Goal: Information Seeking & Learning: Learn about a topic

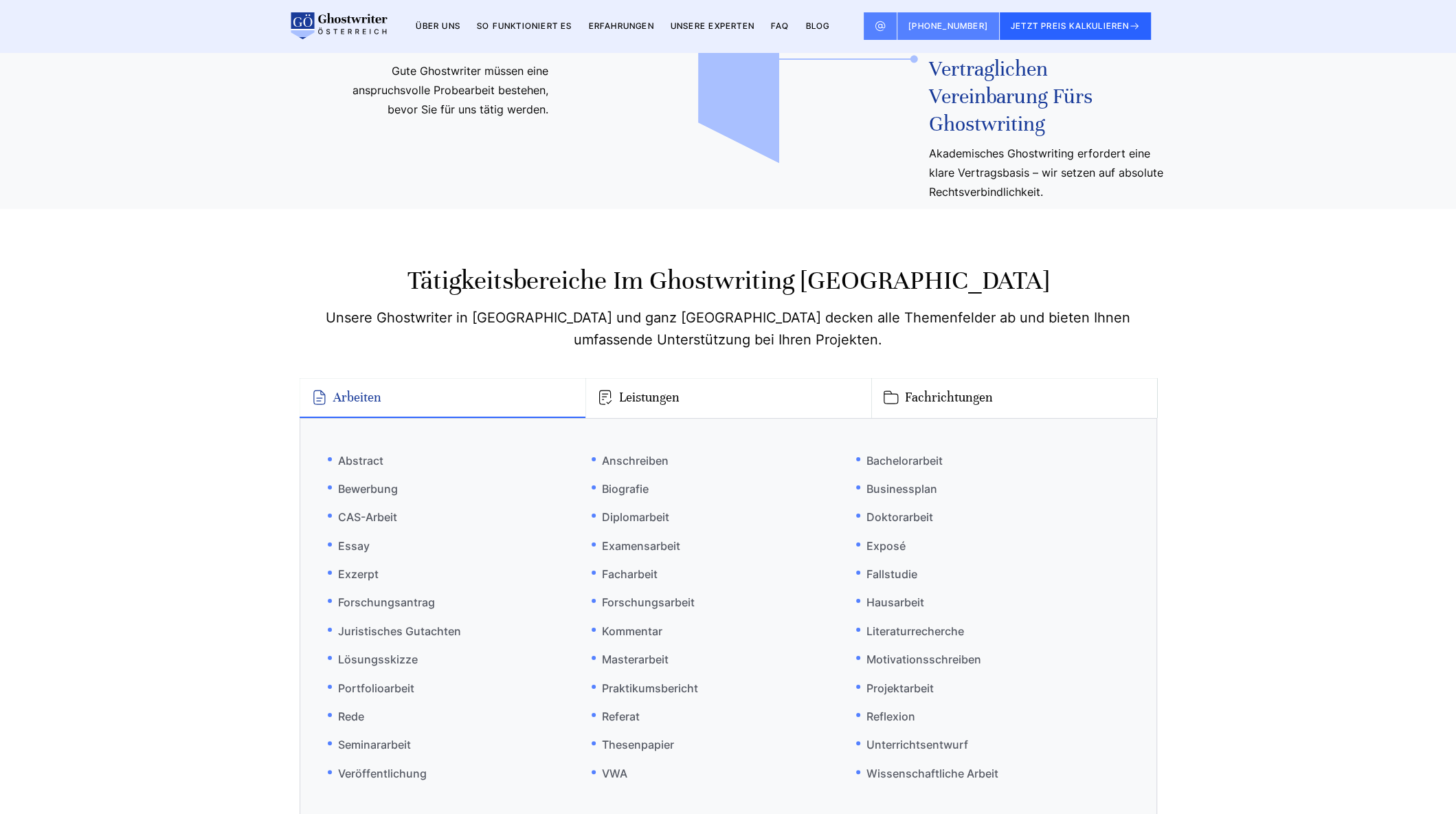
scroll to position [7850, 0]
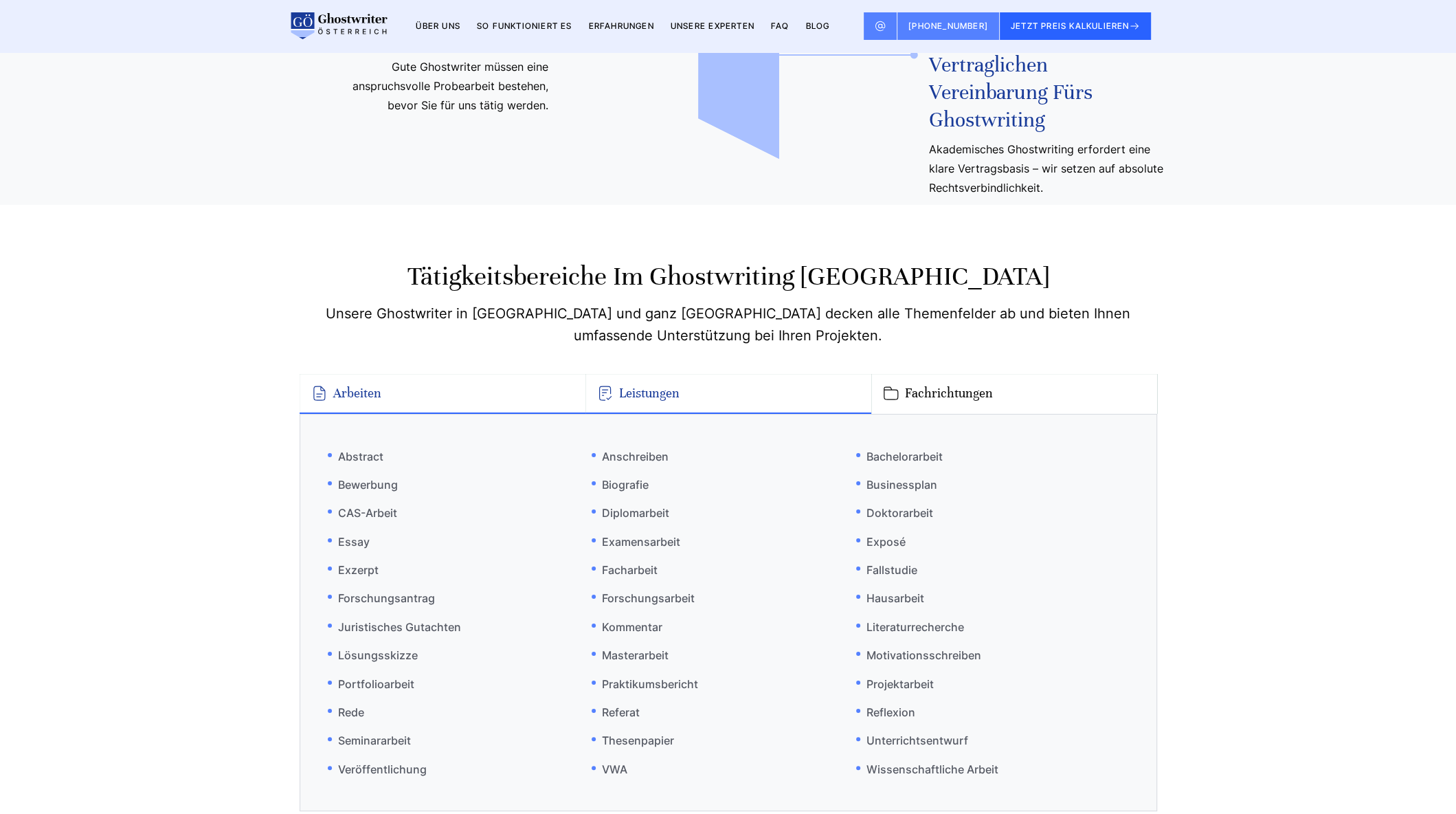
click at [624, 374] on button "Leistungen" at bounding box center [728, 394] width 286 height 40
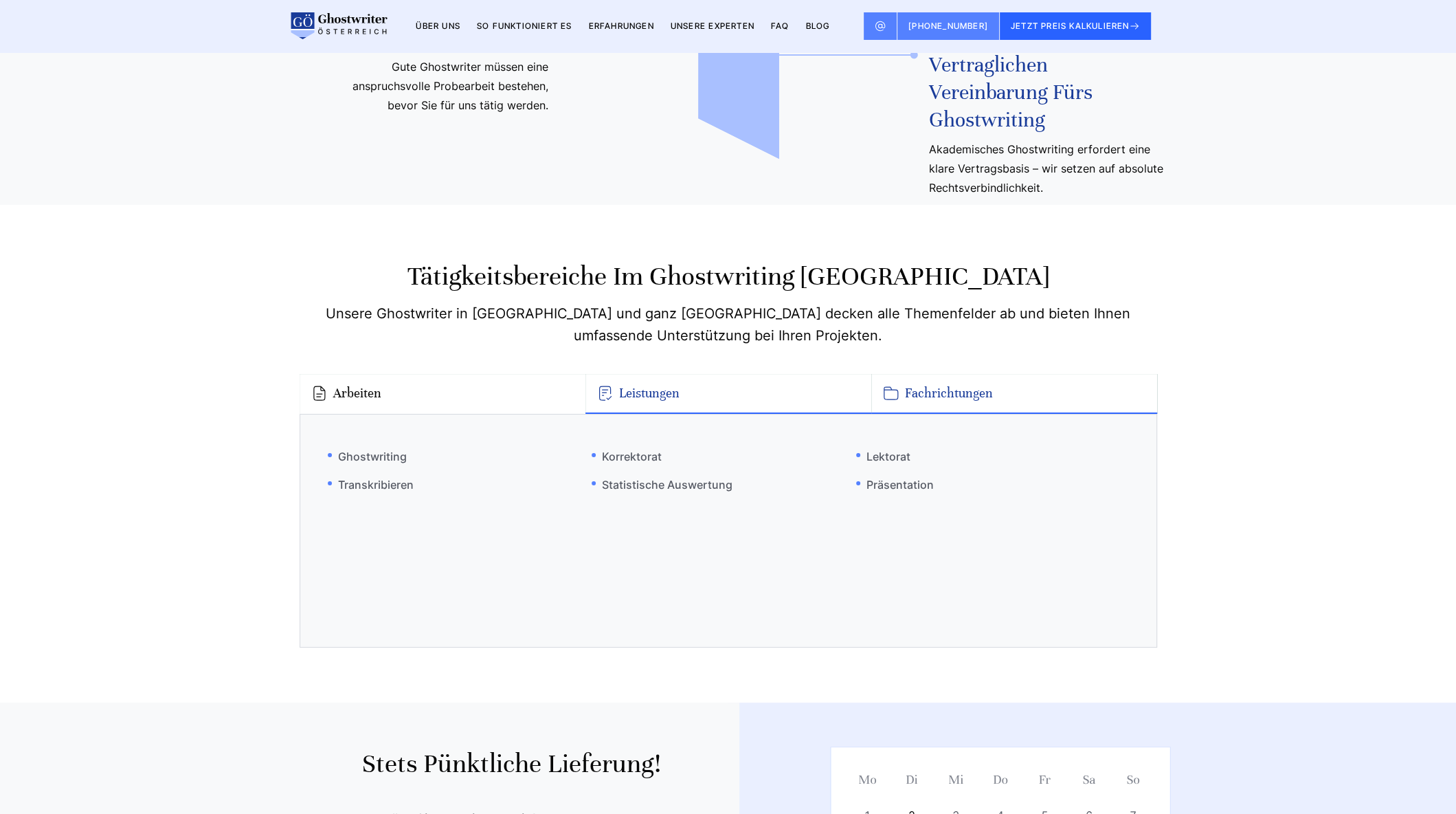
click at [923, 374] on button "Fachrichtungen" at bounding box center [1014, 394] width 286 height 40
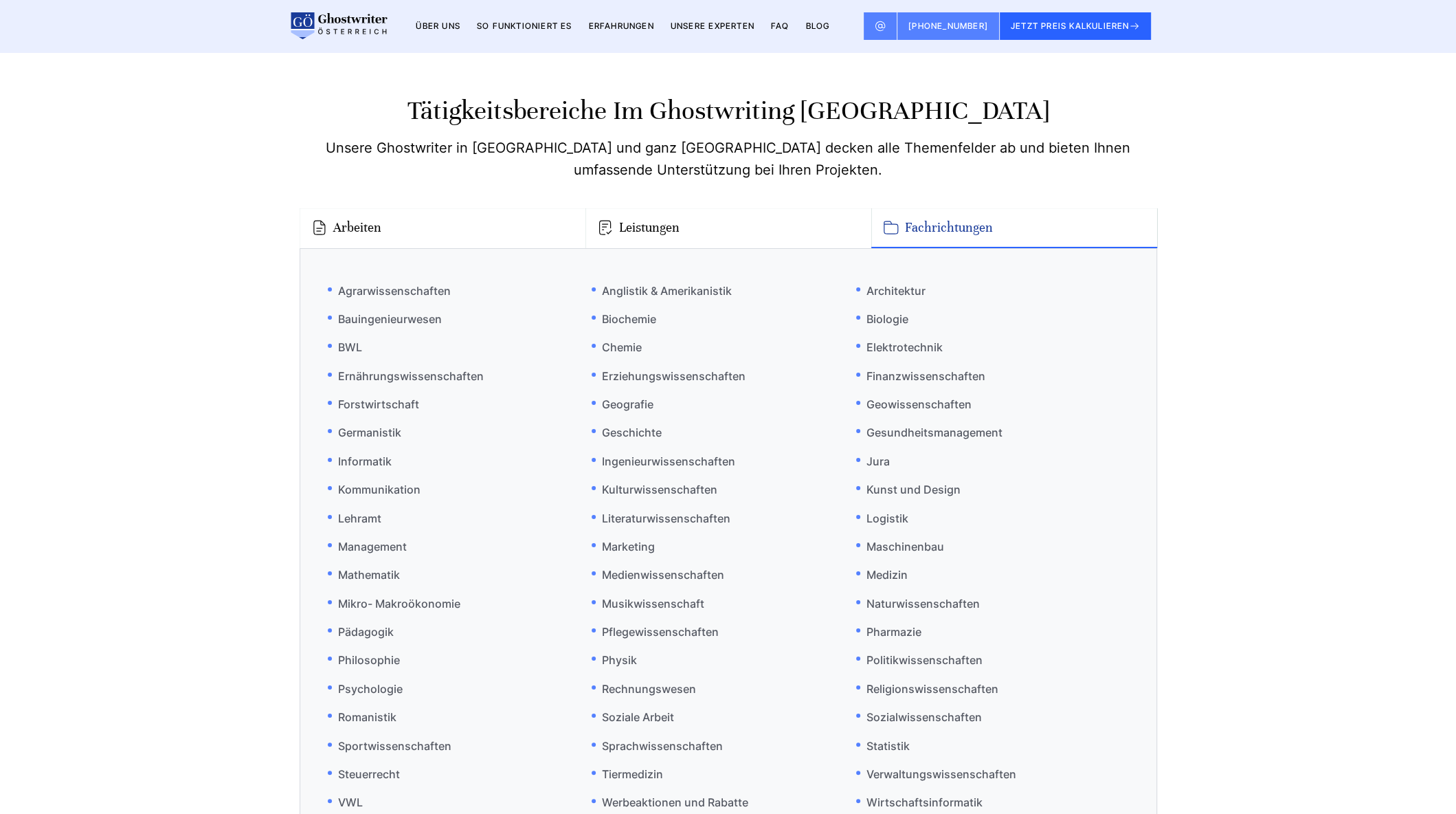
scroll to position [8010, 0]
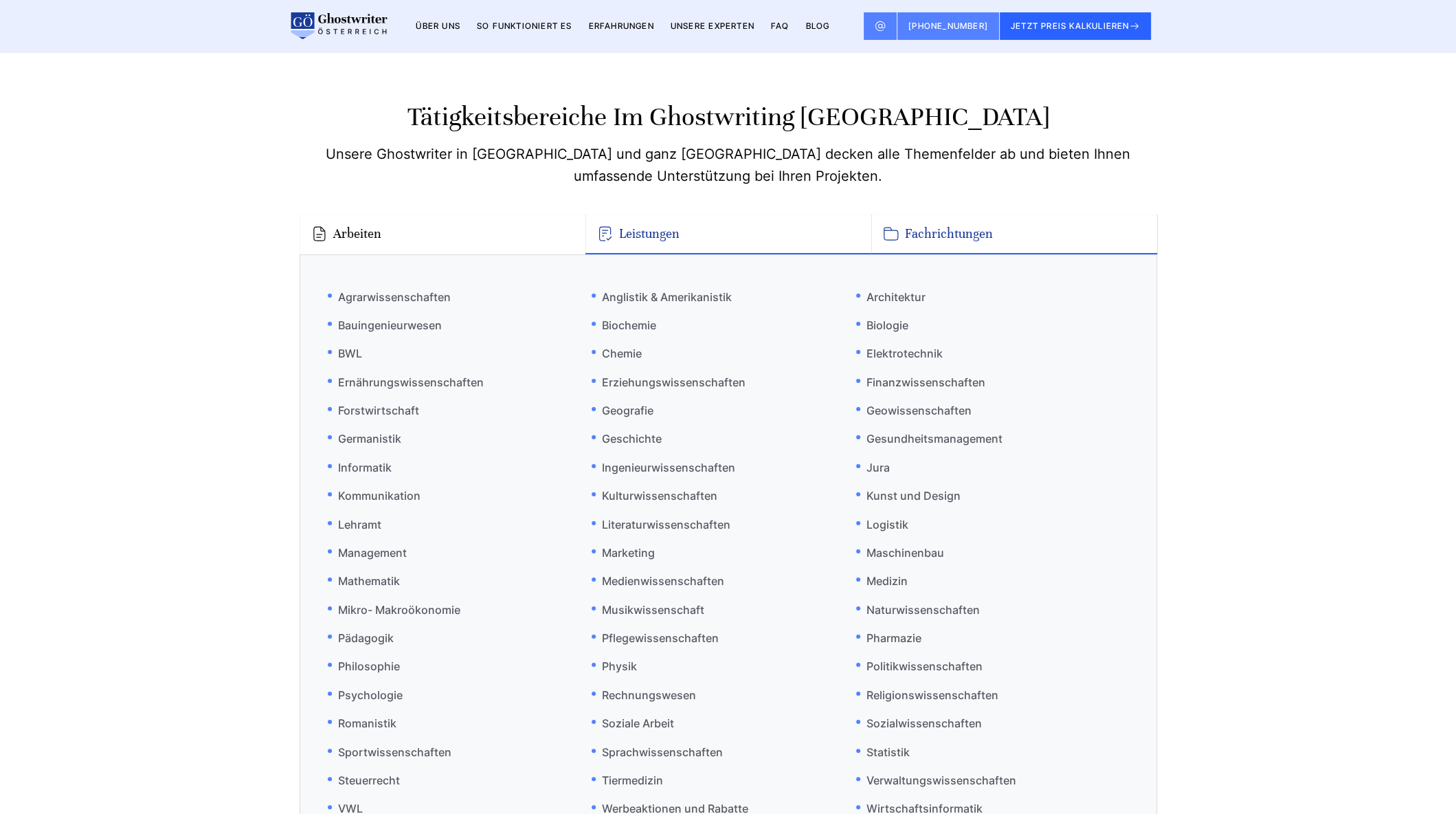
click at [684, 215] on button "Leistungen" at bounding box center [728, 235] width 286 height 40
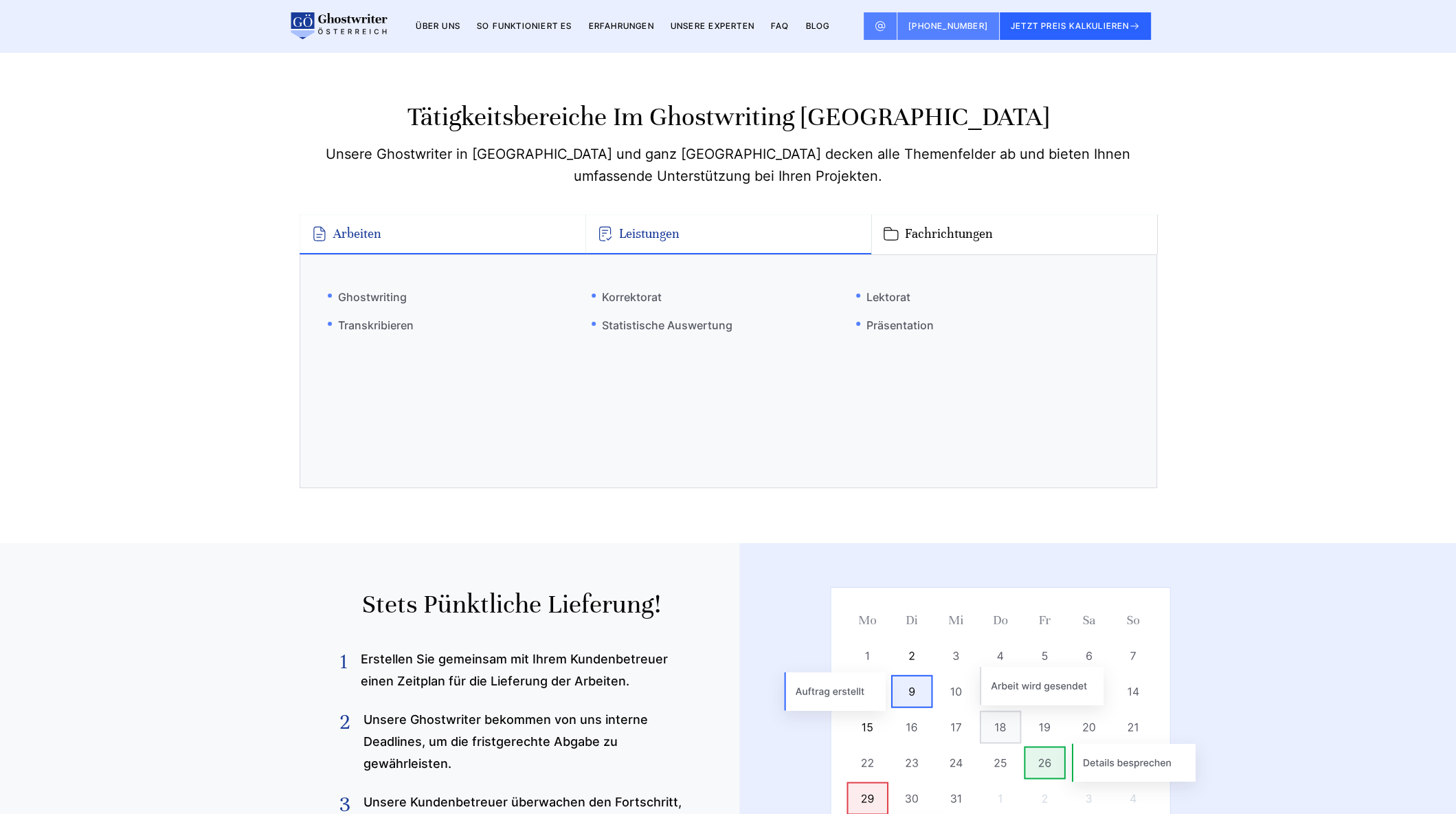
click at [441, 215] on button "Arbeiten" at bounding box center [442, 235] width 286 height 40
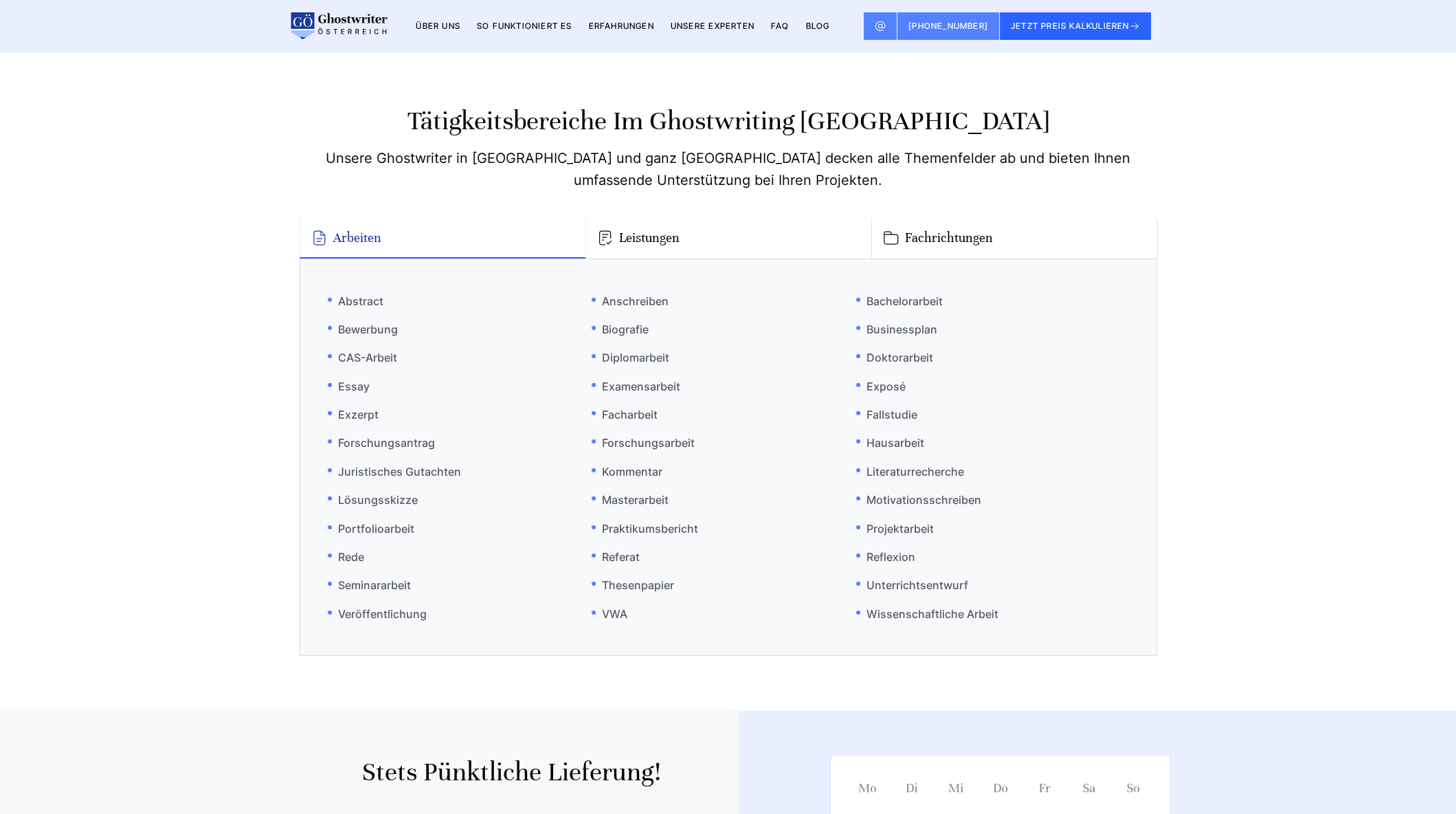
scroll to position [7881, 0]
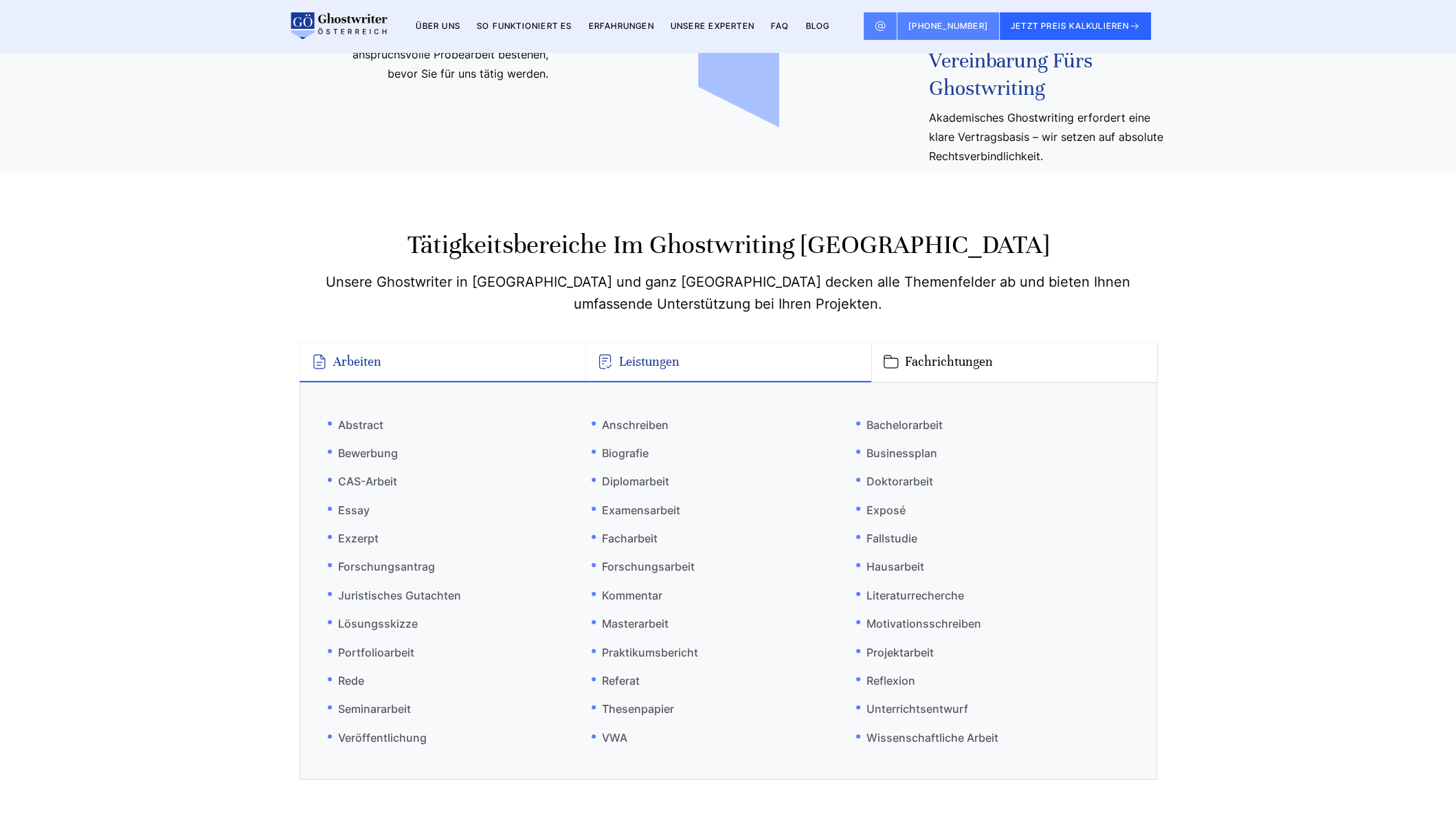
click at [675, 342] on button "Leistungen" at bounding box center [728, 362] width 286 height 40
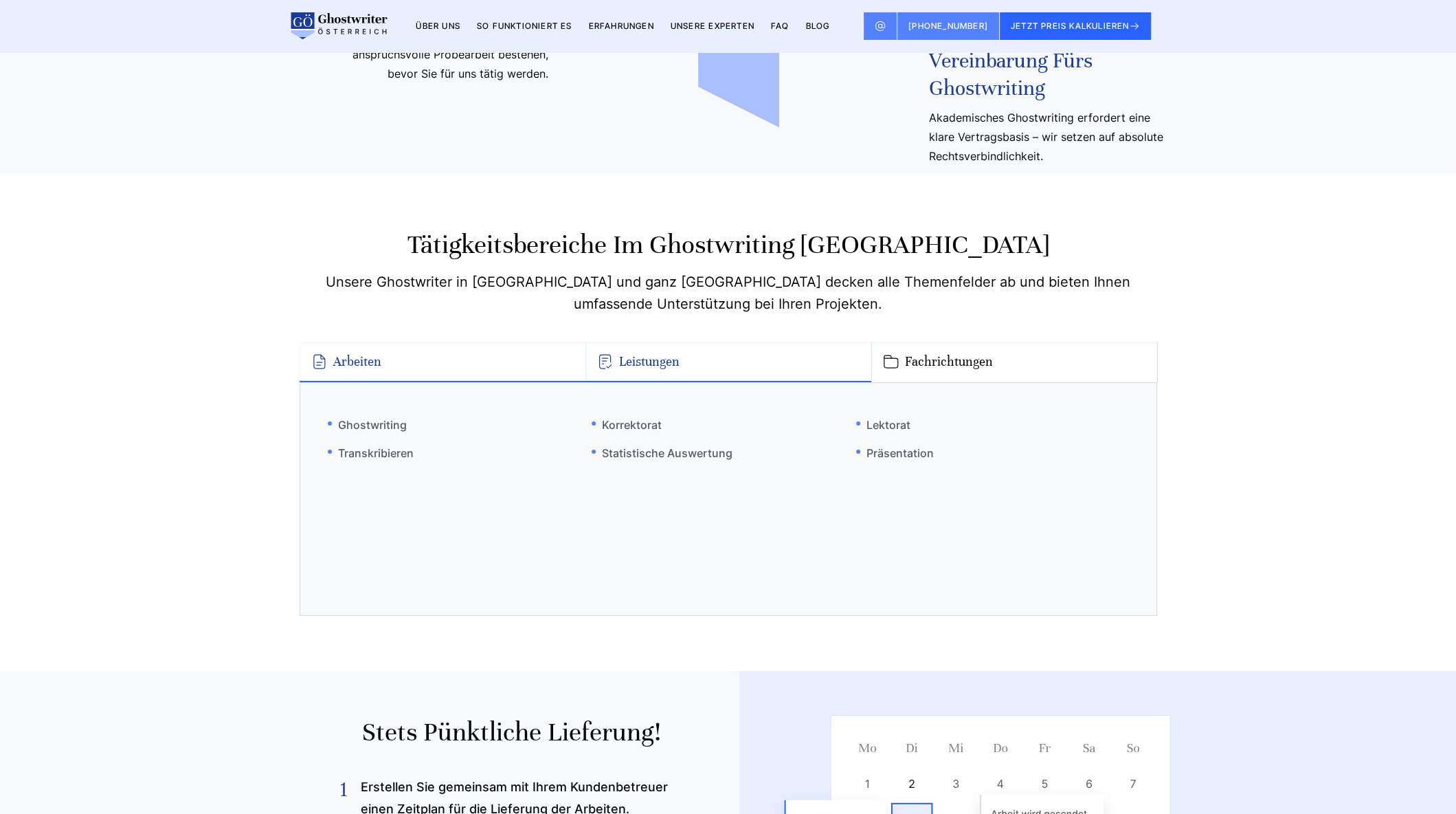
click at [483, 342] on button "Arbeiten" at bounding box center [442, 362] width 286 height 40
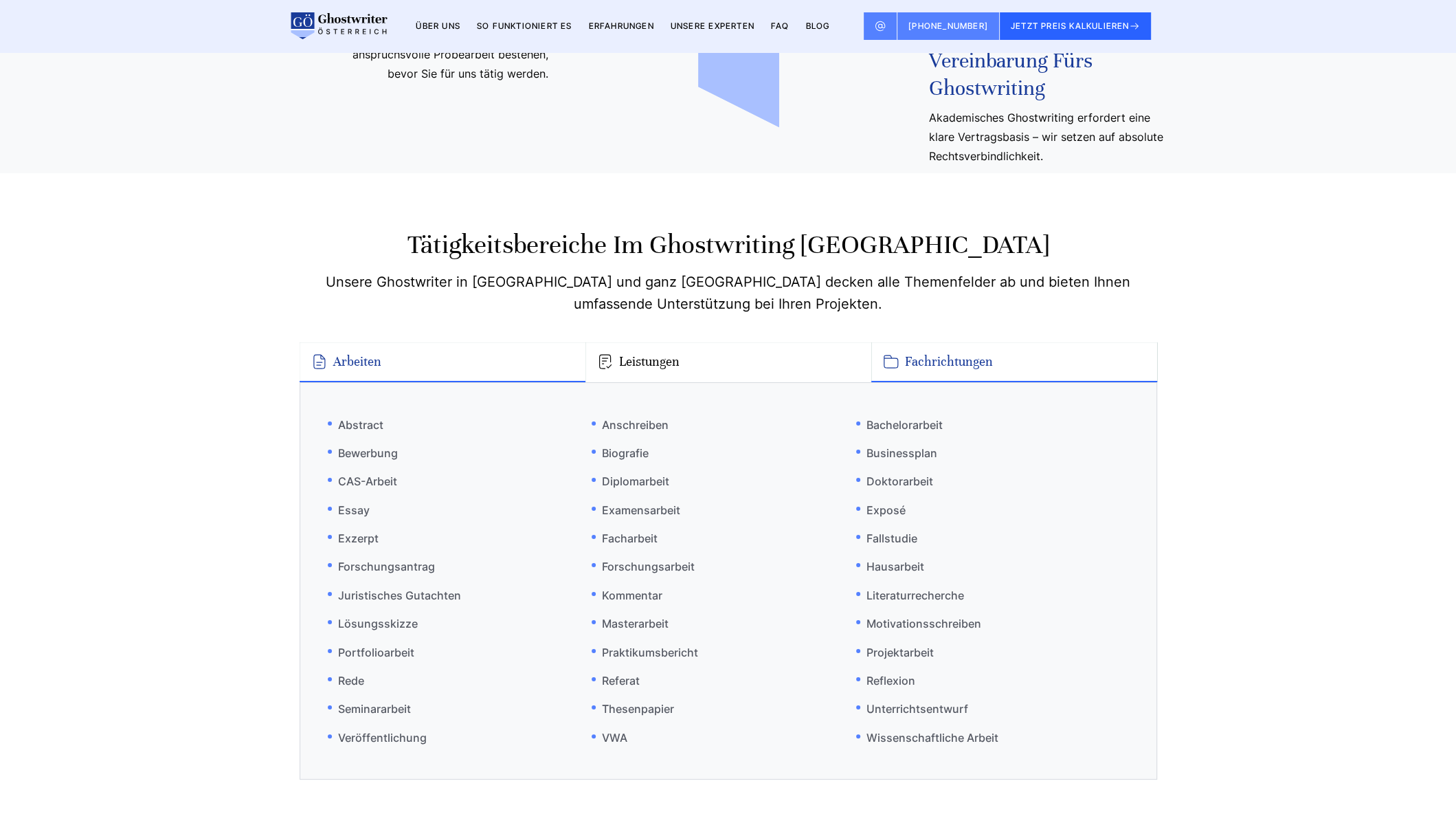
click at [932, 342] on button "Fachrichtungen" at bounding box center [1014, 362] width 286 height 40
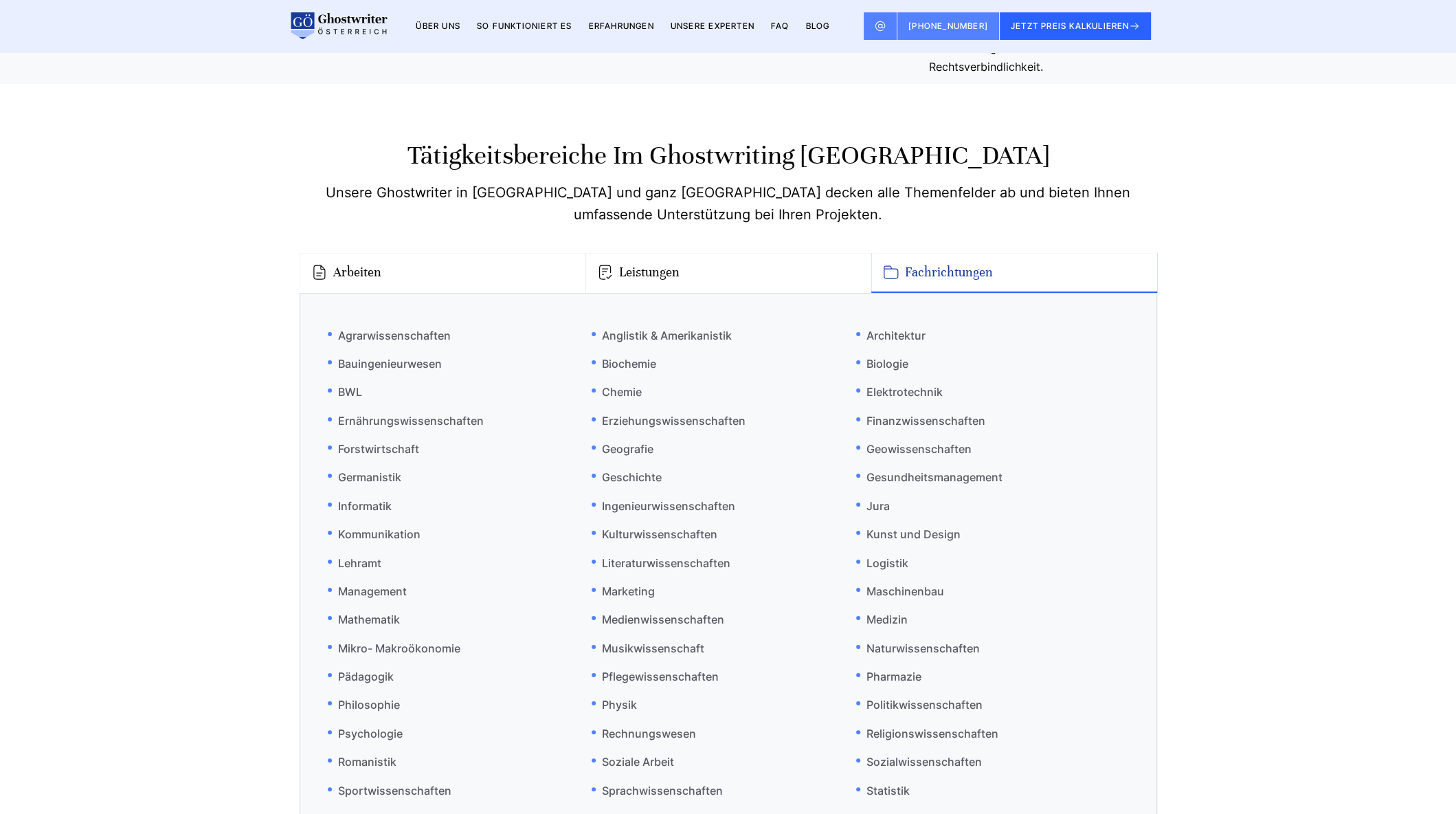
scroll to position [7972, 0]
click at [381, 252] on button "Arbeiten" at bounding box center [442, 272] width 286 height 40
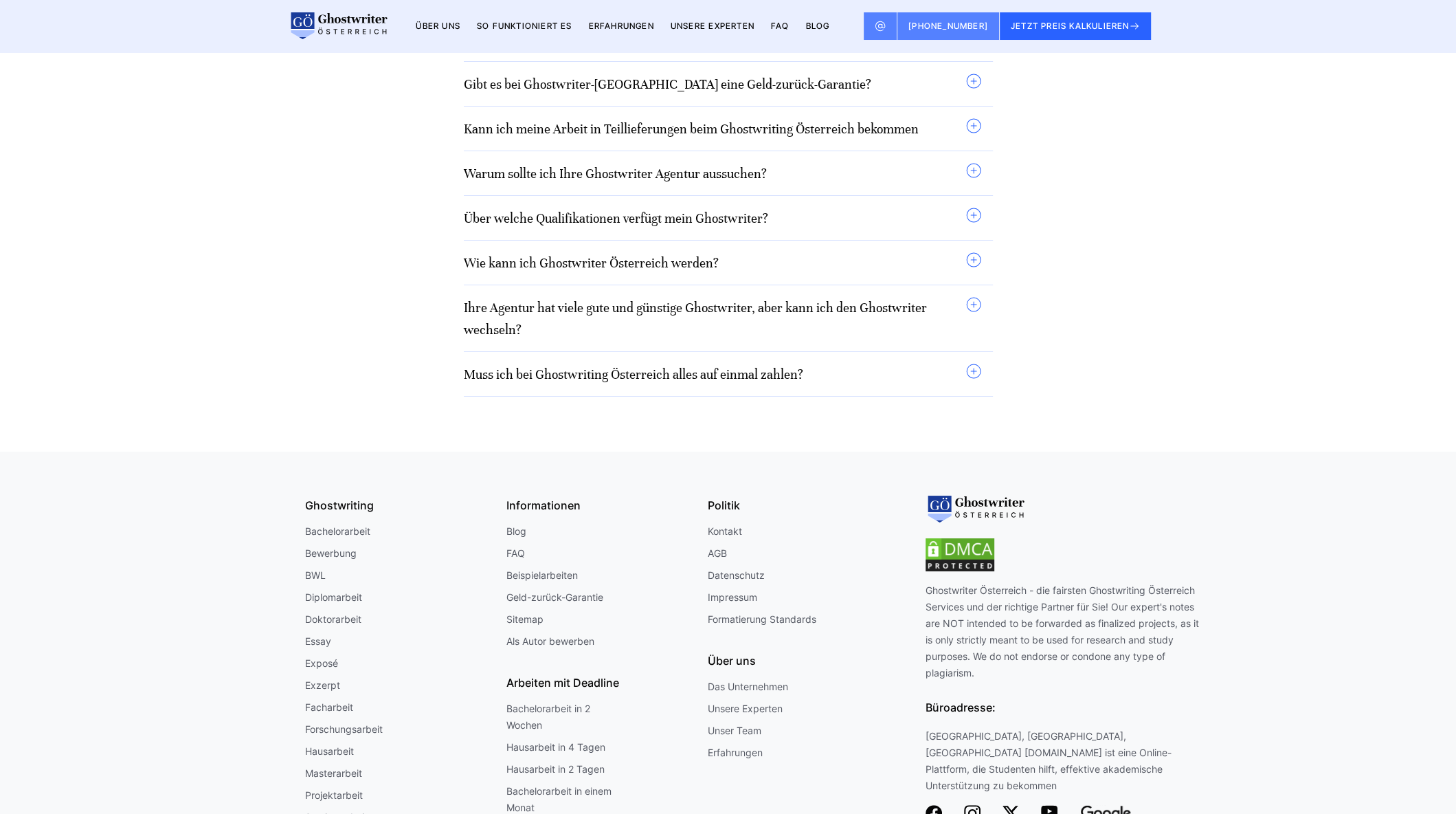
scroll to position [11923, 0]
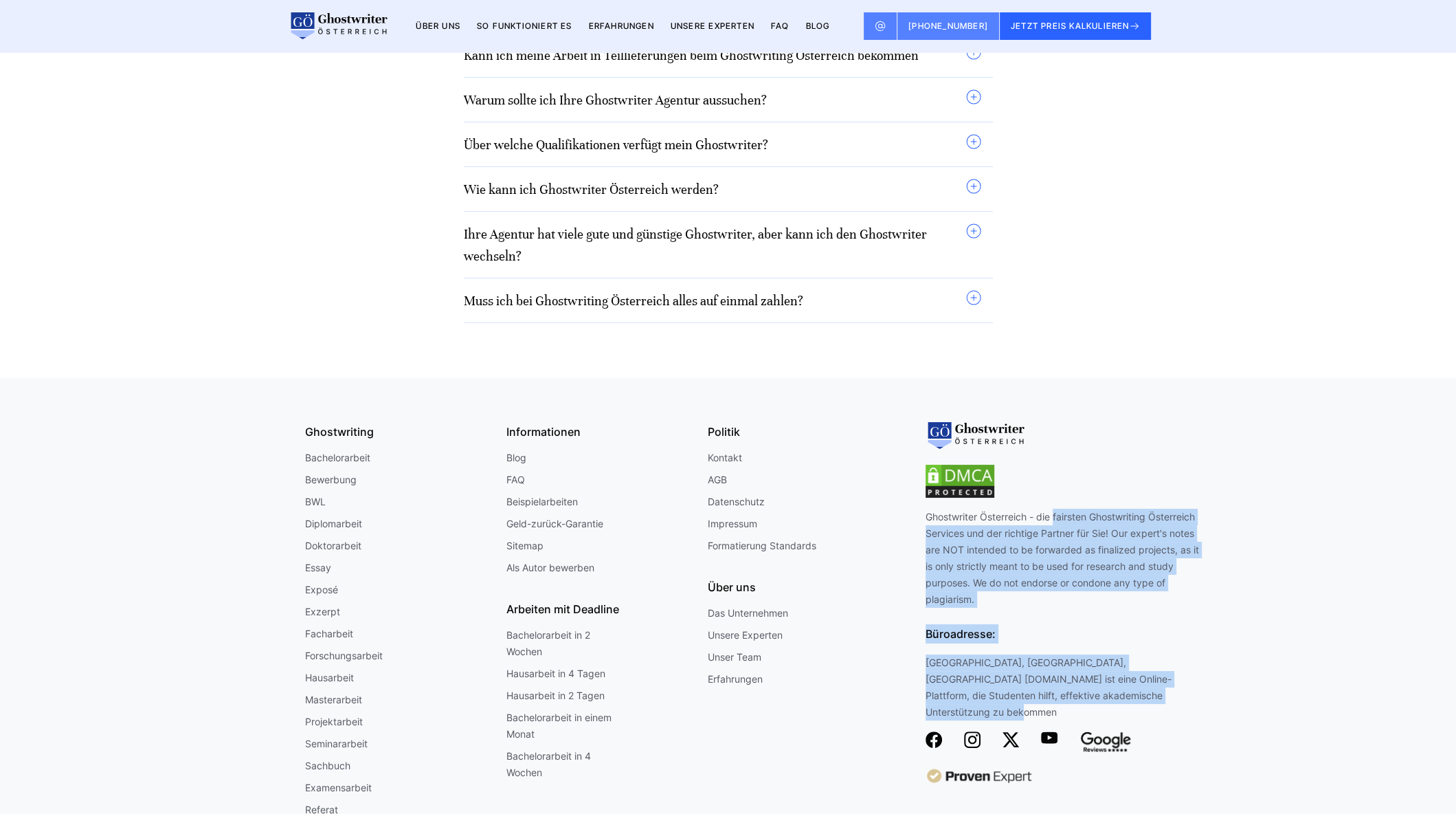
drag, startPoint x: 1169, startPoint y: 523, endPoint x: 923, endPoint y: 348, distance: 301.9
click at [923, 405] on div "Ghostwriting Bachelorarbeit Bewerbung BWL Diplomarbeit Doktorarbeit Essay Expos…" at bounding box center [728, 626] width 847 height 441
copy div "Ghostwriter Österreich - die fairsten Ghostwriting Österreich Services und der …"
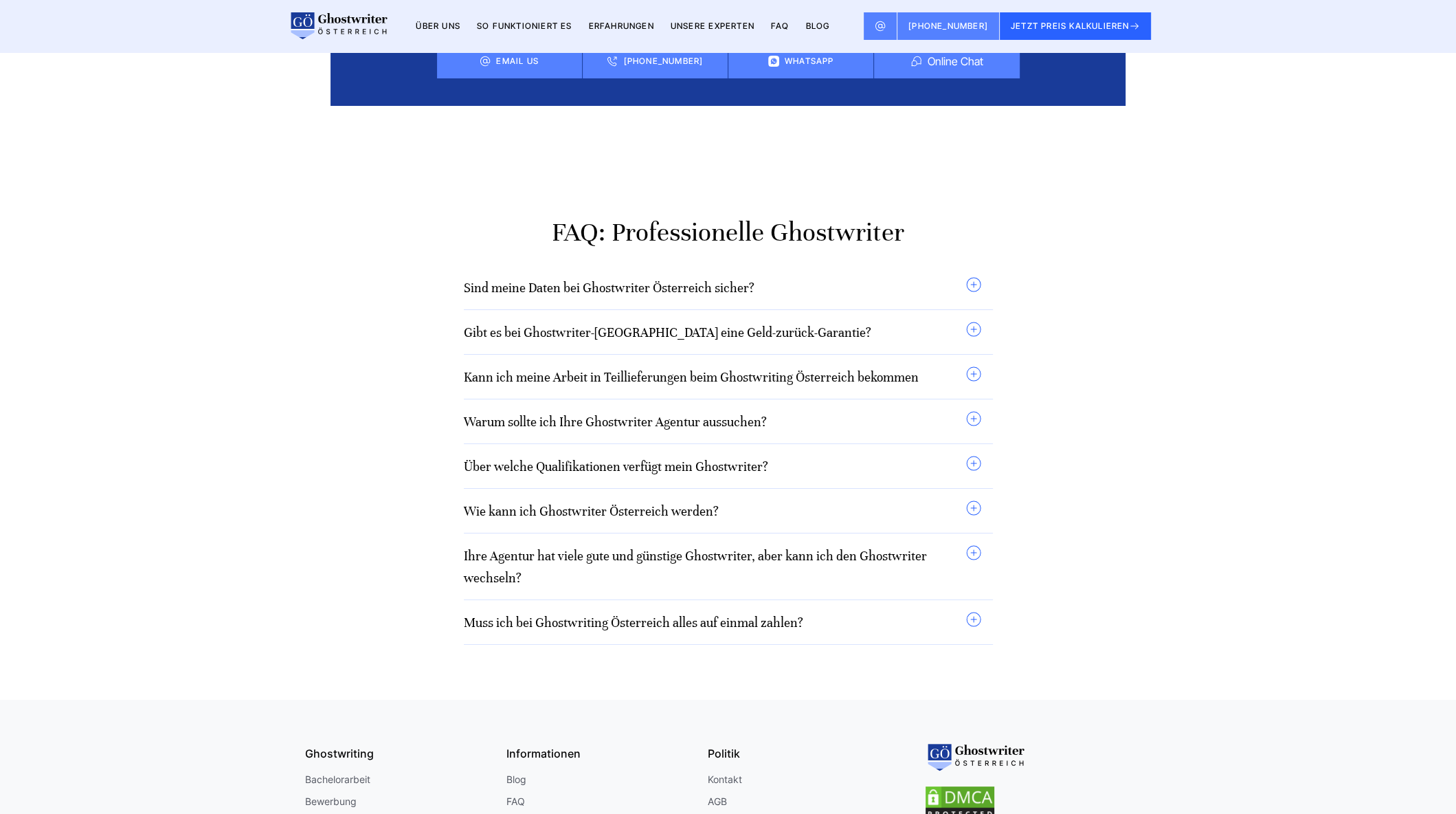
scroll to position [11600, 0]
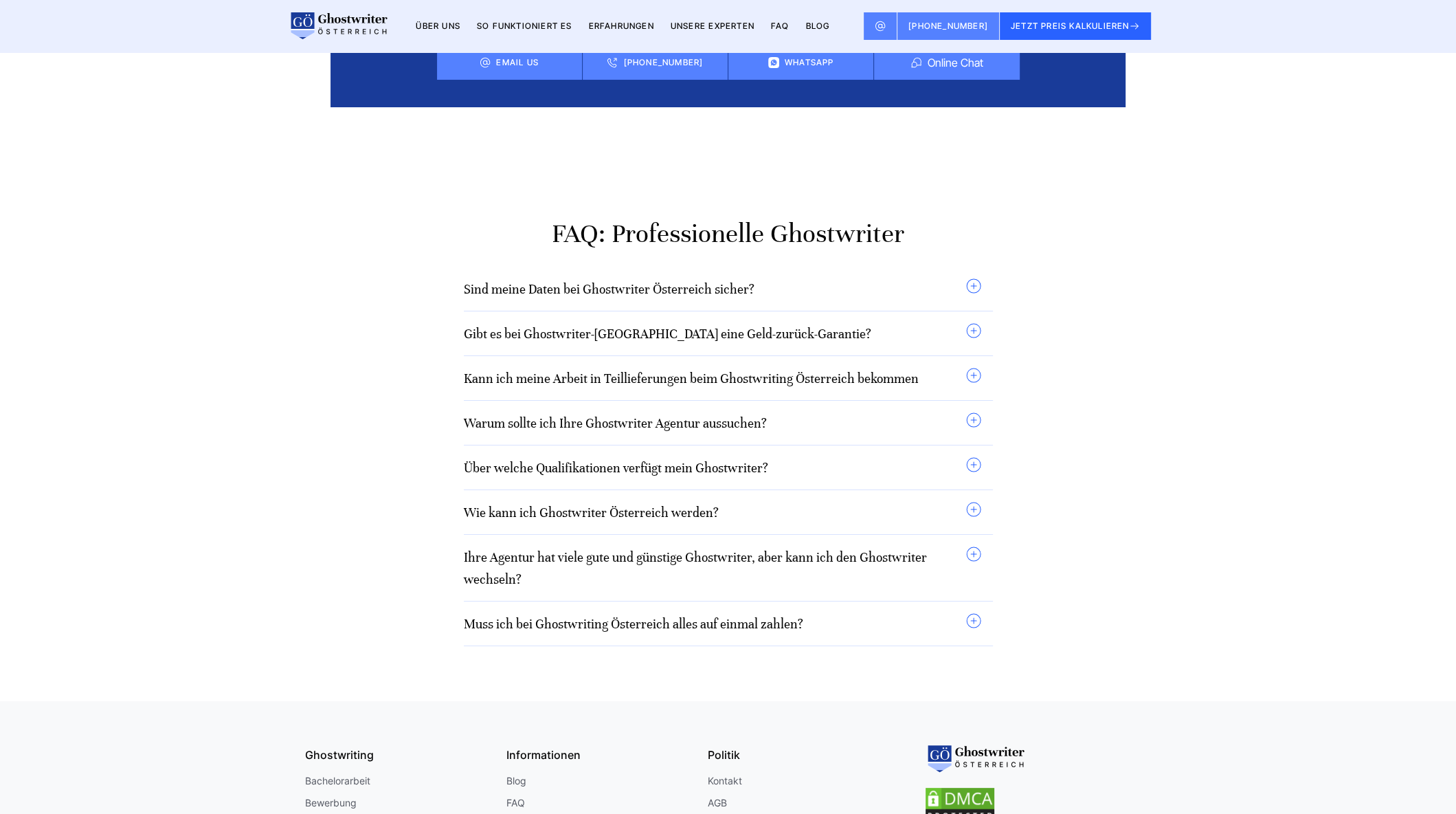
click at [938, 278] on summary "Sind meine Daten bei Ghostwriter Österreich sicher?" at bounding box center [722, 289] width 518 height 22
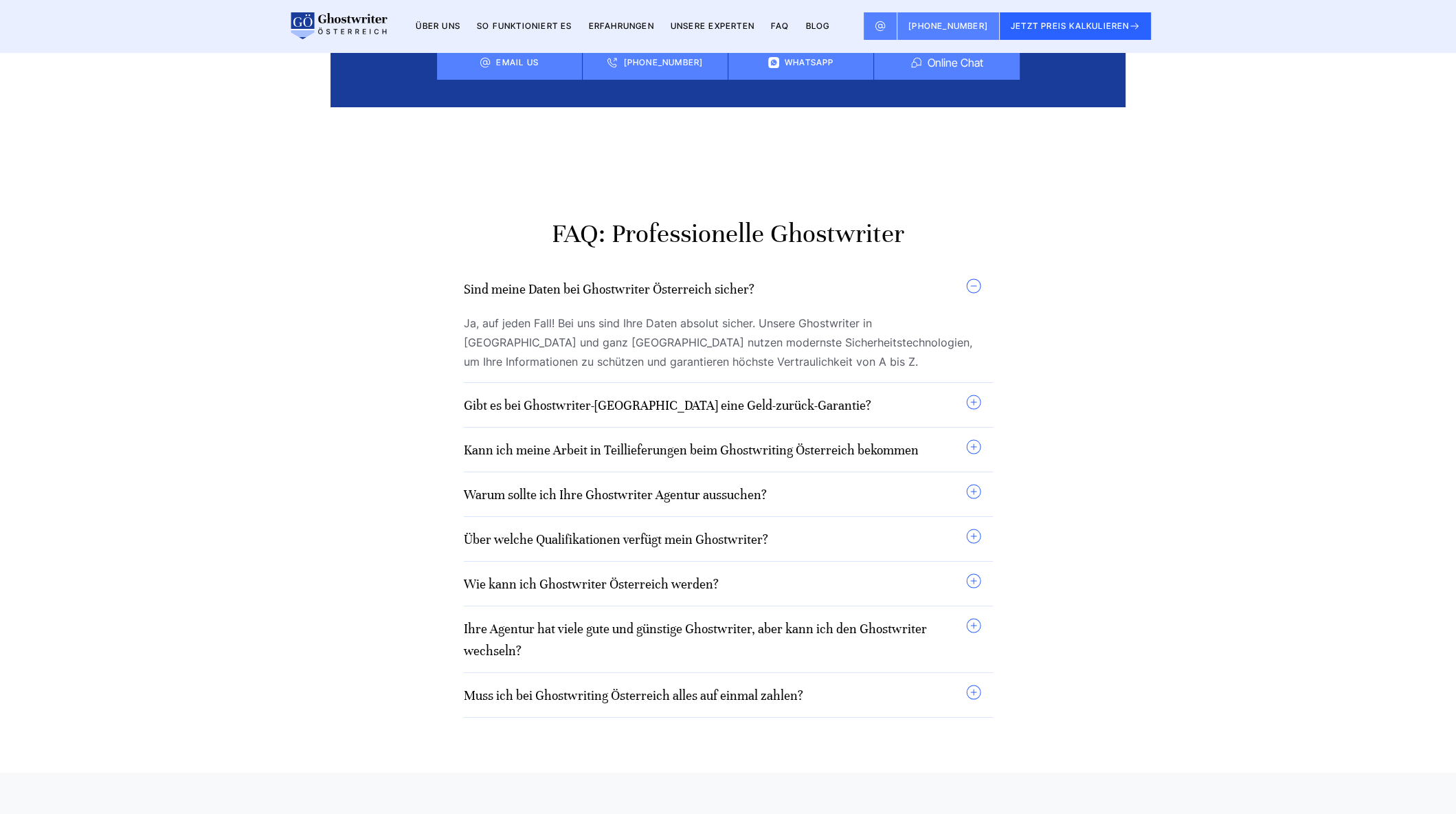
click at [932, 394] on summary "Gibt es bei Ghostwriter-[GEOGRAPHIC_DATA] eine Geld-zurück-Garantie?" at bounding box center [722, 405] width 518 height 22
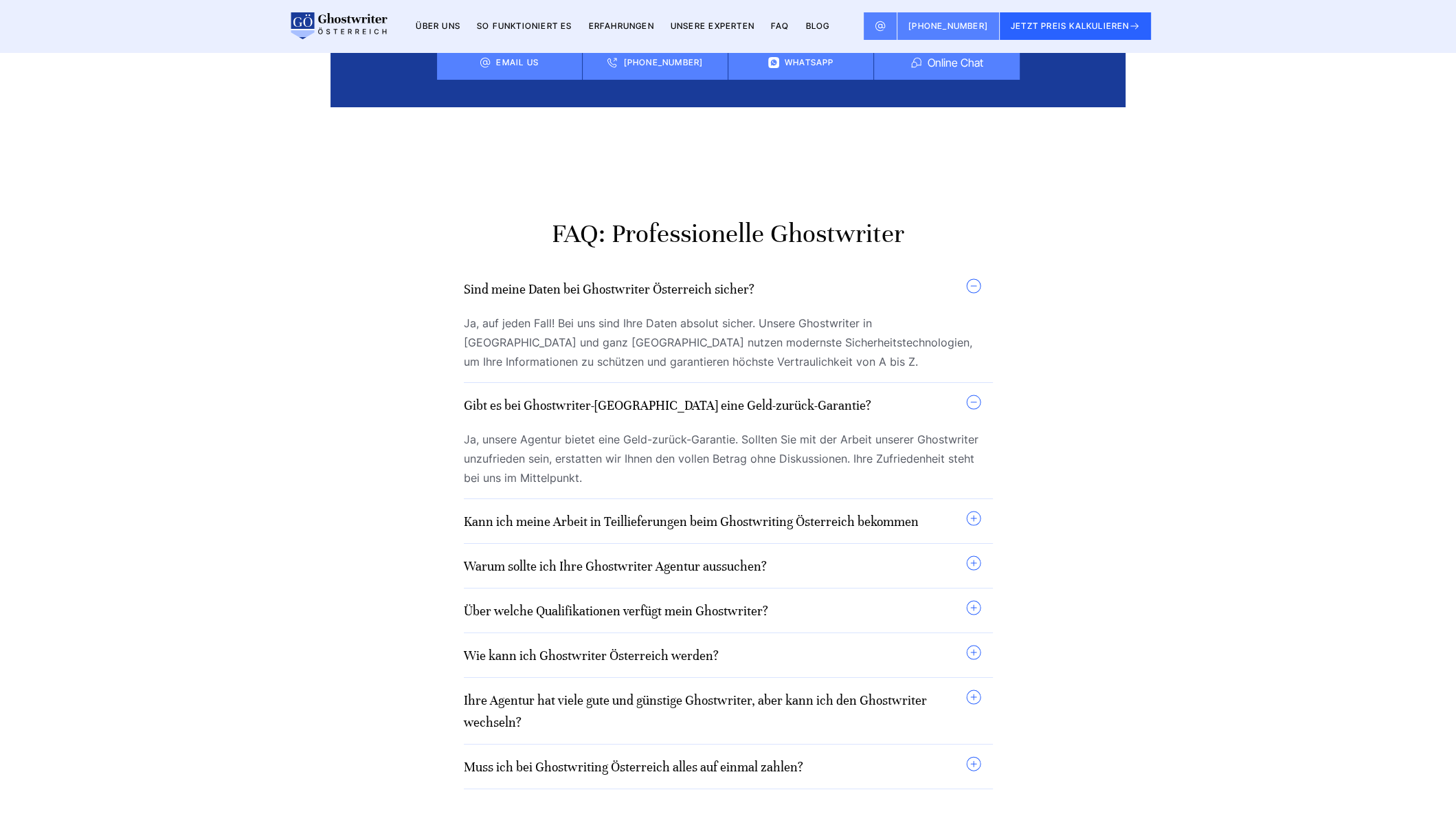
click at [903, 513] on link "Kann ich meine Arbeit in Teillieferungen beim Ghostwriting Österreich bekommen" at bounding box center [691, 521] width 455 height 16
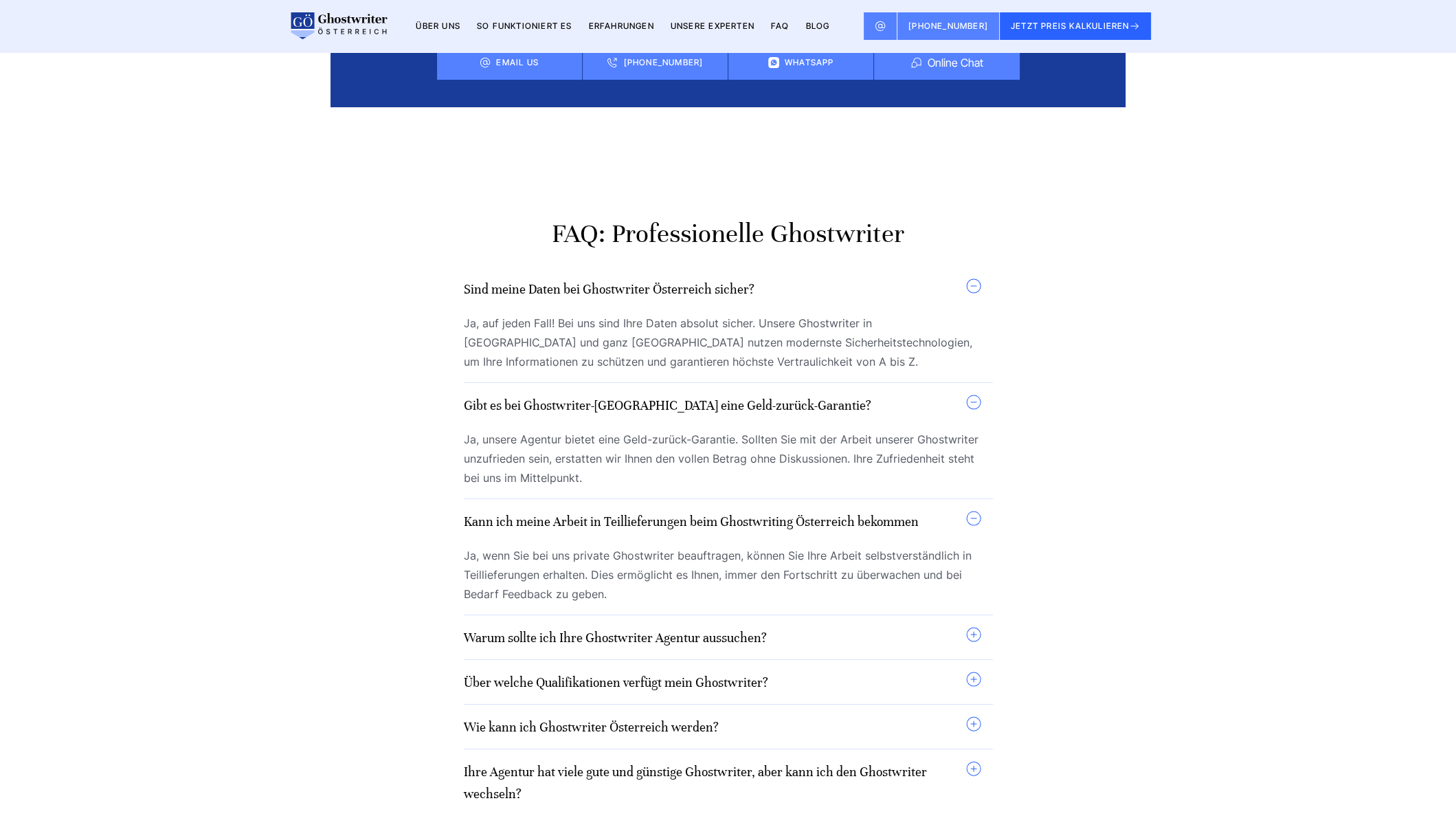
click at [898, 626] on summary "Warum sollte ich Ihre Ghostwriter Agentur aussuchen?" at bounding box center [722, 637] width 518 height 22
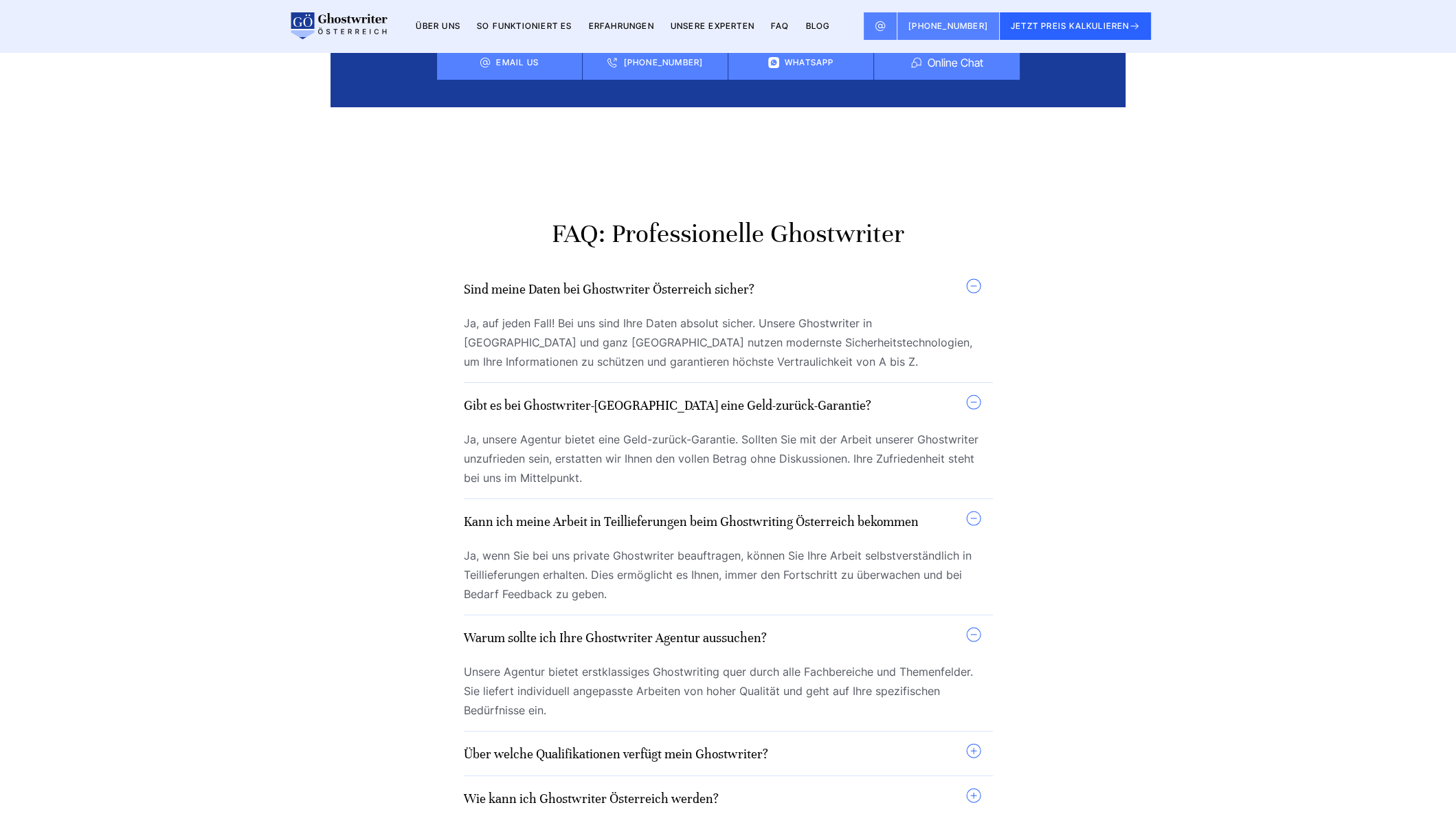
click at [854, 731] on div "Über welche Qualifikationen verfügt mein Ghostwriter? Unsere Ghostwriter haben …" at bounding box center [728, 754] width 529 height 45
click at [846, 742] on summary "Über welche Qualifikationen verfügt mein Ghostwriter?" at bounding box center [722, 754] width 518 height 22
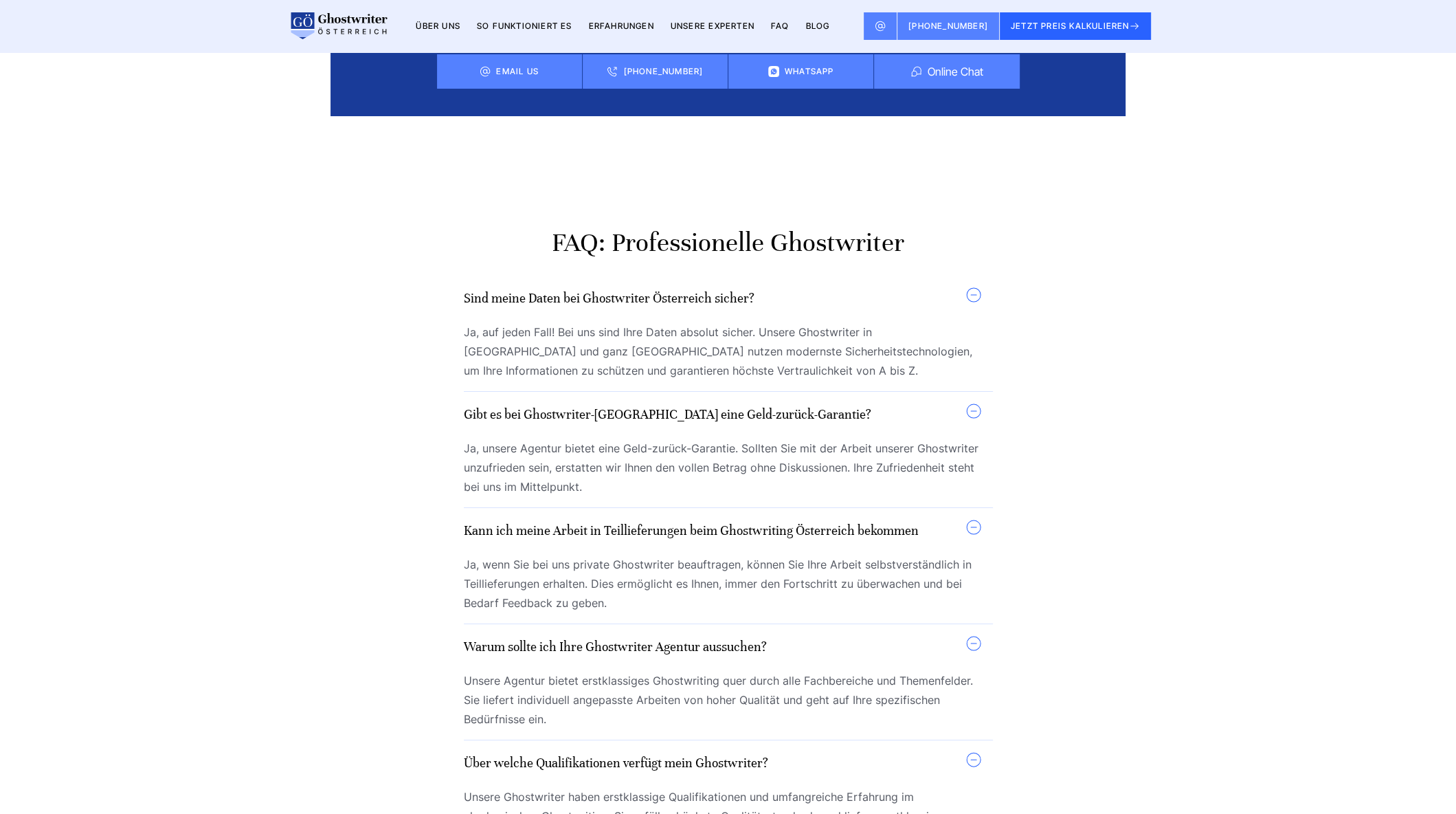
scroll to position [11589, 0]
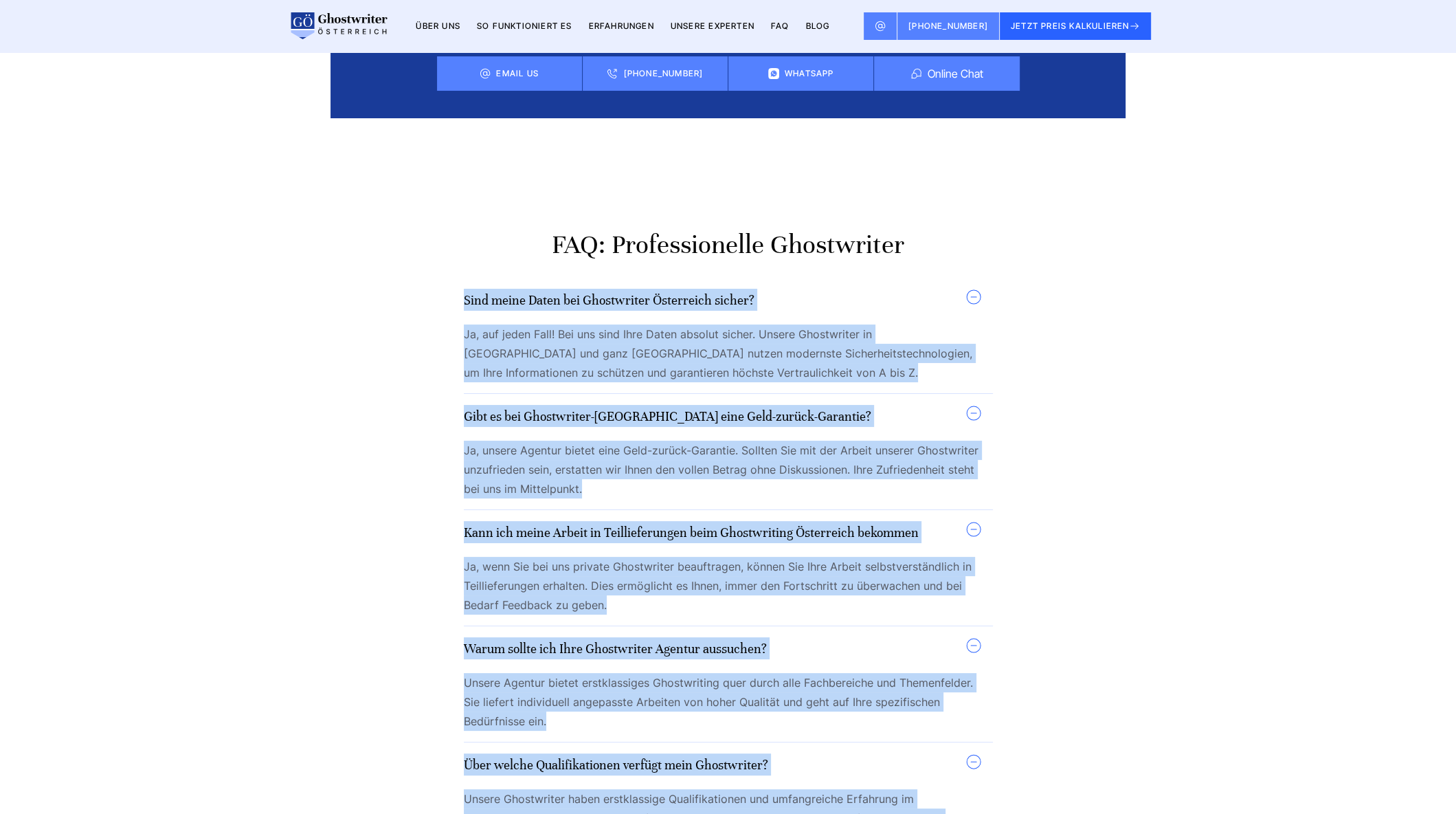
drag, startPoint x: 462, startPoint y: 119, endPoint x: 811, endPoint y: 668, distance: 650.5
click at [811, 668] on div "Sind meine Daten bei Ghostwriter Österreich sicher? Ja, auf jeden Fall! Bei uns…" at bounding box center [728, 637] width 795 height 753
click at [691, 404] on details "Gibt es bei Ghostwriter-[GEOGRAPHIC_DATA] eine Geld-zurück-Garantie? Ja, unsere…" at bounding box center [722, 451] width 518 height 93
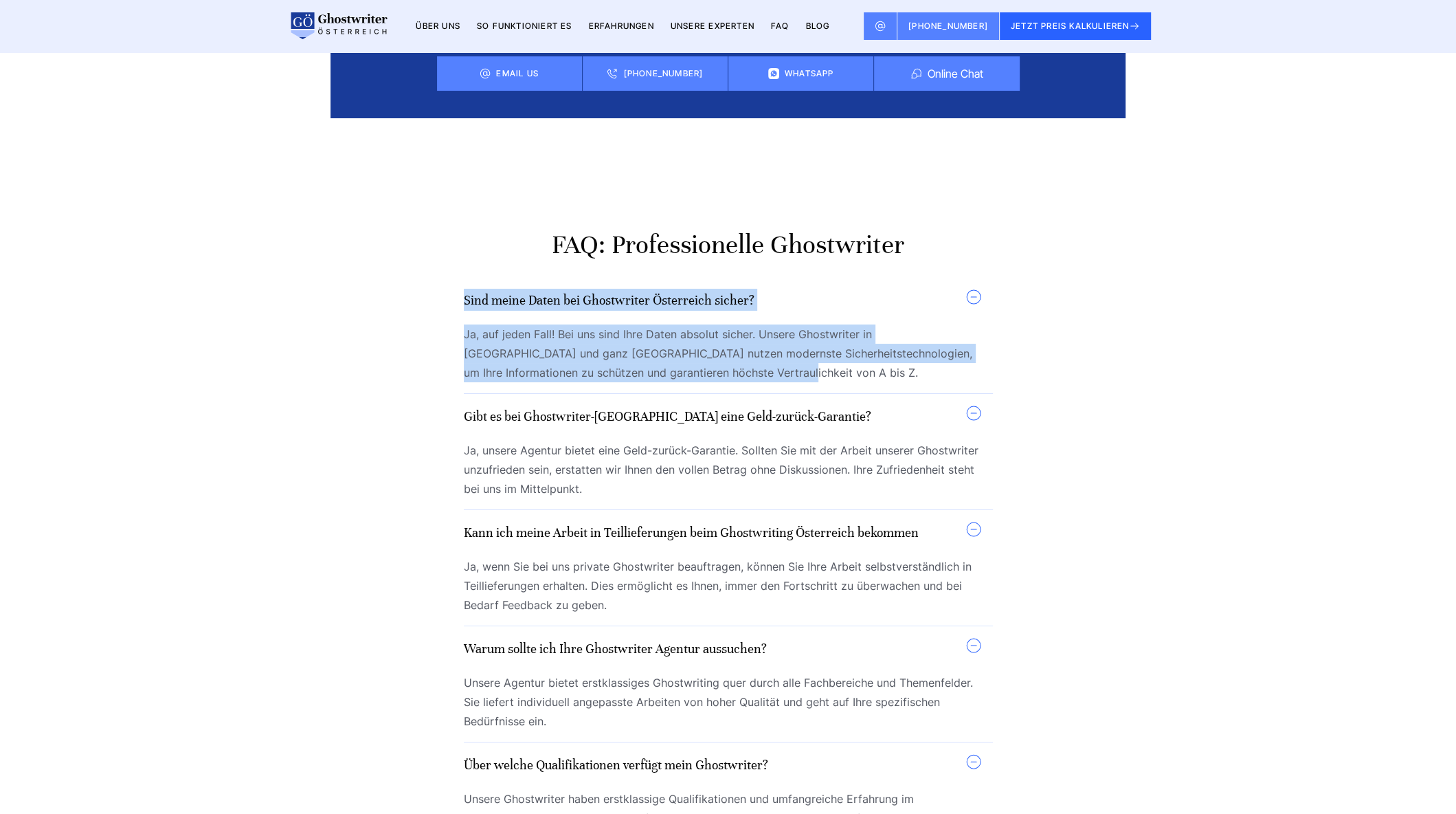
drag, startPoint x: 747, startPoint y: 201, endPoint x: 465, endPoint y: 131, distance: 290.6
click at [465, 289] on details "Sind meine Daten bei Ghostwriter Österreich sicher? Ja, auf jeden Fall! Bei uns…" at bounding box center [722, 335] width 518 height 93
copy details "Sind meine Daten bei Ghostwriter Österreich sicher? Ja, auf jeden Fall! Bei uns…"
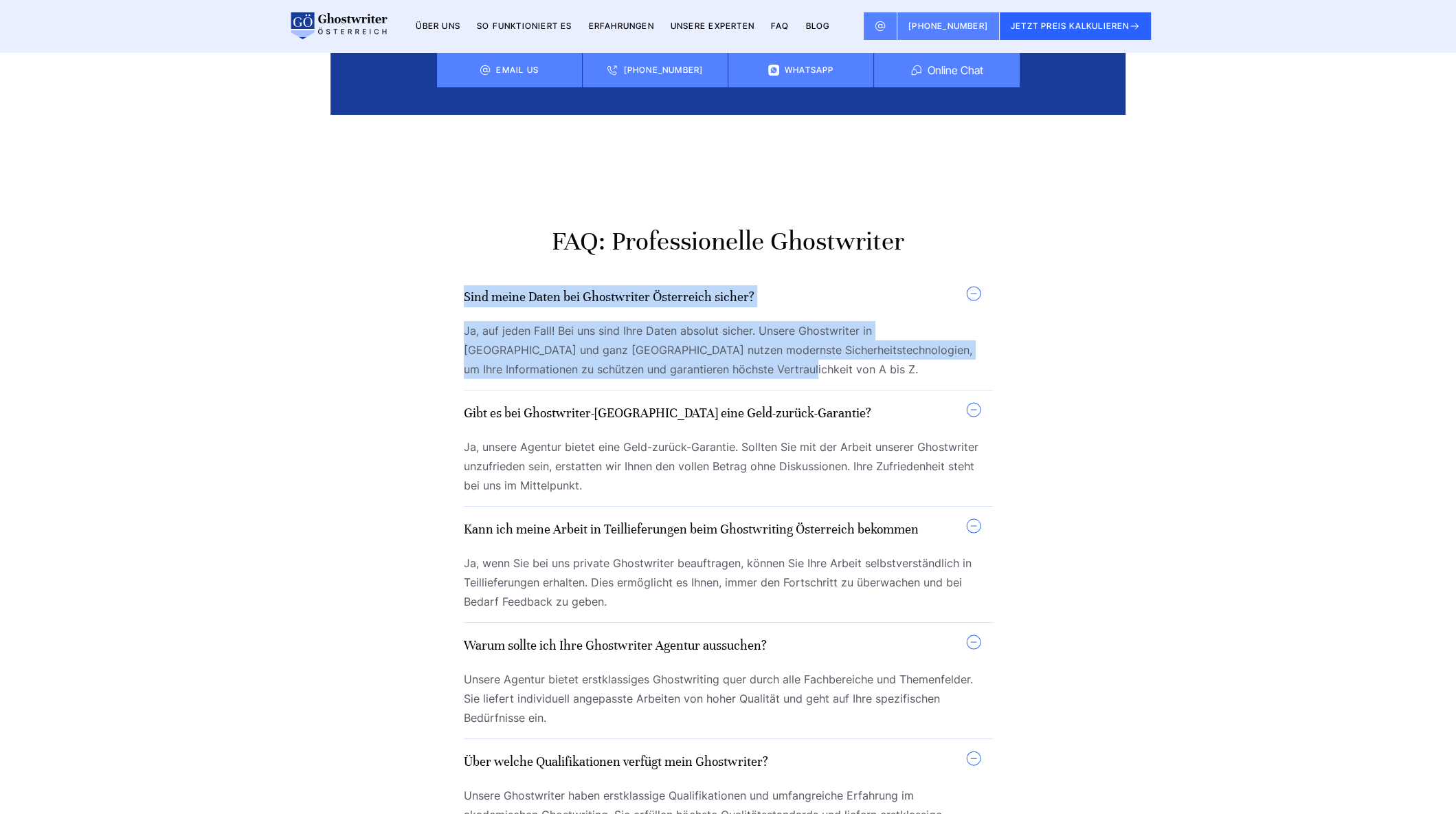
scroll to position [11593, 0]
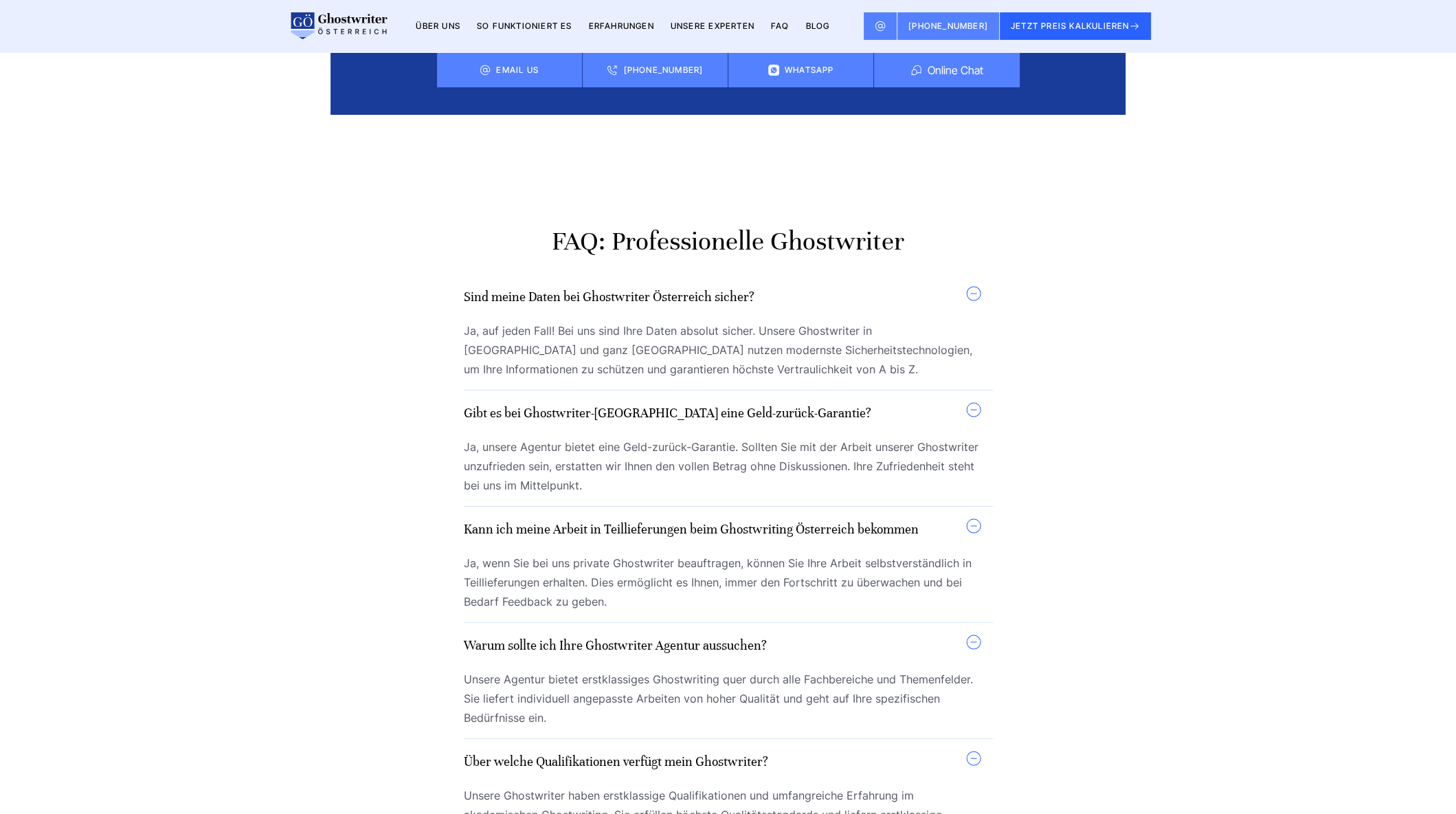
click at [577, 437] on span "Ja, unsere Agentur bietet eine Geld-zurück-Garantie. Sollten Sie mit der Arbeit…" at bounding box center [722, 466] width 518 height 58
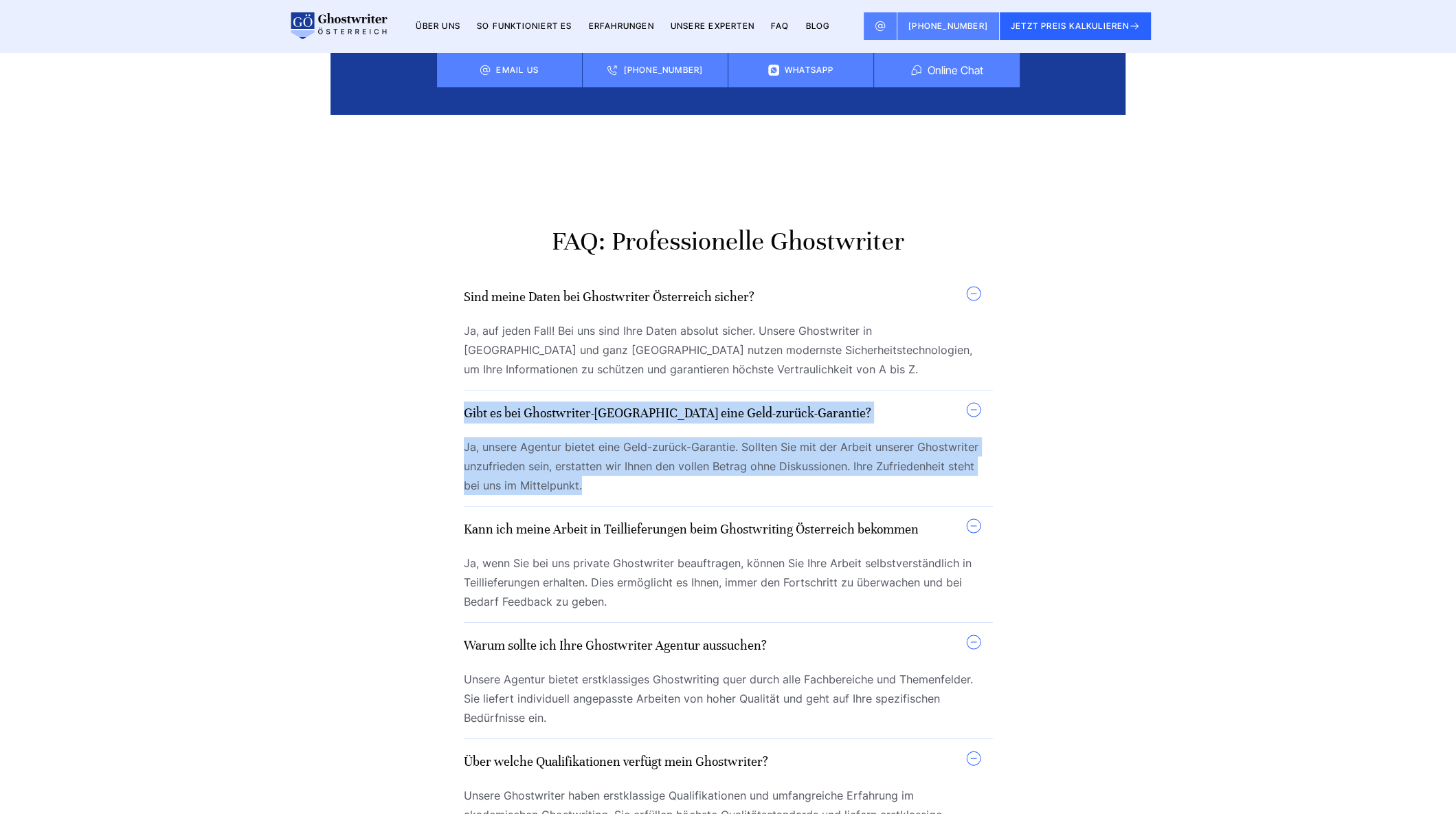
drag, startPoint x: 593, startPoint y: 316, endPoint x: 466, endPoint y: 247, distance: 144.5
click at [466, 401] on details "Gibt es bei Ghostwriter-[GEOGRAPHIC_DATA] eine Geld-zurück-Garantie? Ja, unsere…" at bounding box center [722, 448] width 518 height 93
copy details "Gibt es bei Ghostwriter-[GEOGRAPHIC_DATA] eine Geld-zurück-Garantie? Ja, unsere…"
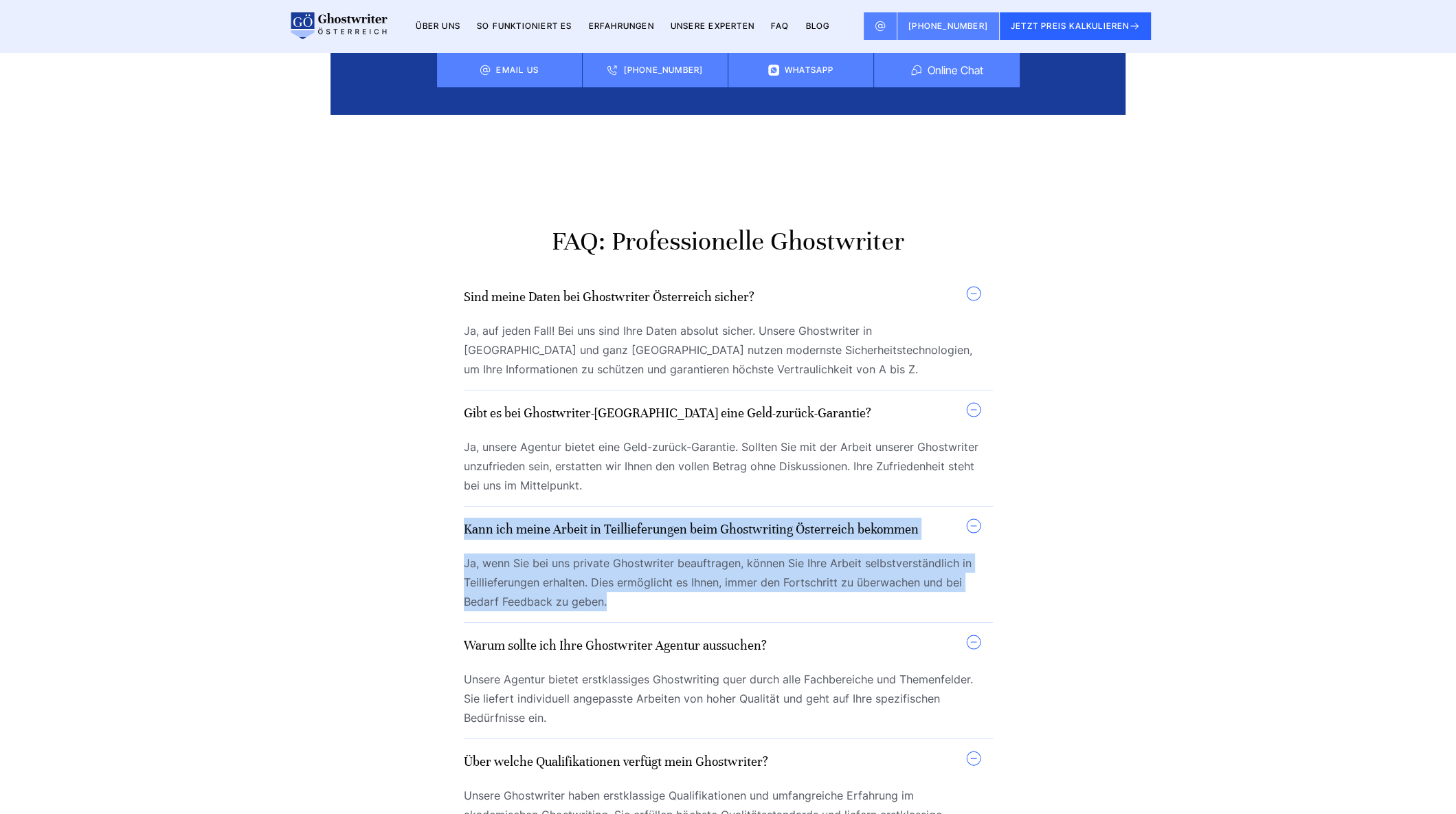
drag, startPoint x: 608, startPoint y: 437, endPoint x: 462, endPoint y: 360, distance: 165.1
click at [462, 360] on div "Sind meine Daten bei Ghostwriter Österreich sicher? Ja, auf jeden Fall! Bei uns…" at bounding box center [728, 634] width 795 height 753
copy details "Kann ich meine Arbeit in Teillieferungen beim Ghostwriting Österreich bekommen …"
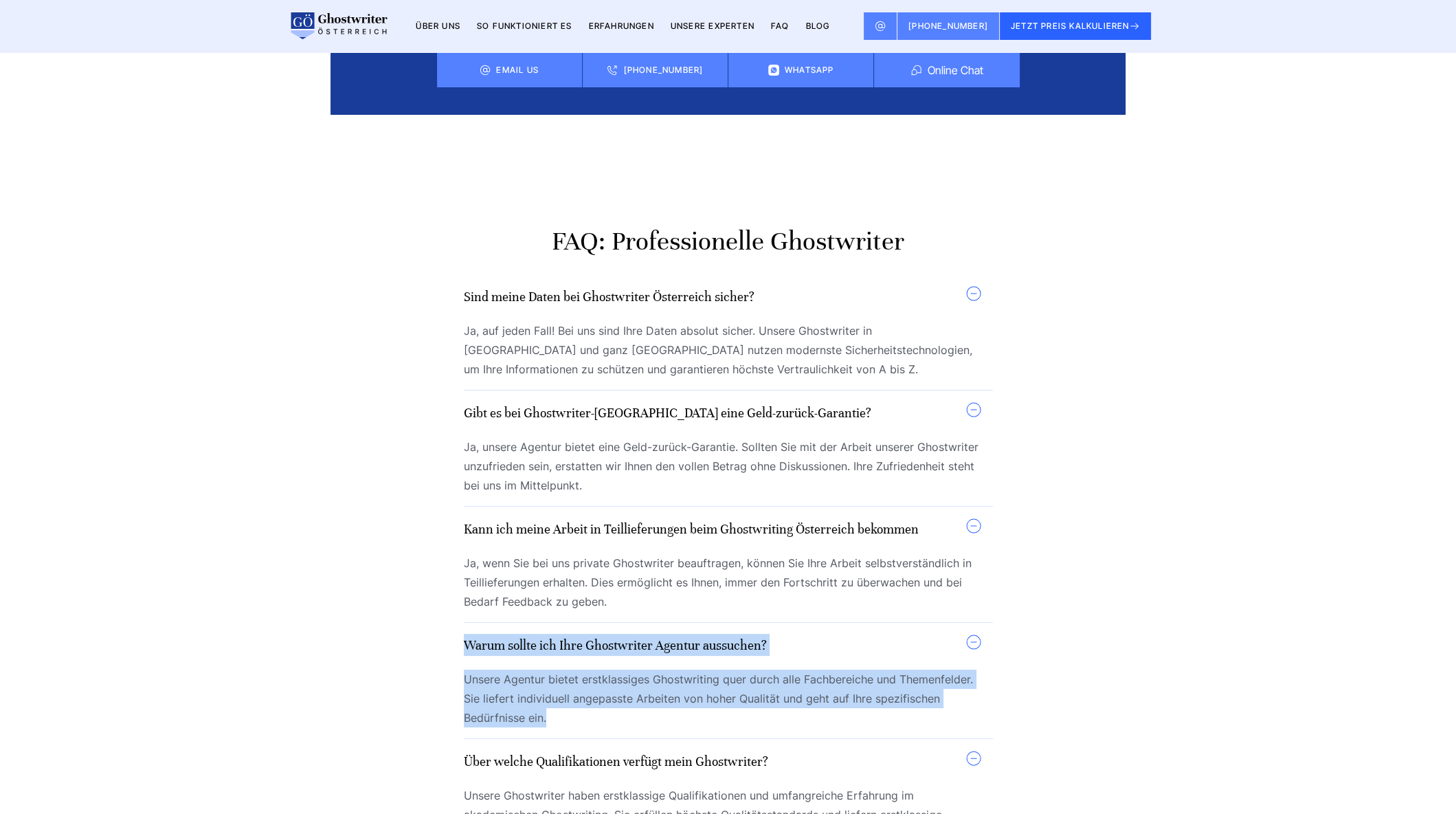
drag, startPoint x: 580, startPoint y: 544, endPoint x: 463, endPoint y: 481, distance: 132.9
click at [464, 634] on details "Warum sollte ich Ihre Ghostwriter Agentur aussuchen? Unsere Agentur bietet erst…" at bounding box center [722, 680] width 518 height 93
copy details "Warum sollte ich Ihre Ghostwriter Agentur aussuchen? Unsere Agentur bietet erst…"
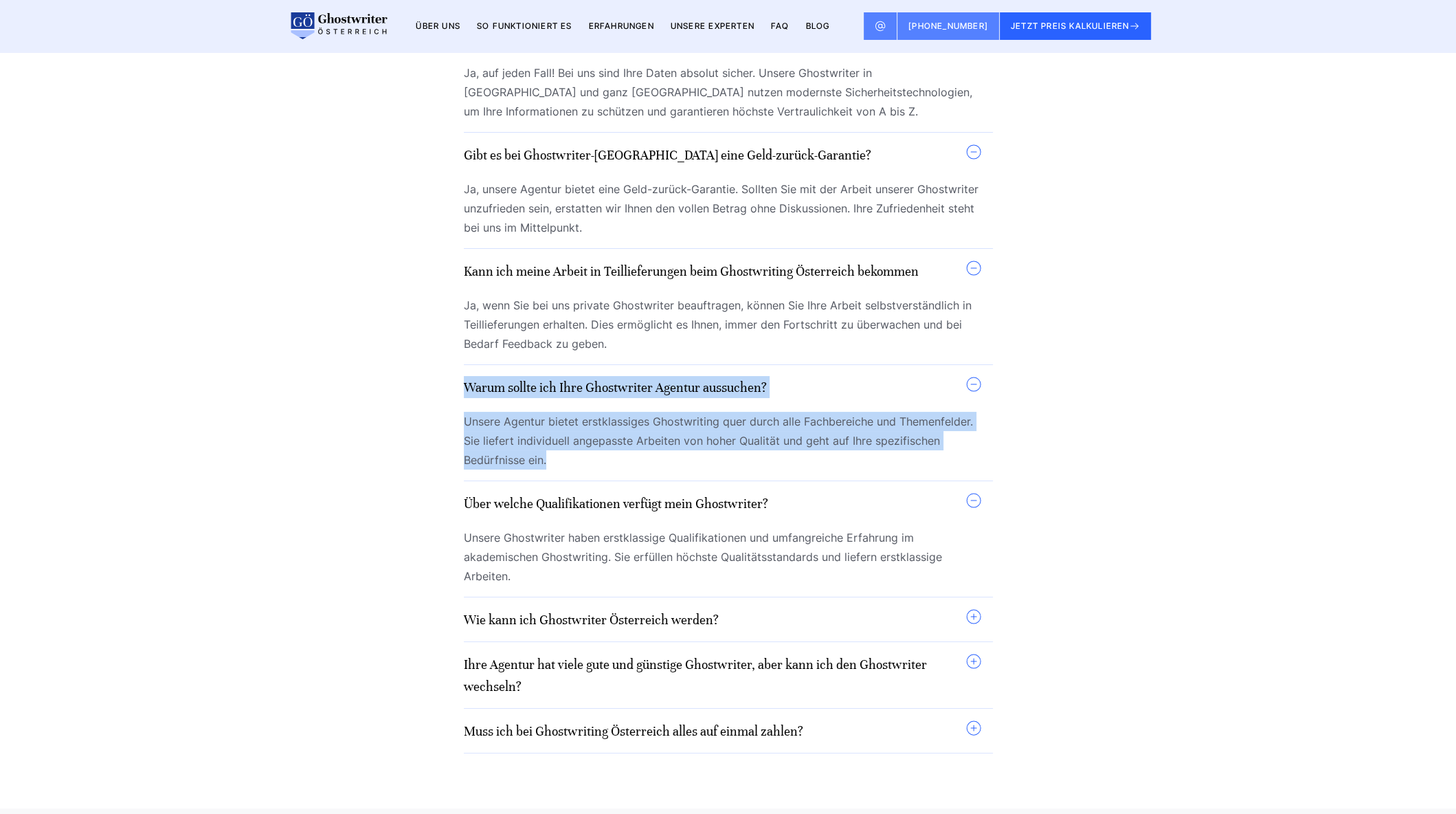
scroll to position [11868, 0]
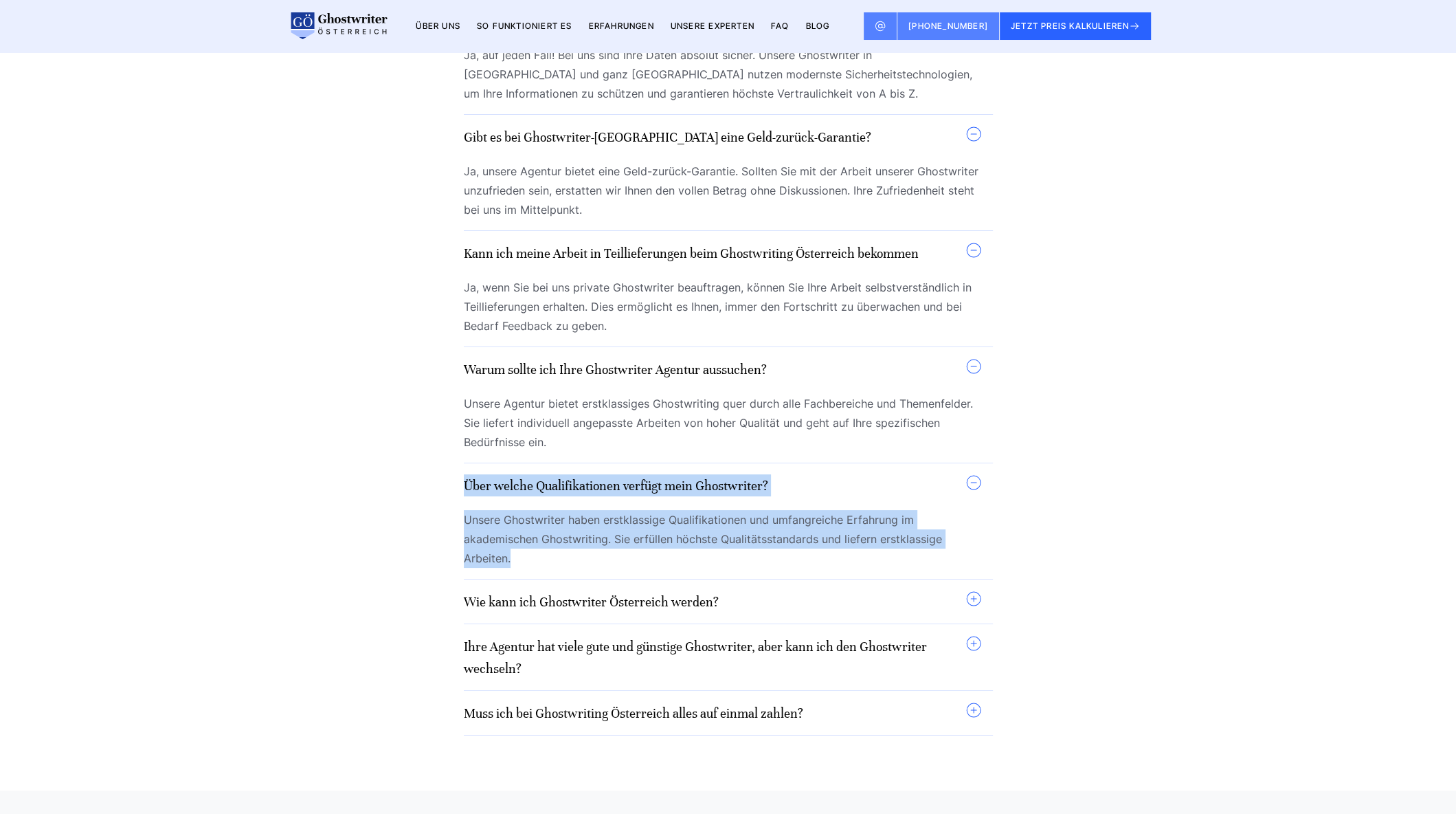
drag, startPoint x: 563, startPoint y: 385, endPoint x: 463, endPoint y: 313, distance: 123.2
click at [464, 474] on details "Über welche Qualifikationen verfügt mein Ghostwriter? Unsere Ghostwriter haben …" at bounding box center [722, 521] width 518 height 93
copy details "Über welche Qualifikationen verfügt mein Ghostwriter? Unsere Ghostwriter haben …"
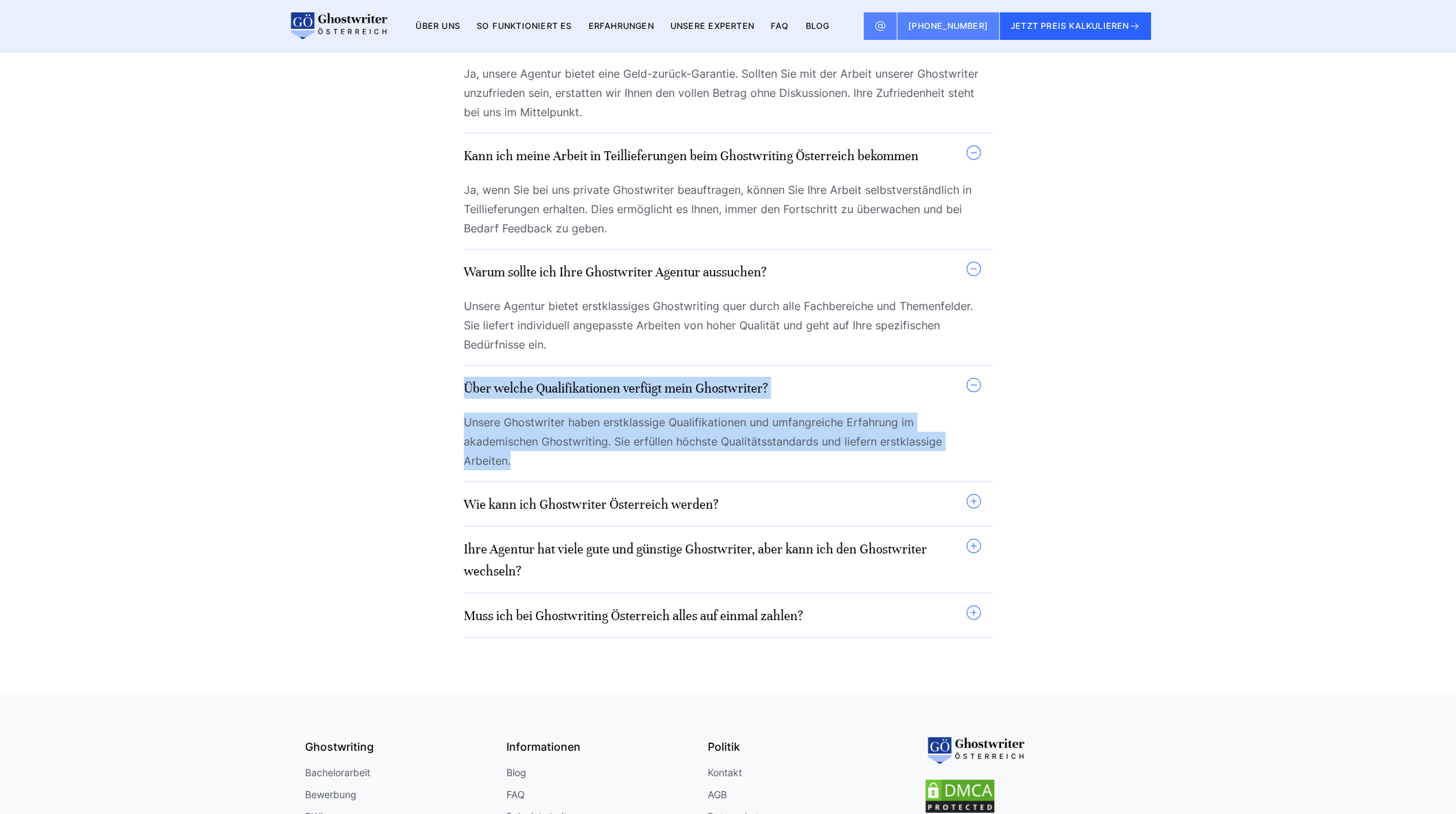
scroll to position [11981, 0]
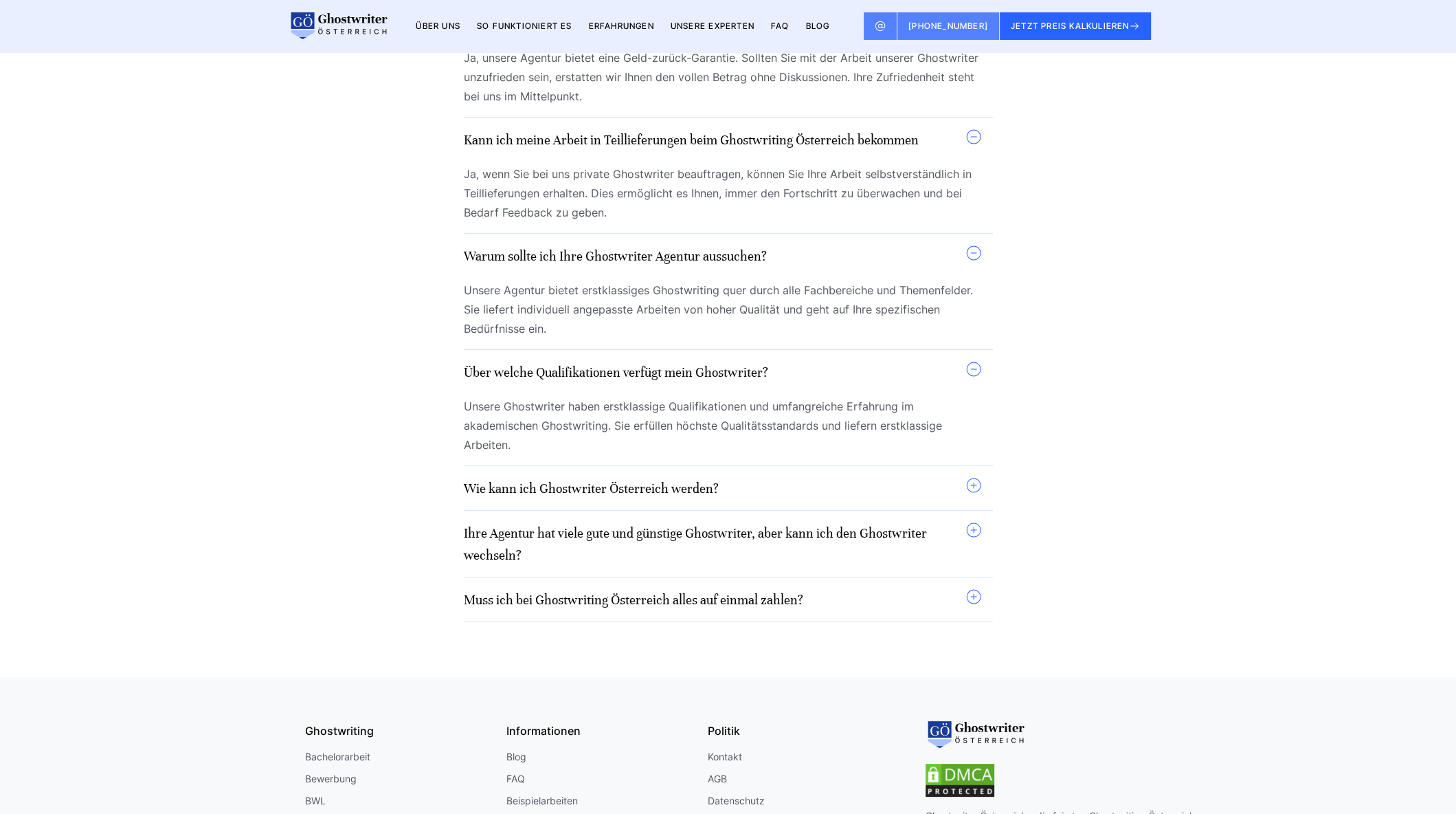
click at [684, 480] on link "Wie kann ich Ghostwriter Österreich werden?" at bounding box center [591, 488] width 255 height 16
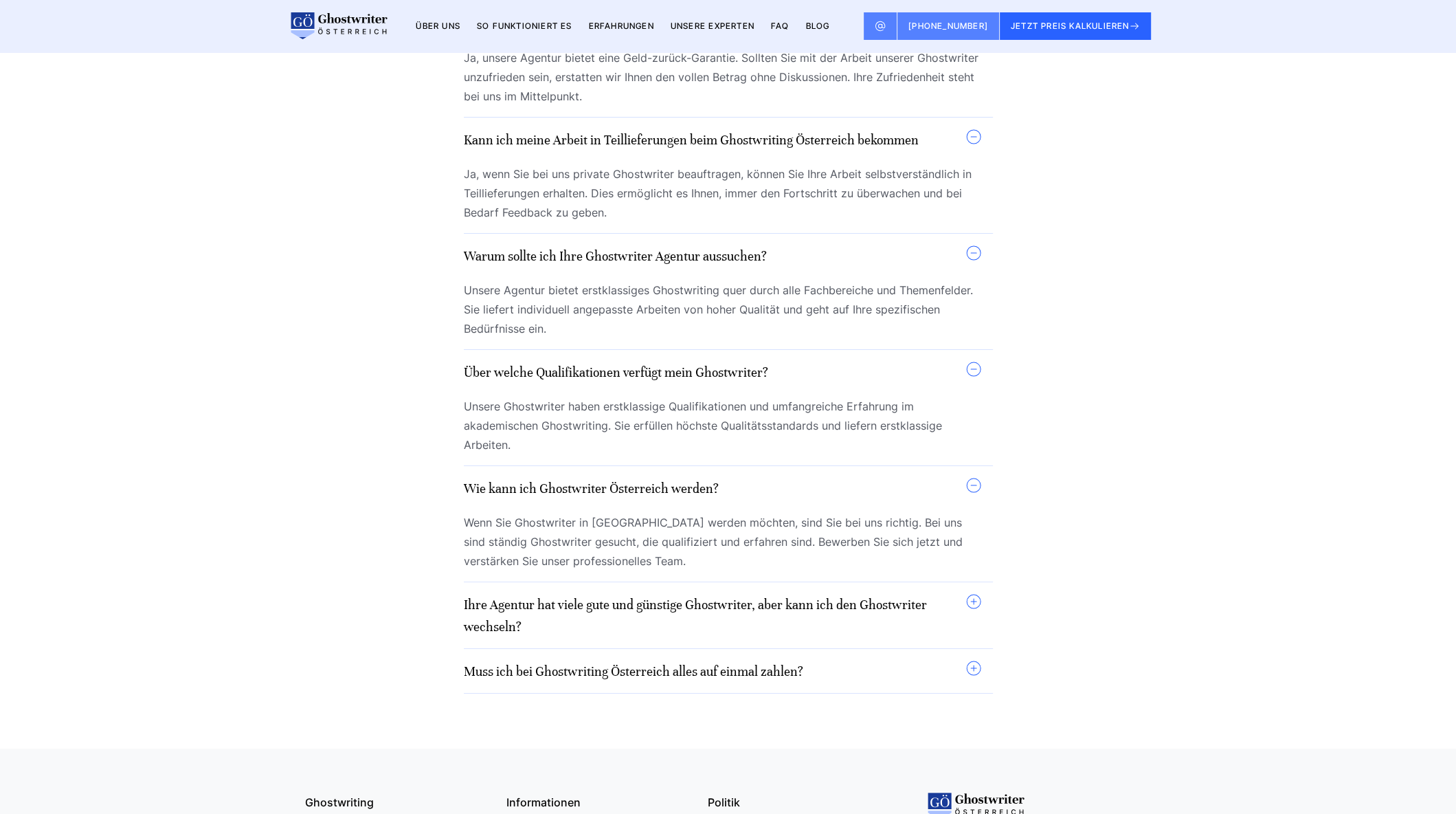
click at [690, 593] on h3 "Ihre Agentur hat viele gute und günstige Ghostwriter, aber kann ich den Ghostwr…" at bounding box center [715, 615] width 502 height 44
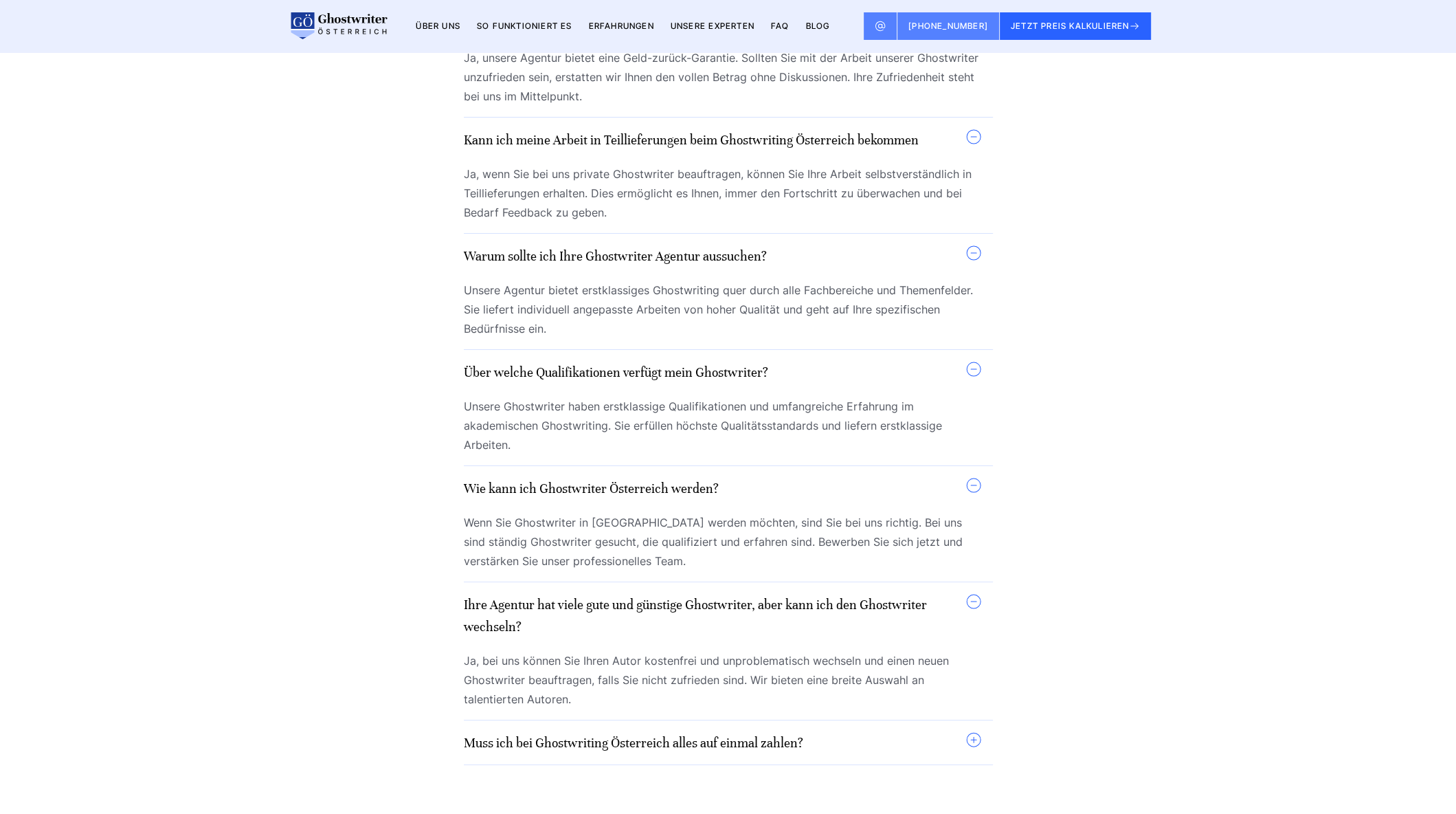
click at [689, 735] on link "Muss ich bei Ghostwriting Österreich alles auf einmal zahlen?" at bounding box center [634, 742] width 340 height 16
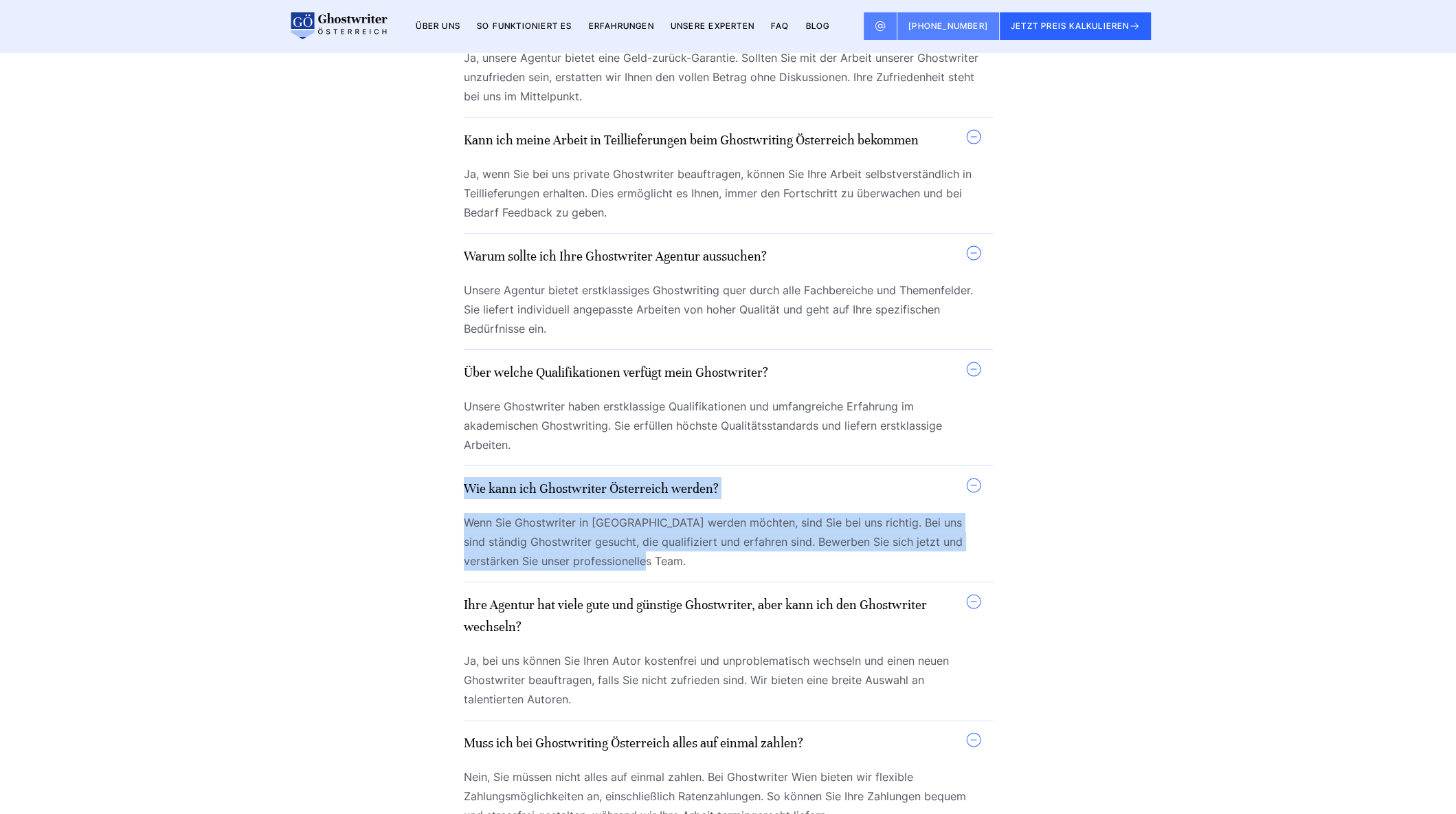
drag, startPoint x: 621, startPoint y: 393, endPoint x: 465, endPoint y: 317, distance: 173.5
click at [465, 477] on details "Wie kann ich Ghostwriter Österreich werden? Wenn Sie Ghostwriter in [GEOGRAPHIC…" at bounding box center [722, 523] width 518 height 93
copy details "Wie kann ich Ghostwriter Österreich werden? Wenn Sie Ghostwriter in [GEOGRAPHIC…"
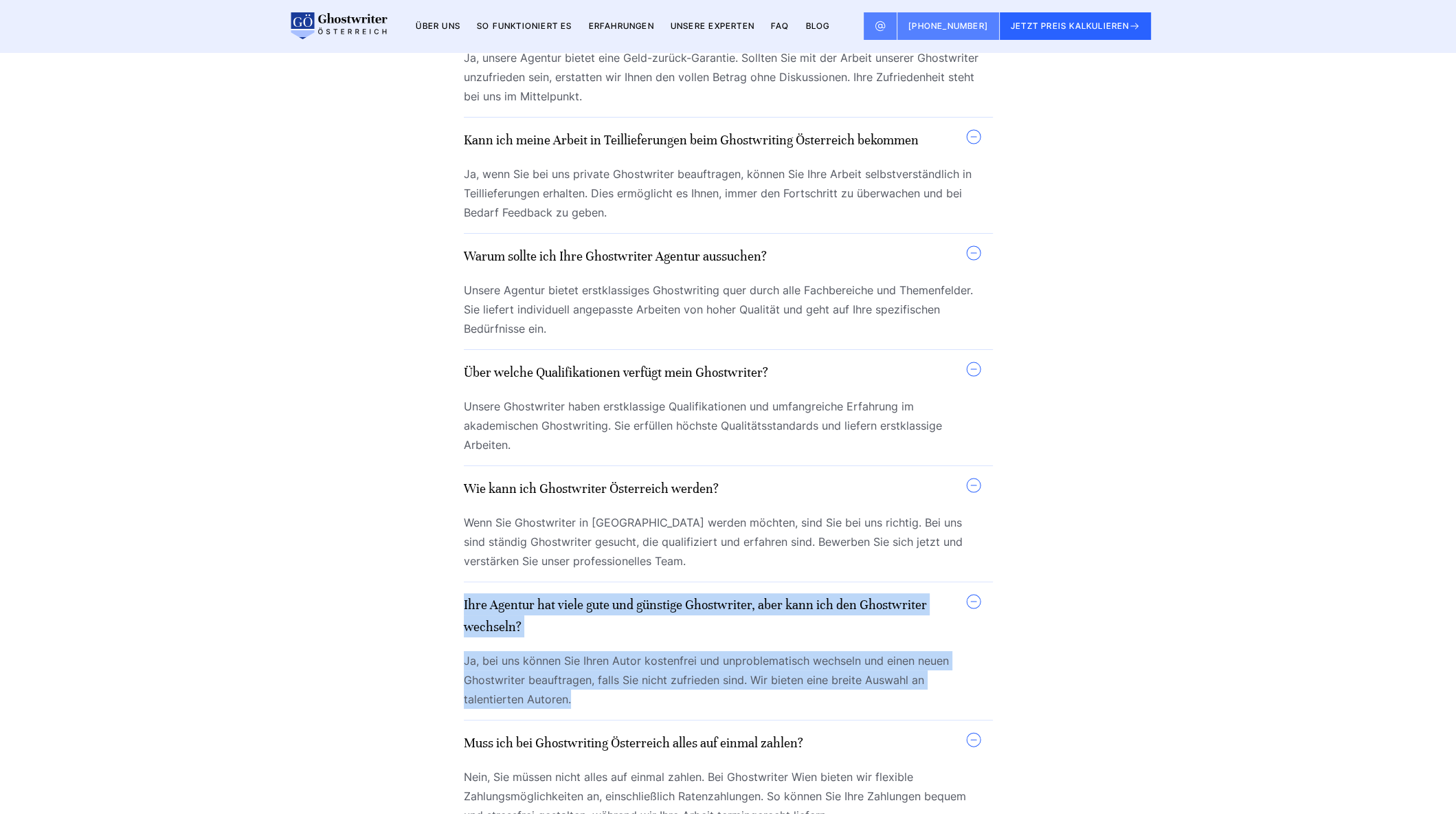
drag, startPoint x: 628, startPoint y: 539, endPoint x: 461, endPoint y: 438, distance: 195.2
click at [461, 438] on div "Sind meine Daten bei Ghostwriter Österreich sicher? Ja, auf jeden Fall! Bei uns…" at bounding box center [728, 353] width 795 height 967
copy details "Ihre Agentur hat viele gute und günstige Ghostwriter, aber kann ich den Ghostwr…"
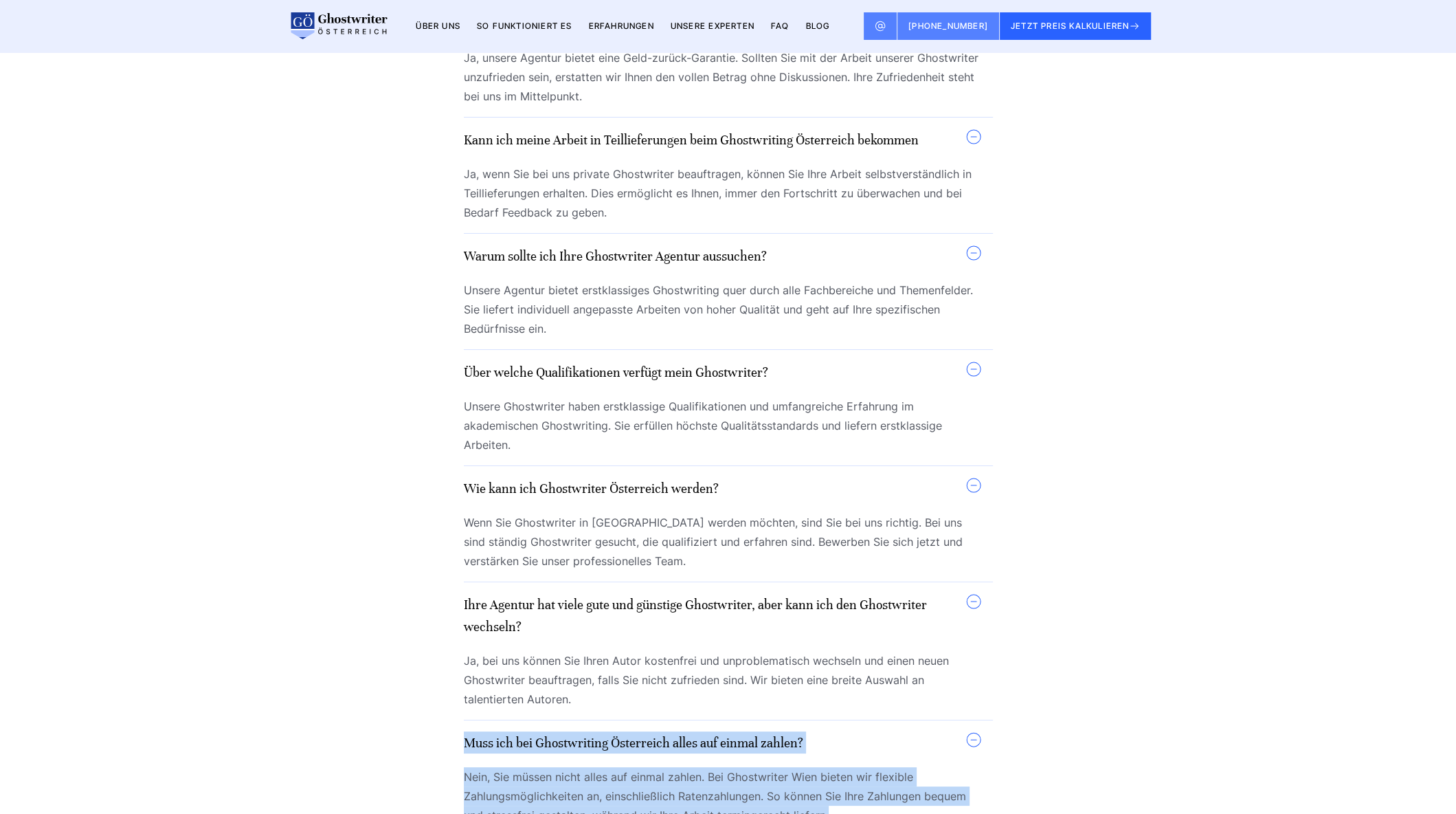
drag, startPoint x: 832, startPoint y: 642, endPoint x: 448, endPoint y: 579, distance: 389.1
click at [448, 579] on div "Sind meine Daten bei Ghostwriter Österreich sicher? Ja, auf jeden Fall! Bei uns…" at bounding box center [728, 353] width 795 height 967
copy details "Muss ich bei Ghostwriting Österreich alles auf einmal zahlen? Nein, Sie müssen …"
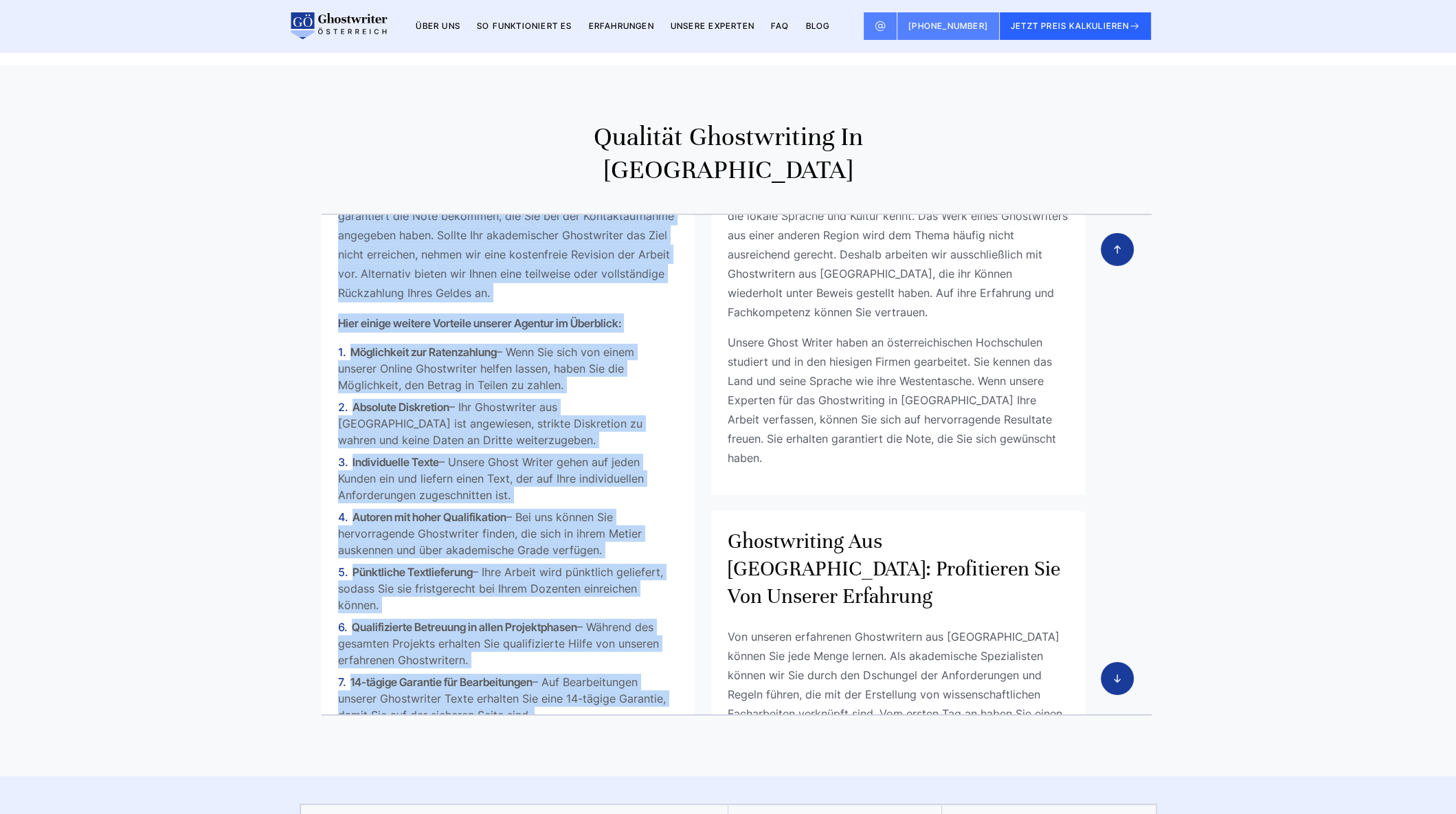
scroll to position [429, 0]
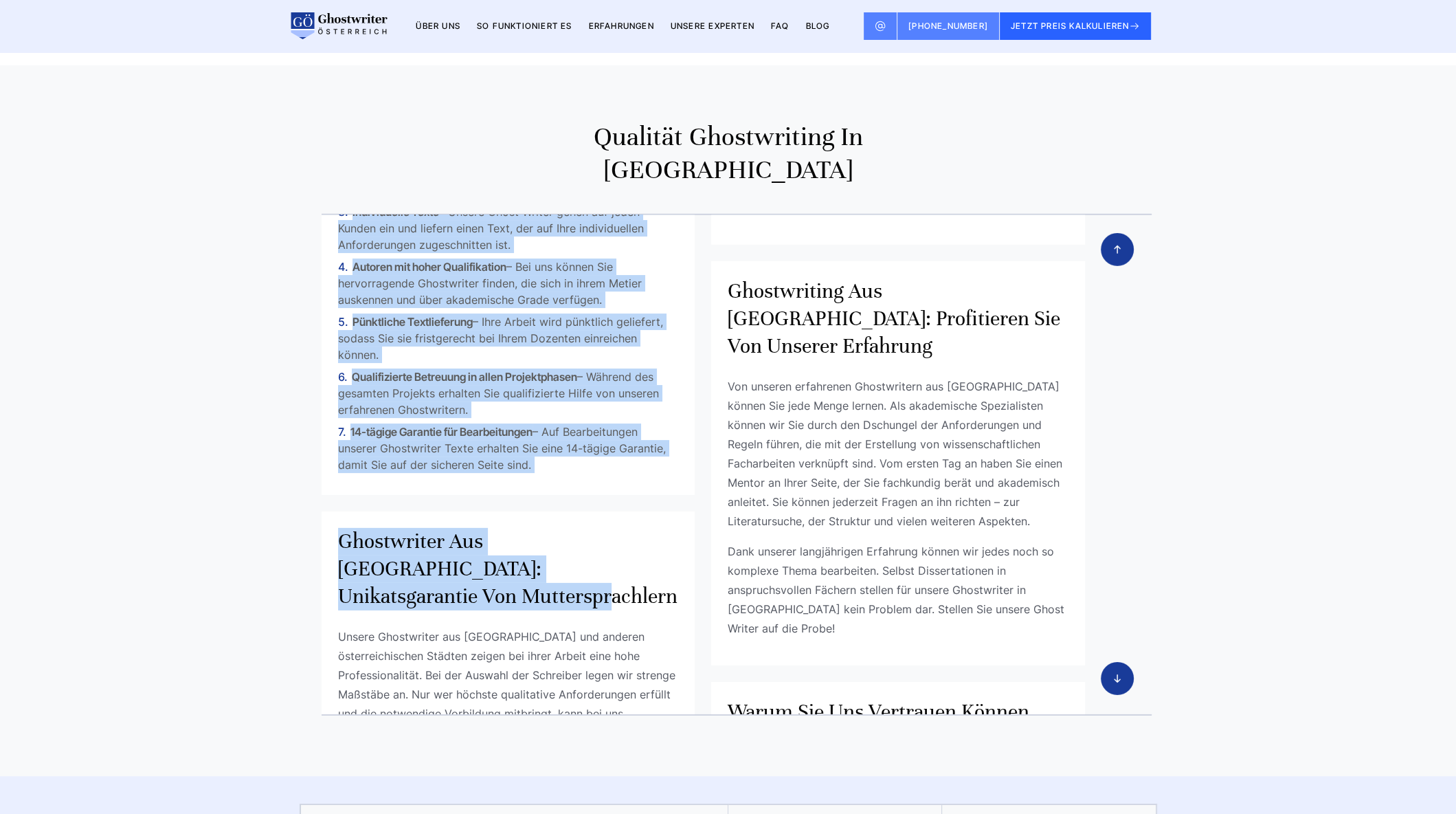
drag, startPoint x: 330, startPoint y: 90, endPoint x: 594, endPoint y: 267, distance: 317.8
click at [594, 267] on div "Ghostwriter Agentur aus [GEOGRAPHIC_DATA] mit garantierter Bestnote Hier einige…" at bounding box center [728, 465] width 879 height 502
copy div "Loremipsumd Sitamet con Adipiscing eli seddoeiusmod Temporin Utlabo Etdoloremag…"
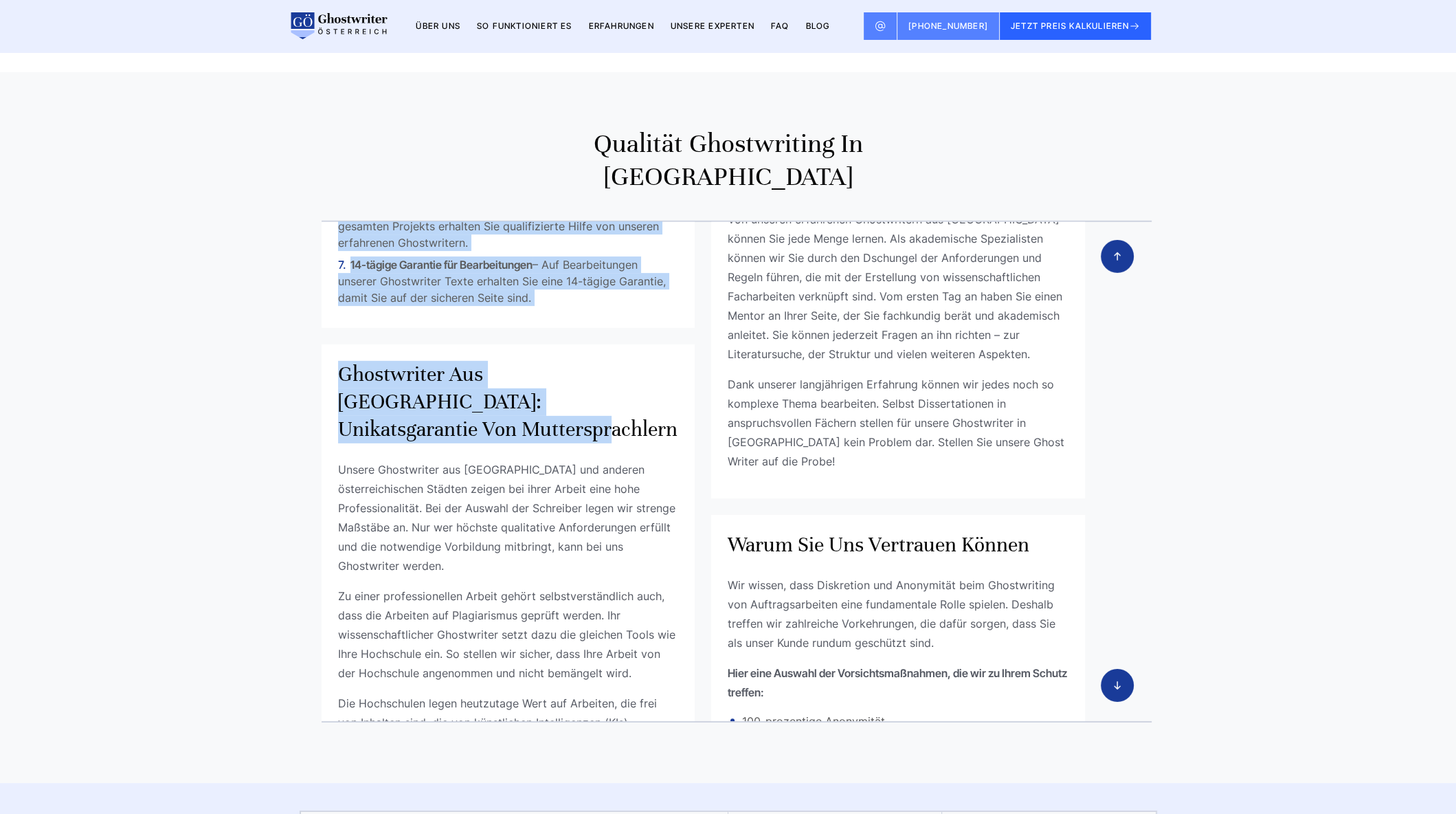
scroll to position [667, 0]
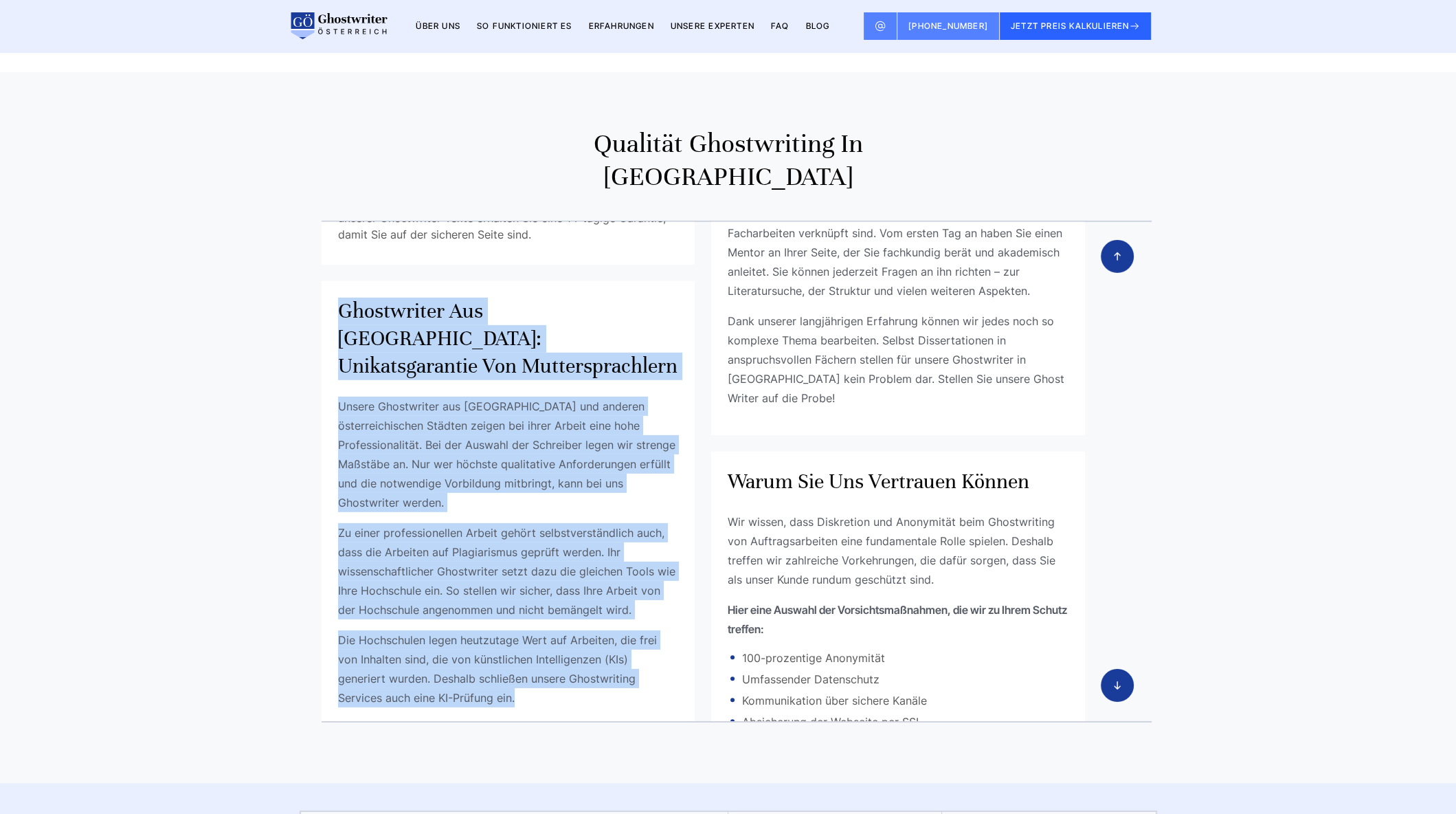
drag, startPoint x: 525, startPoint y: 499, endPoint x: 340, endPoint y: 110, distance: 430.8
click at [340, 281] on div "Ghostwriter aus [GEOGRAPHIC_DATA]: Unikatsgarantie von Muttersprachlern Unsere …" at bounding box center [509, 508] width 374 height 454
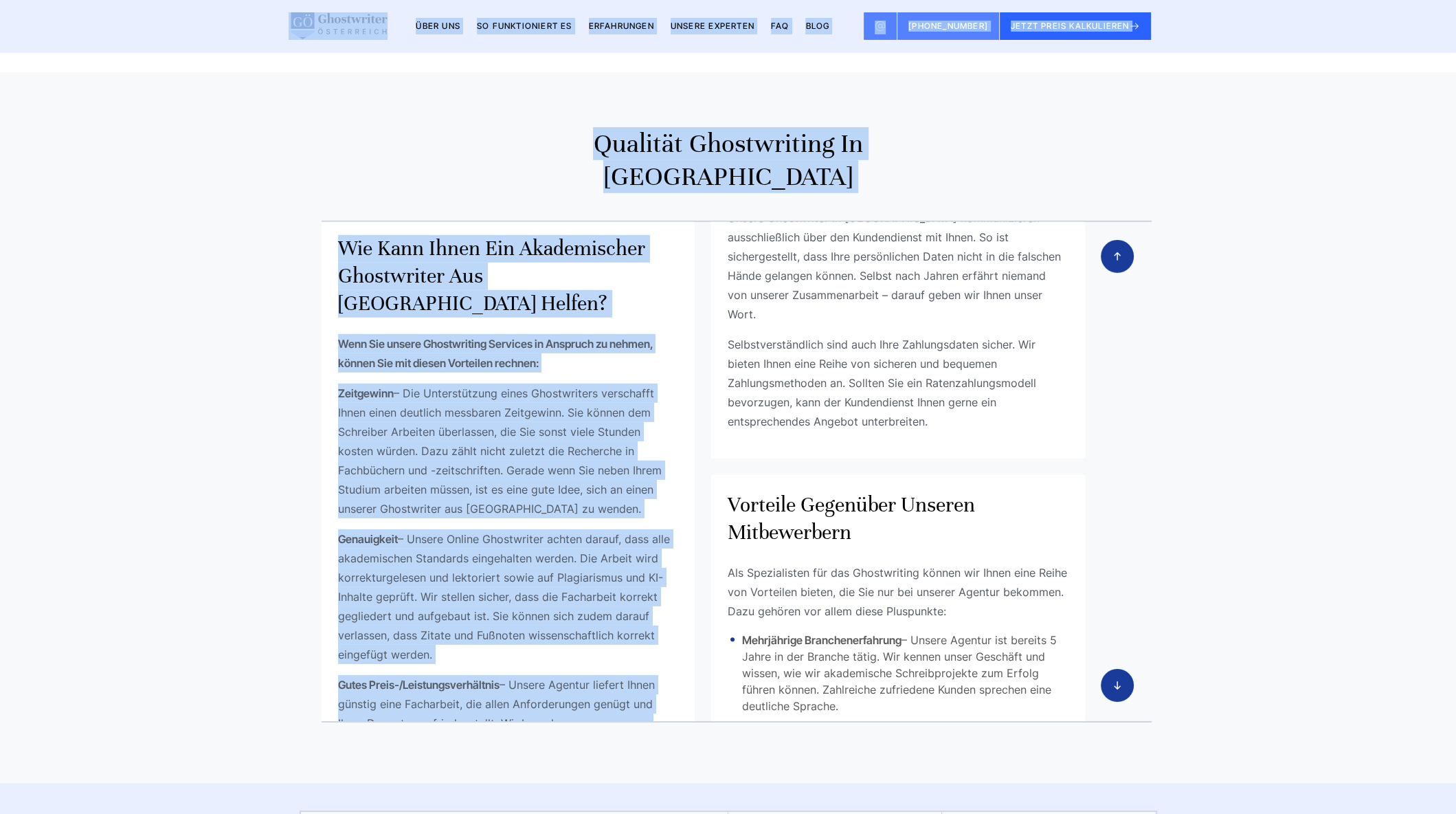
scroll to position [876, 0]
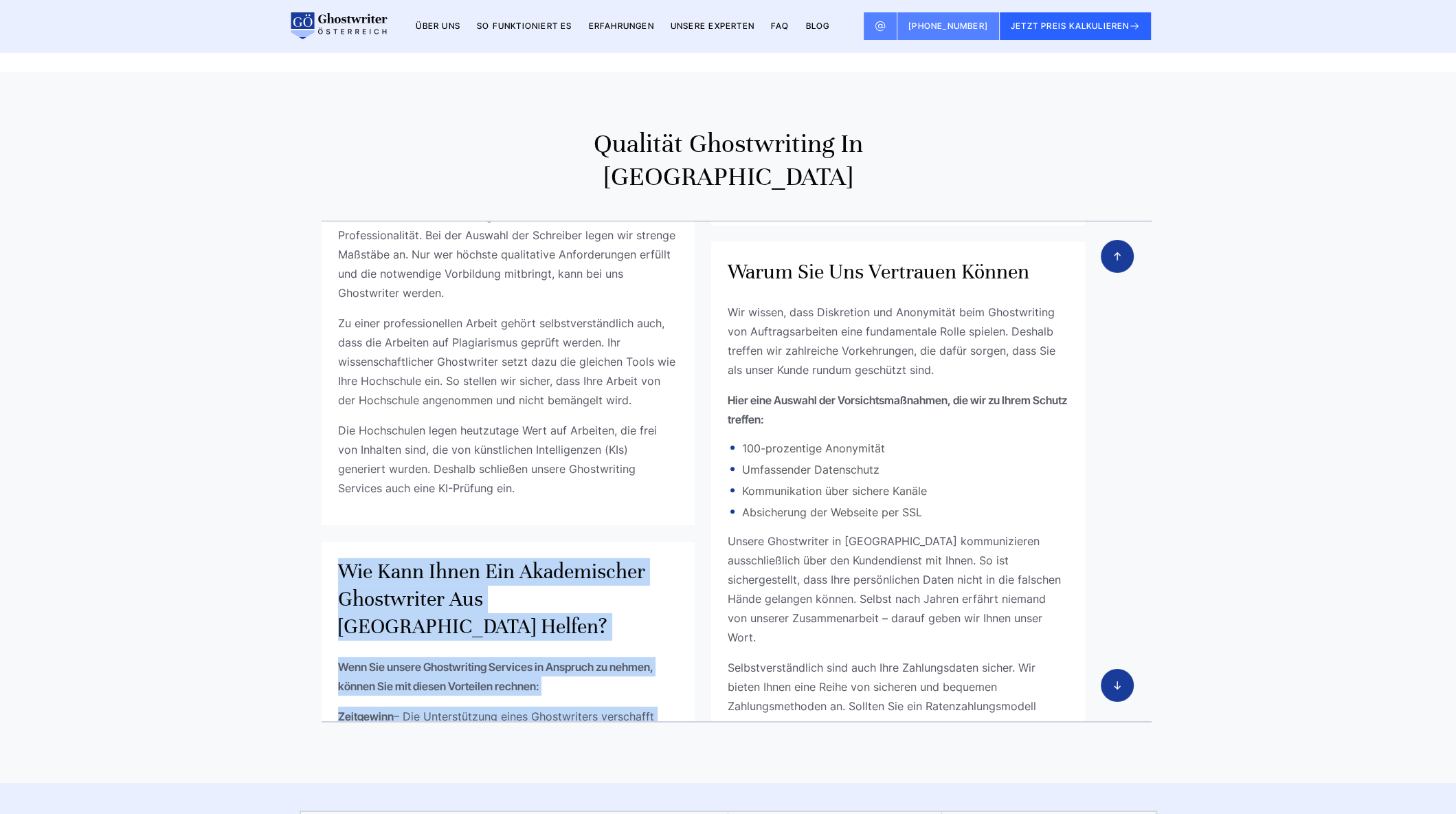
drag, startPoint x: 534, startPoint y: 316, endPoint x: 341, endPoint y: 373, distance: 201.2
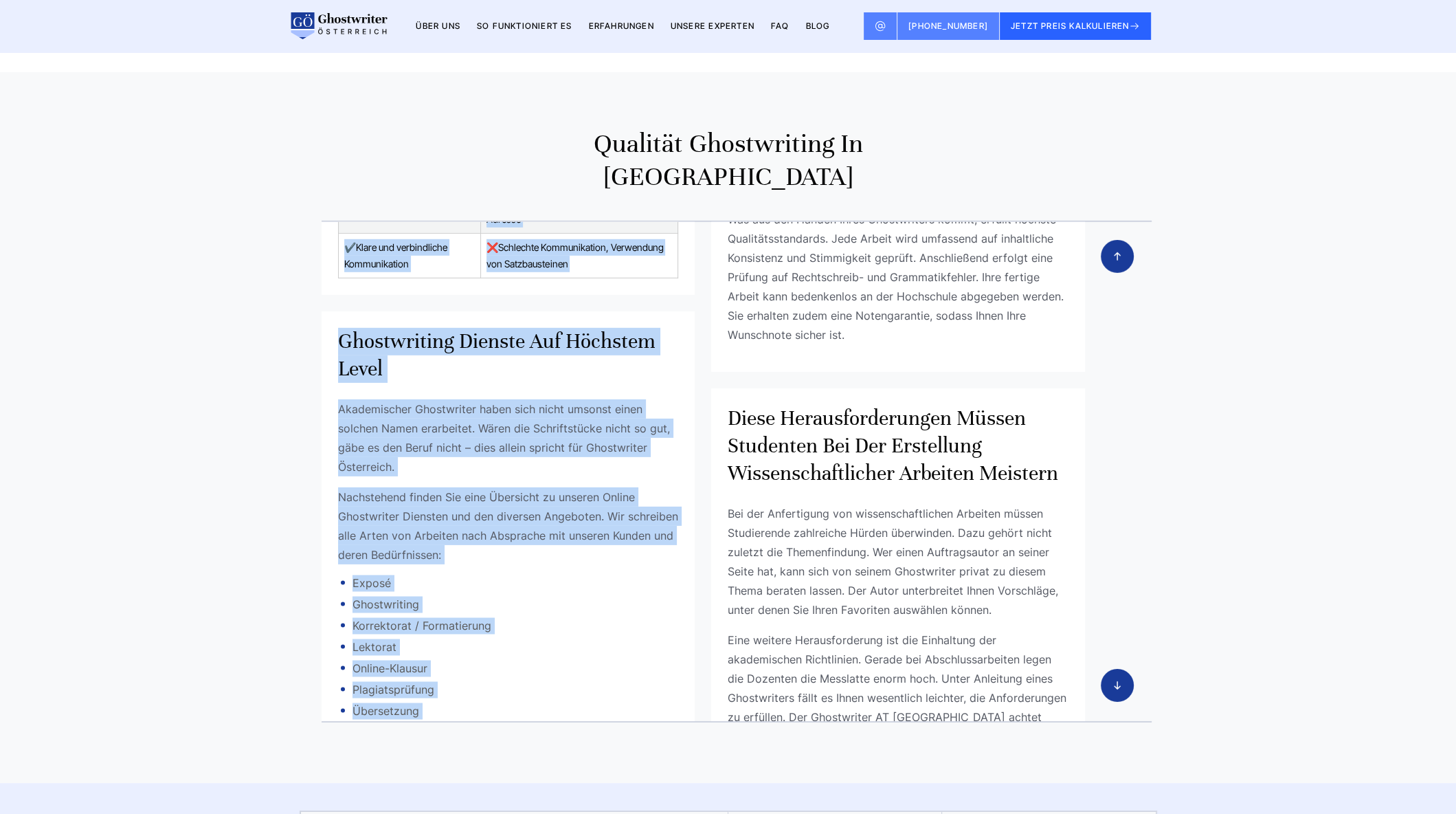
scroll to position [2378, 0]
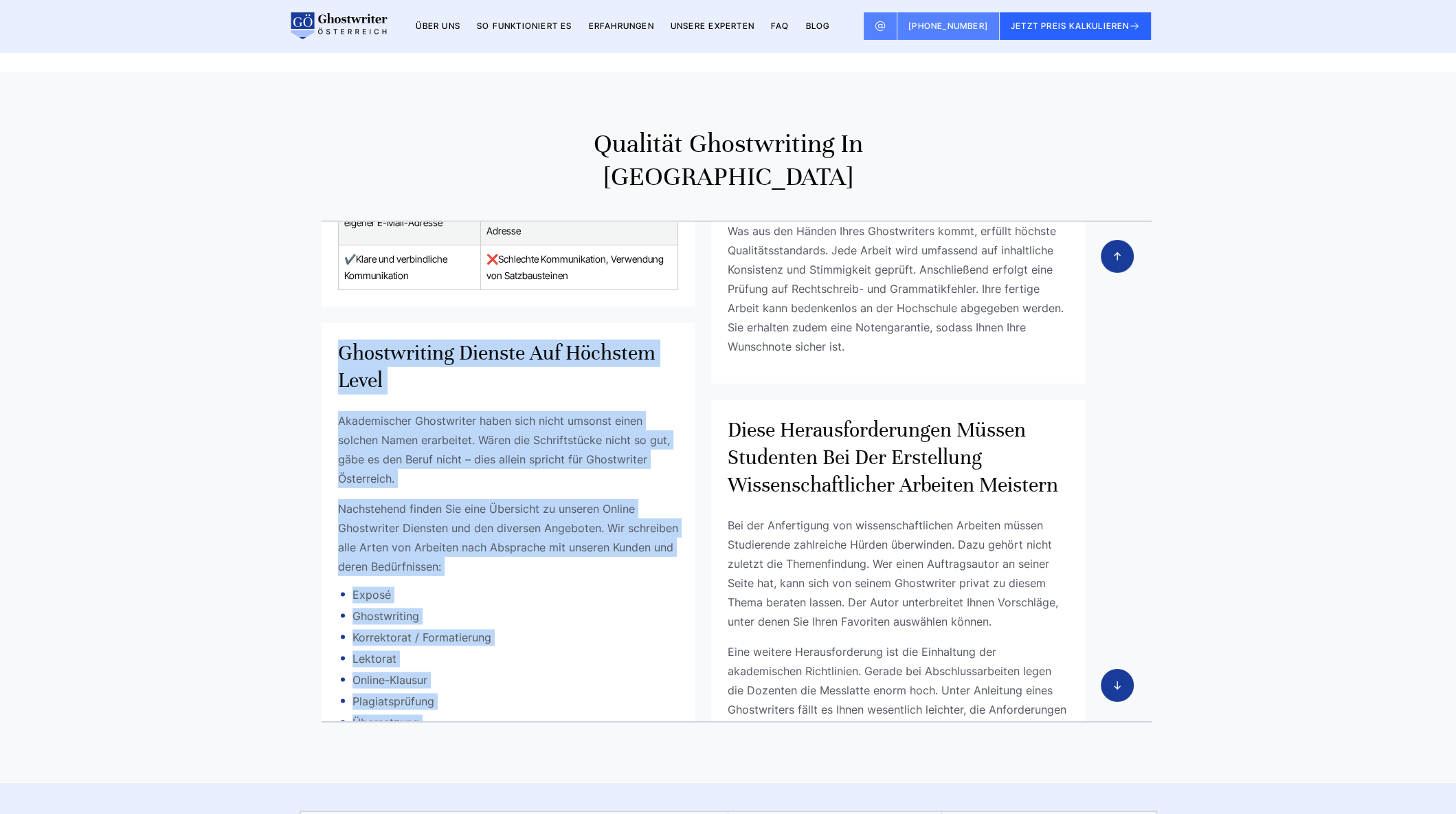
drag, startPoint x: 478, startPoint y: 377, endPoint x: 337, endPoint y: 116, distance: 296.7
click at [337, 323] on div "Ghostwriting Dienste auf höchstem Level Akademischer Ghostwriter haben sich nic…" at bounding box center [509, 595] width 374 height 543
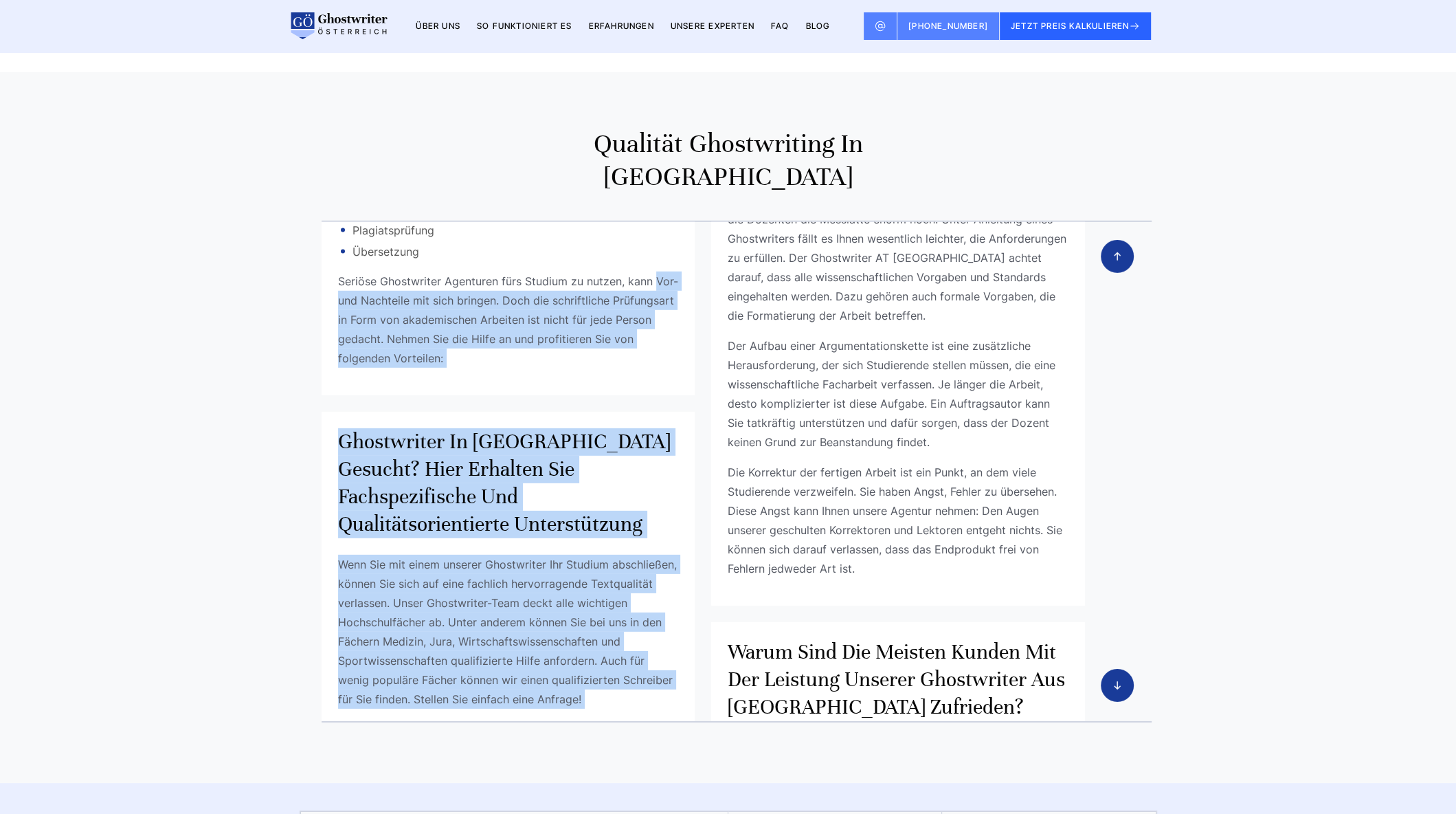
scroll to position [2845, 0]
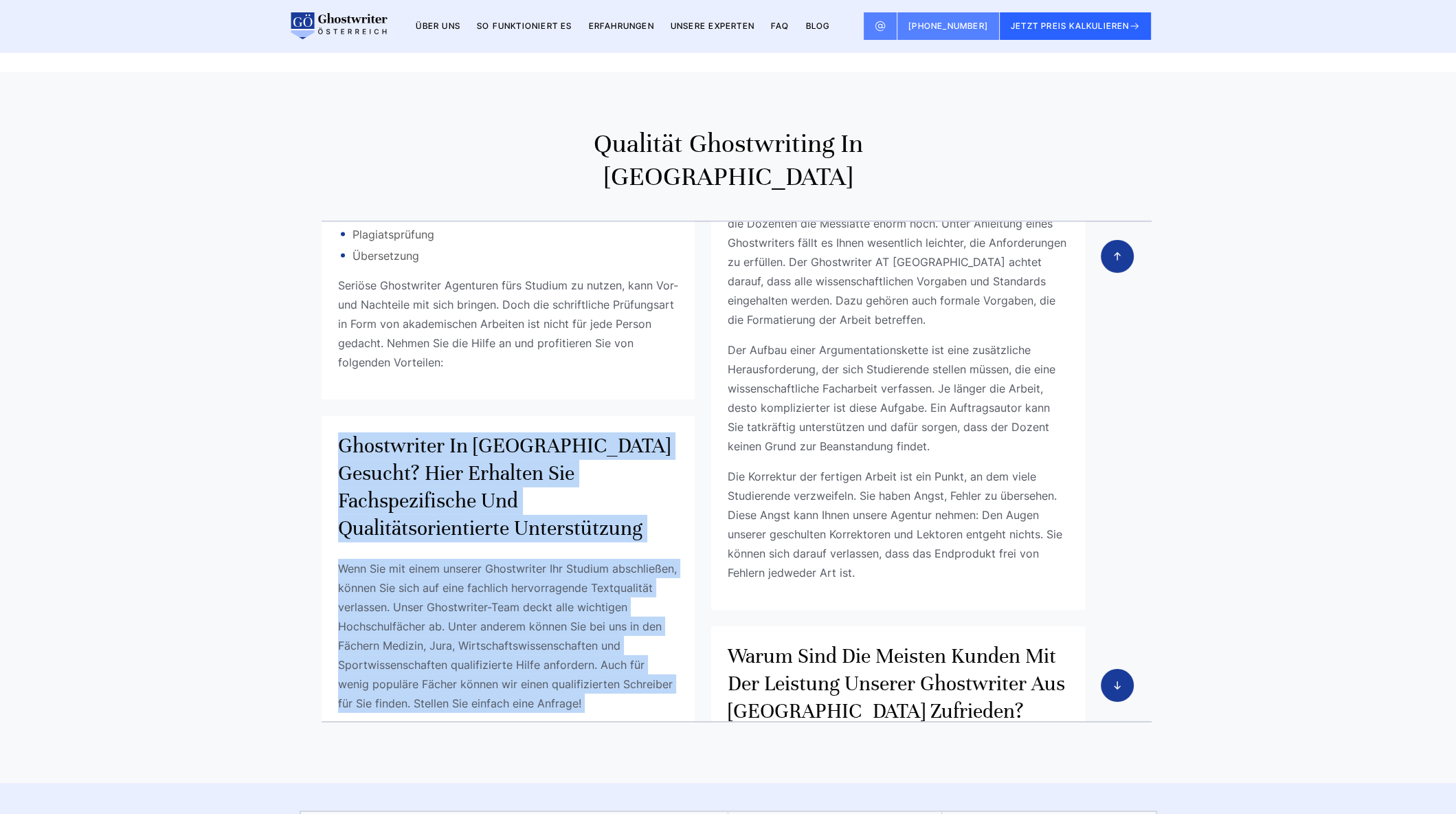
drag, startPoint x: 452, startPoint y: 394, endPoint x: 337, endPoint y: 199, distance: 226.4
click at [337, 416] on div "Ghostwriter in [GEOGRAPHIC_DATA] gesucht? Hier erhalten Sie fachspezifische und…" at bounding box center [509, 734] width 374 height 637
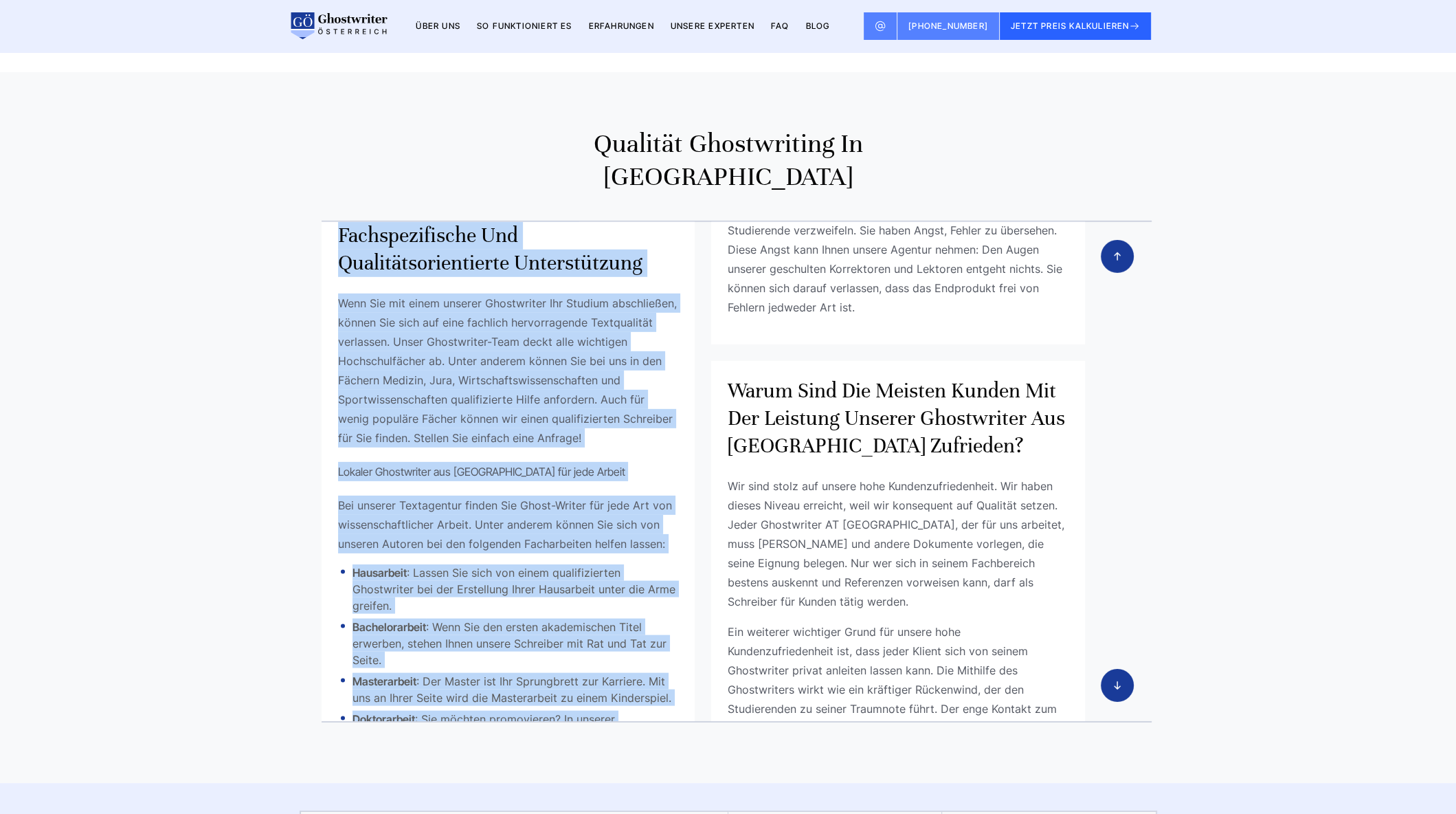
scroll to position [3115, 0]
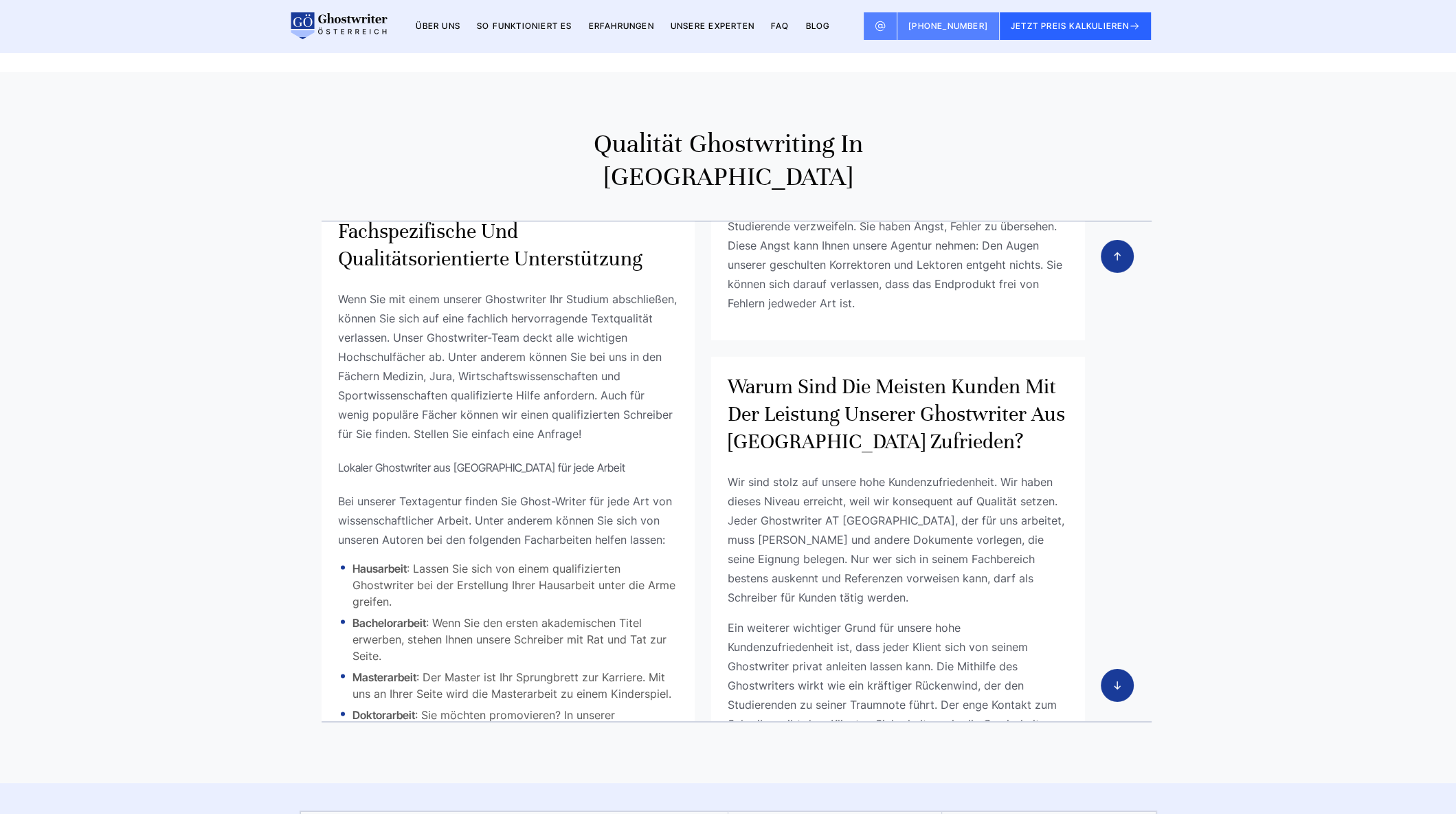
click at [529, 614] on li "Bachelorarbeit : Wenn Sie den ersten akademischen Titel erwerben, stehen Ihnen …" at bounding box center [508, 638] width 341 height 49
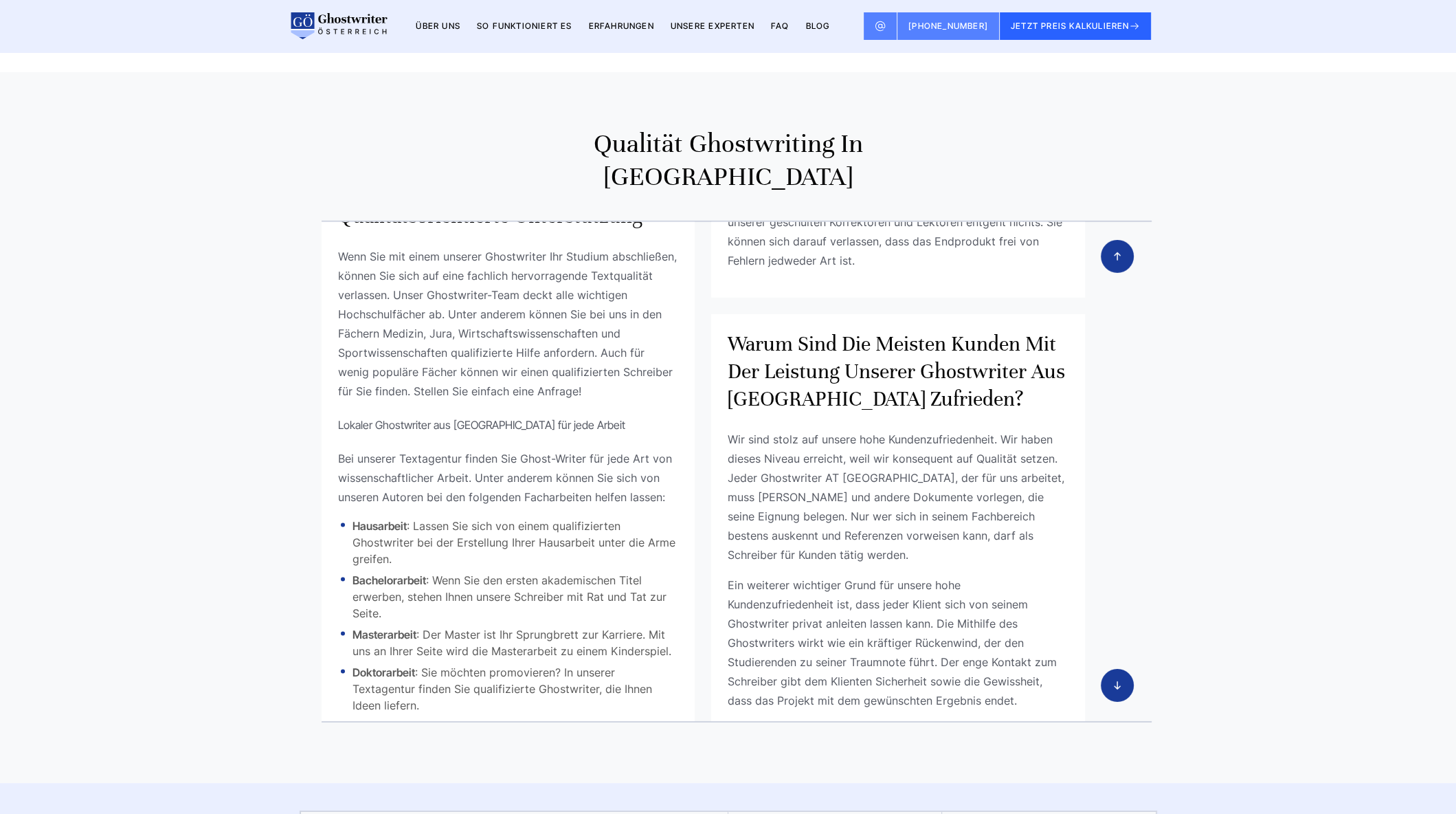
scroll to position [3158, 0]
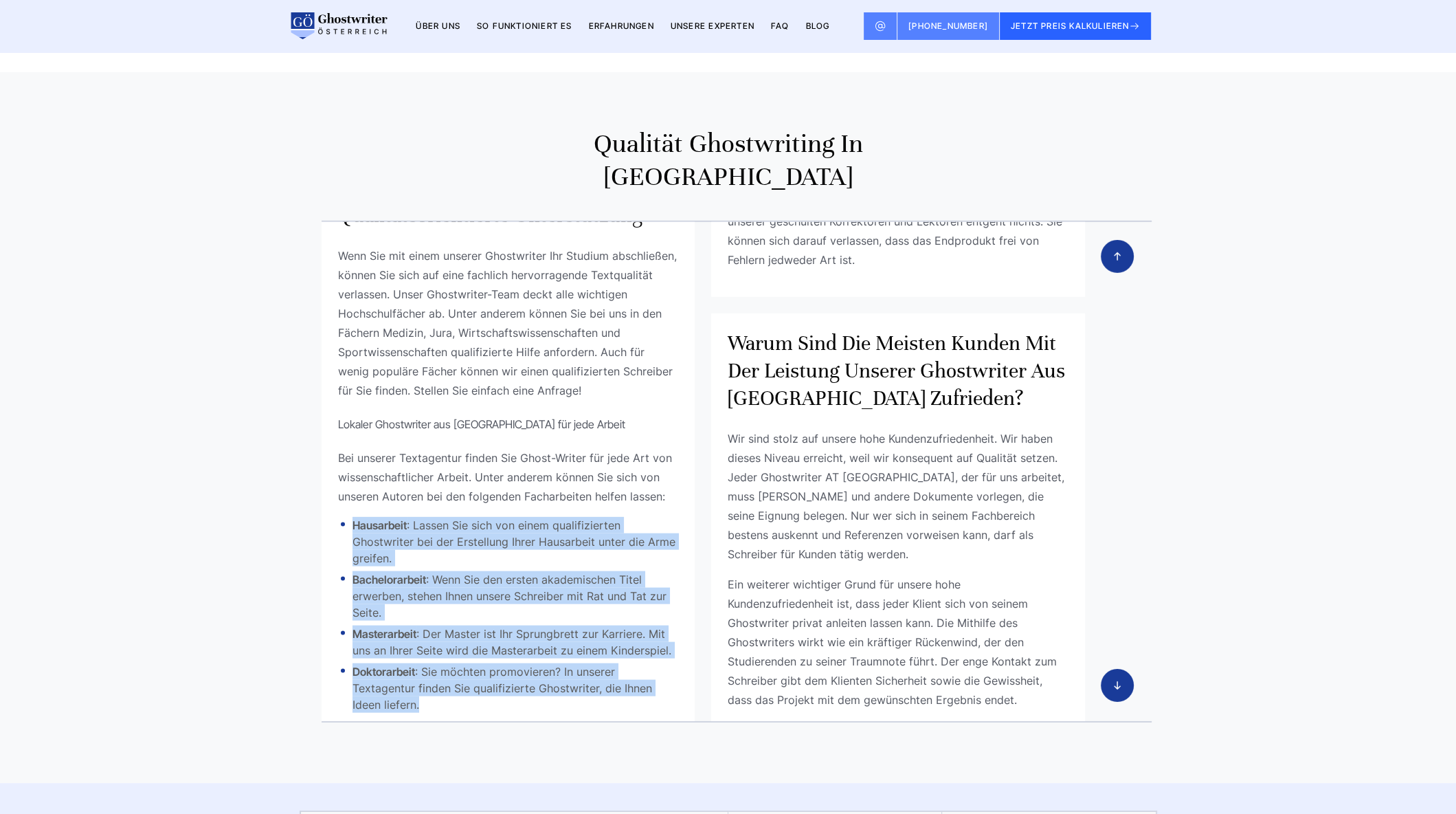
drag, startPoint x: 434, startPoint y: 438, endPoint x: 347, endPoint y: 242, distance: 214.4
click at [347, 246] on div "Wenn Sie mit einem unserer Ghostwriter Ihr Studium abschließen, können Sie sich…" at bounding box center [508, 479] width 341 height 467
click at [399, 517] on ul "Hausarbeit : [PERSON_NAME] sich von einem qualifizierten Ghostwriter bei der Er…" at bounding box center [508, 614] width 341 height 196
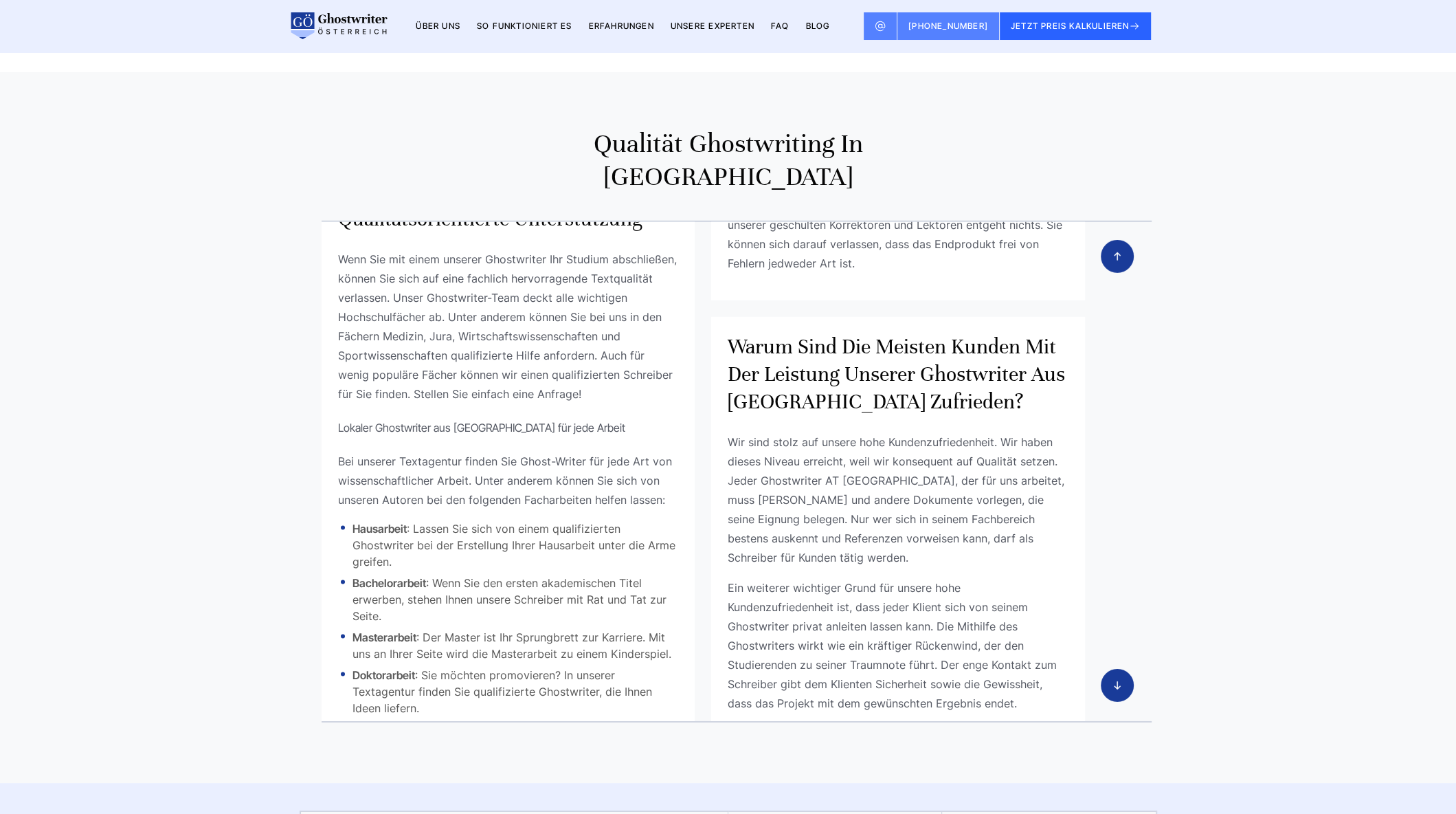
scroll to position [3154, 0]
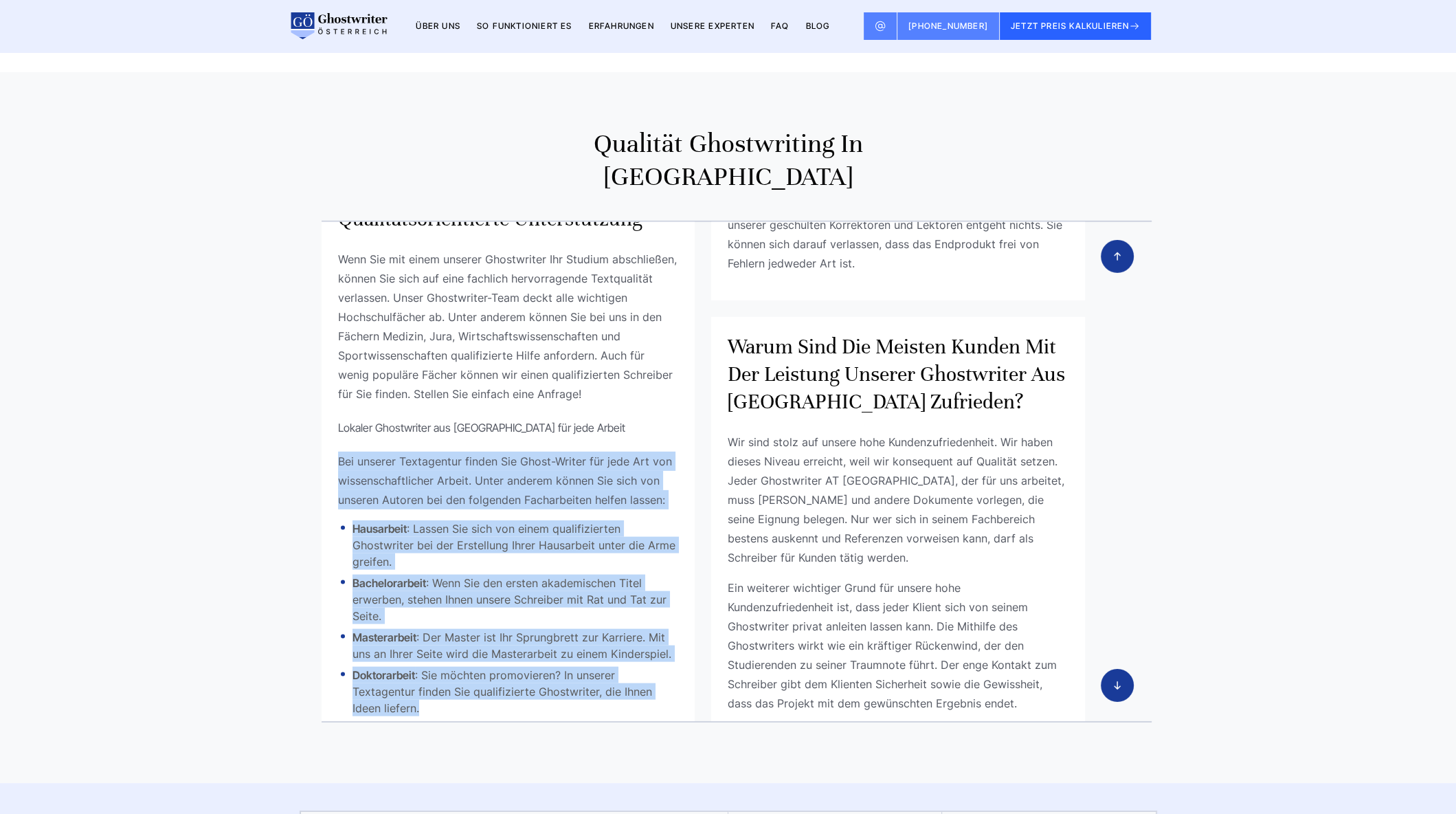
drag, startPoint x: 336, startPoint y: 184, endPoint x: 488, endPoint y: 438, distance: 296.0
click at [488, 438] on div "Wenn Sie mit einem unserer Ghostwriter Ihr Studium abschließen, können Sie sich…" at bounding box center [508, 483] width 341 height 467
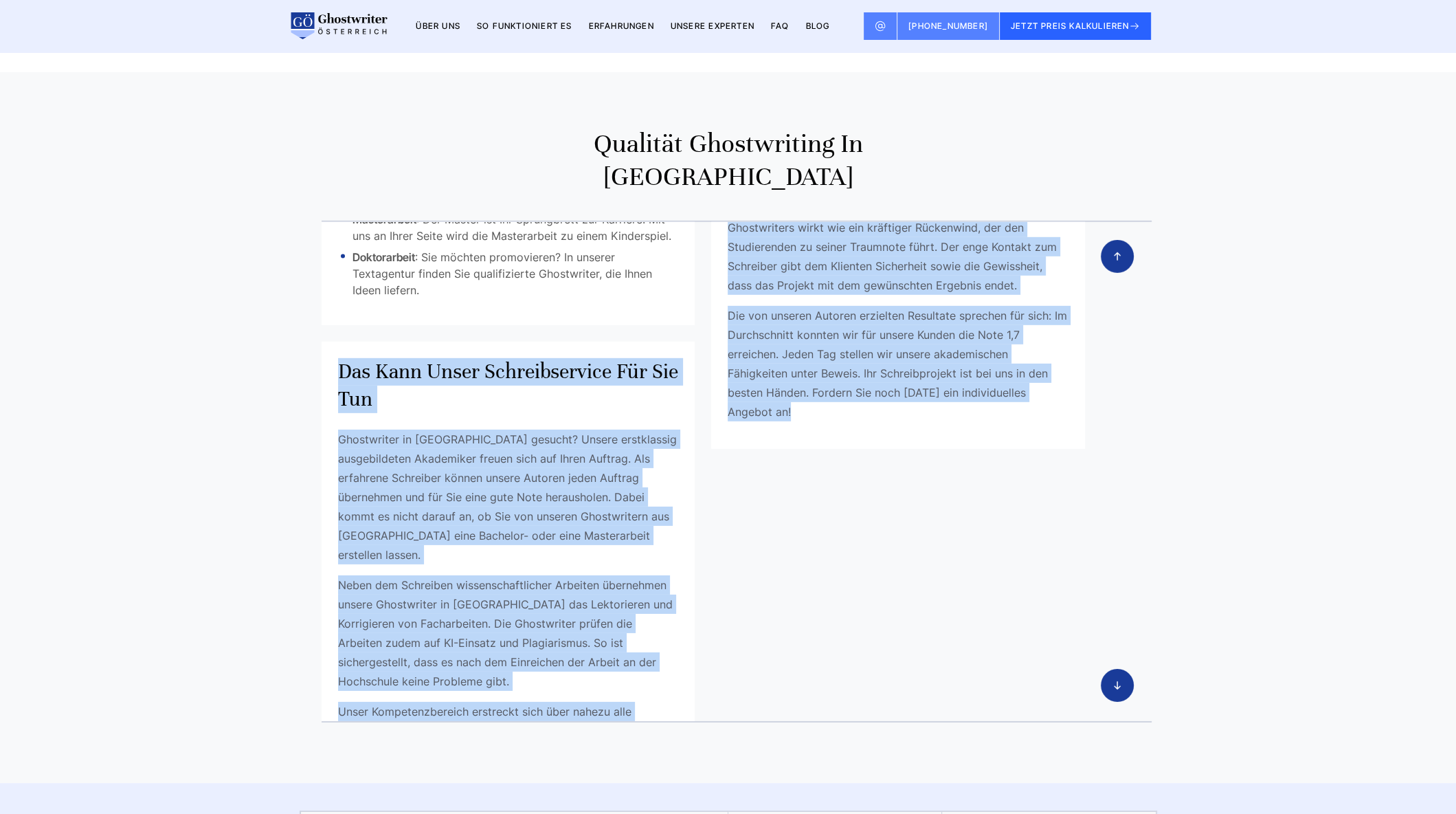
scroll to position [3489, 0]
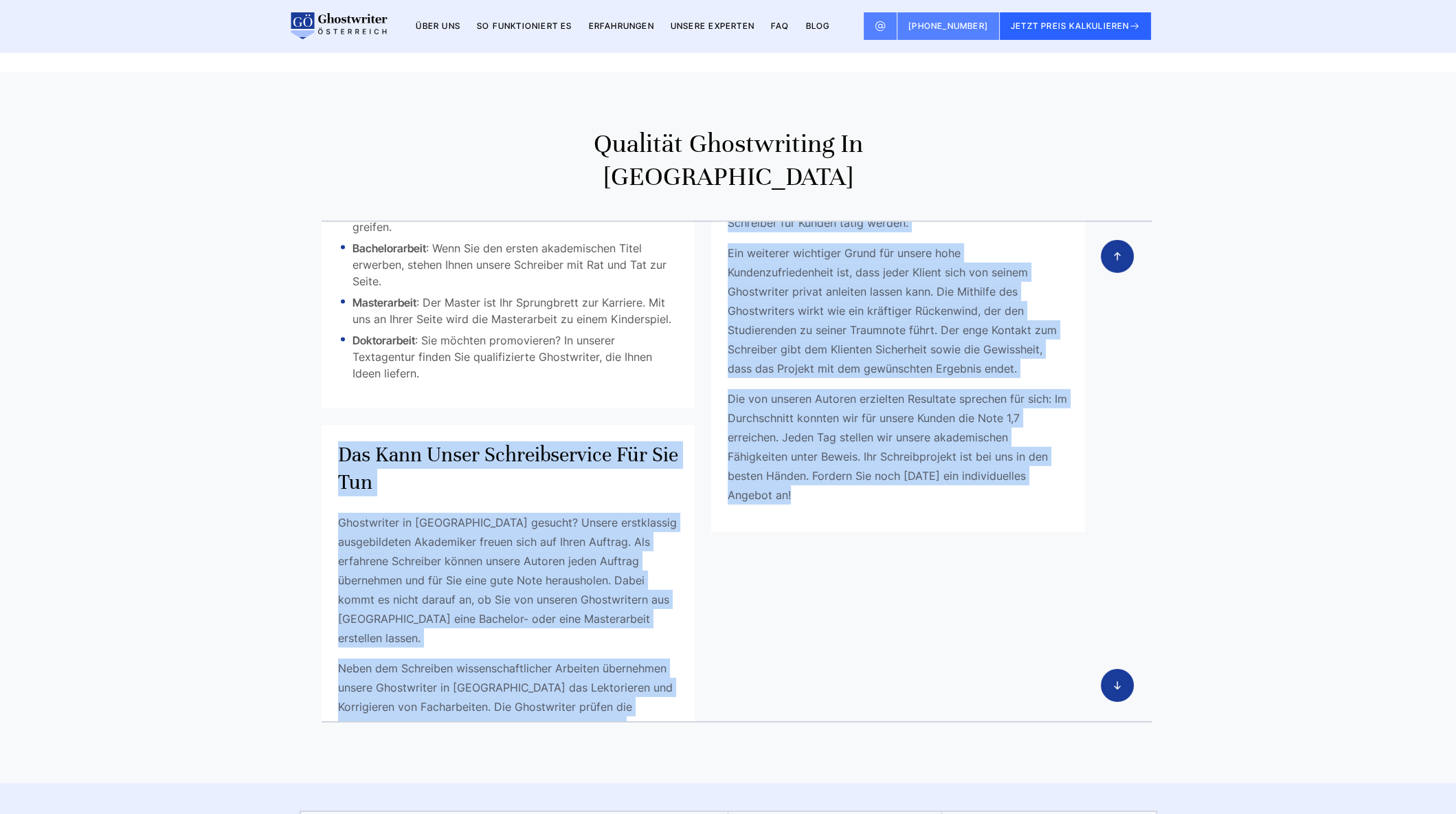
drag, startPoint x: 421, startPoint y: 503, endPoint x: 341, endPoint y: 188, distance: 325.0
click at [341, 221] on div "Ghostwriter Agentur aus [GEOGRAPHIC_DATA] mit garantierter Bestnote Hier einige…" at bounding box center [728, 472] width 879 height 502
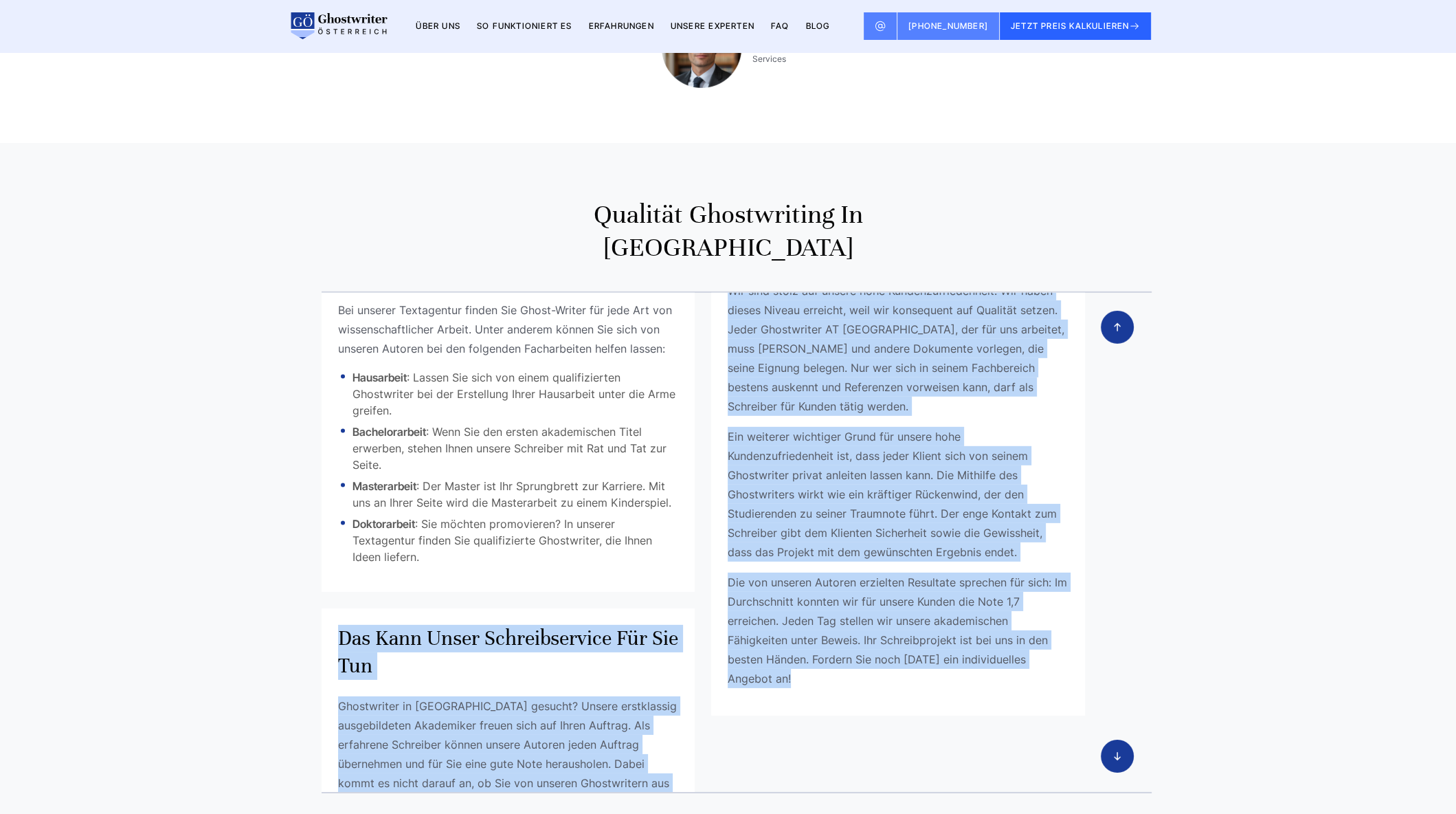
scroll to position [3649, 0]
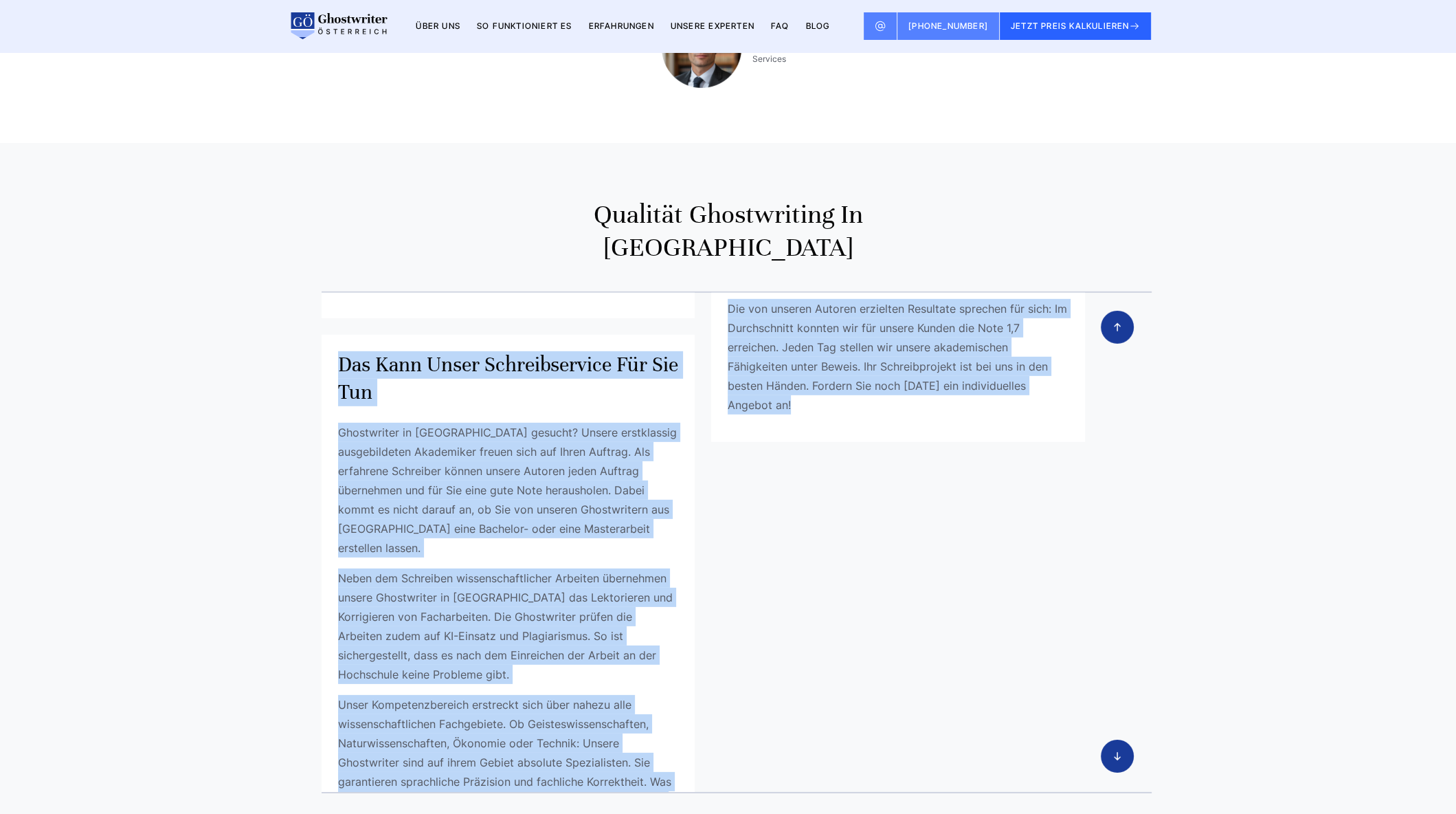
click at [667, 568] on p "Neben dem Schreiben wissenschaftlicher Arbeiten übernehmen unsere Ghostwriter i…" at bounding box center [508, 626] width 341 height 116
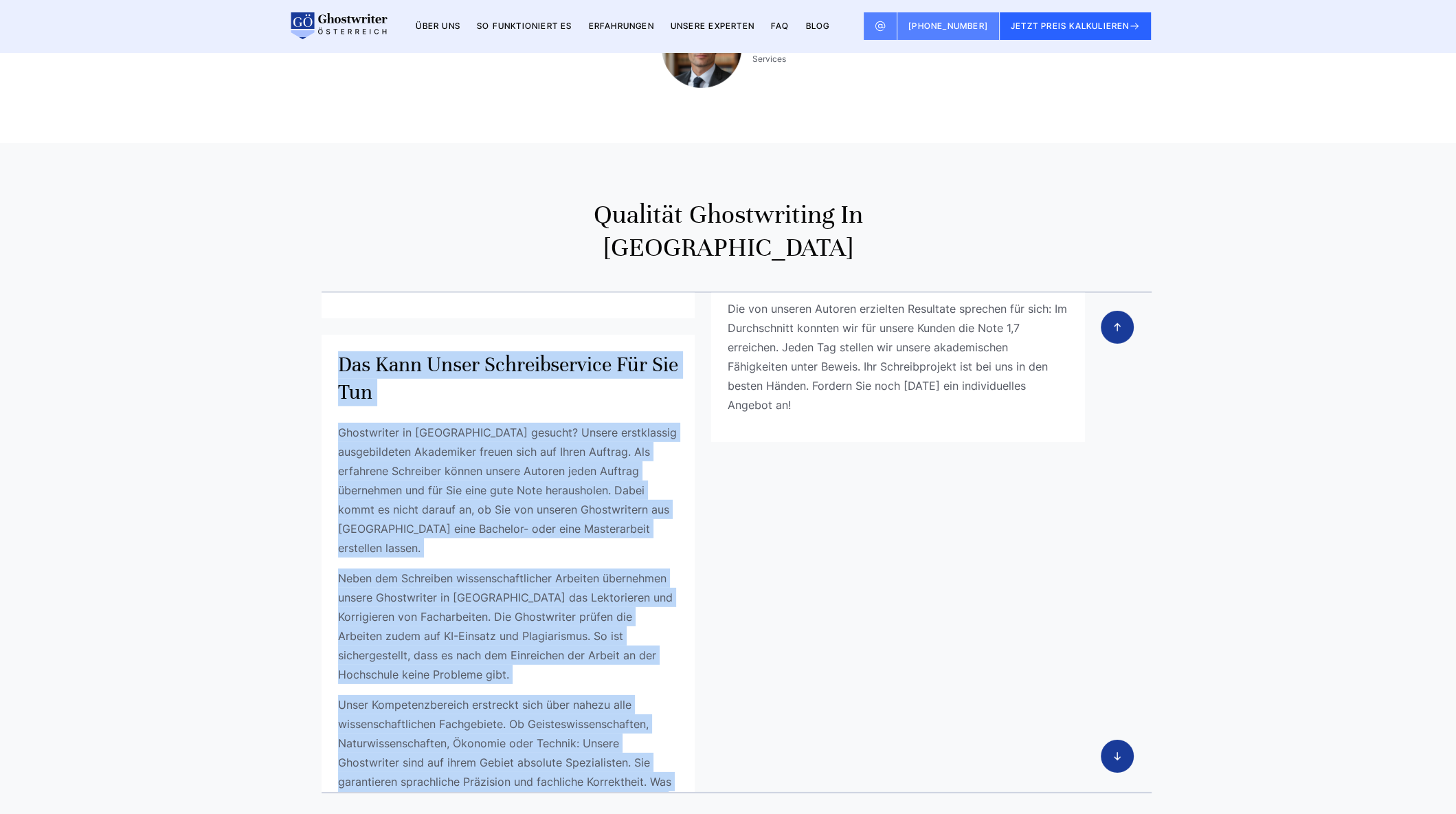
drag, startPoint x: 340, startPoint y: 151, endPoint x: 468, endPoint y: 566, distance: 434.3
click at [468, 566] on div "Ghostwriter Agentur aus [GEOGRAPHIC_DATA] mit garantierter Bestnote Hier einige…" at bounding box center [728, 542] width 879 height 502
click at [536, 695] on p "Unser Kompetenzbereich erstreckt sich über nahezu alle wissenschaftlichen Fachg…" at bounding box center [508, 772] width 341 height 154
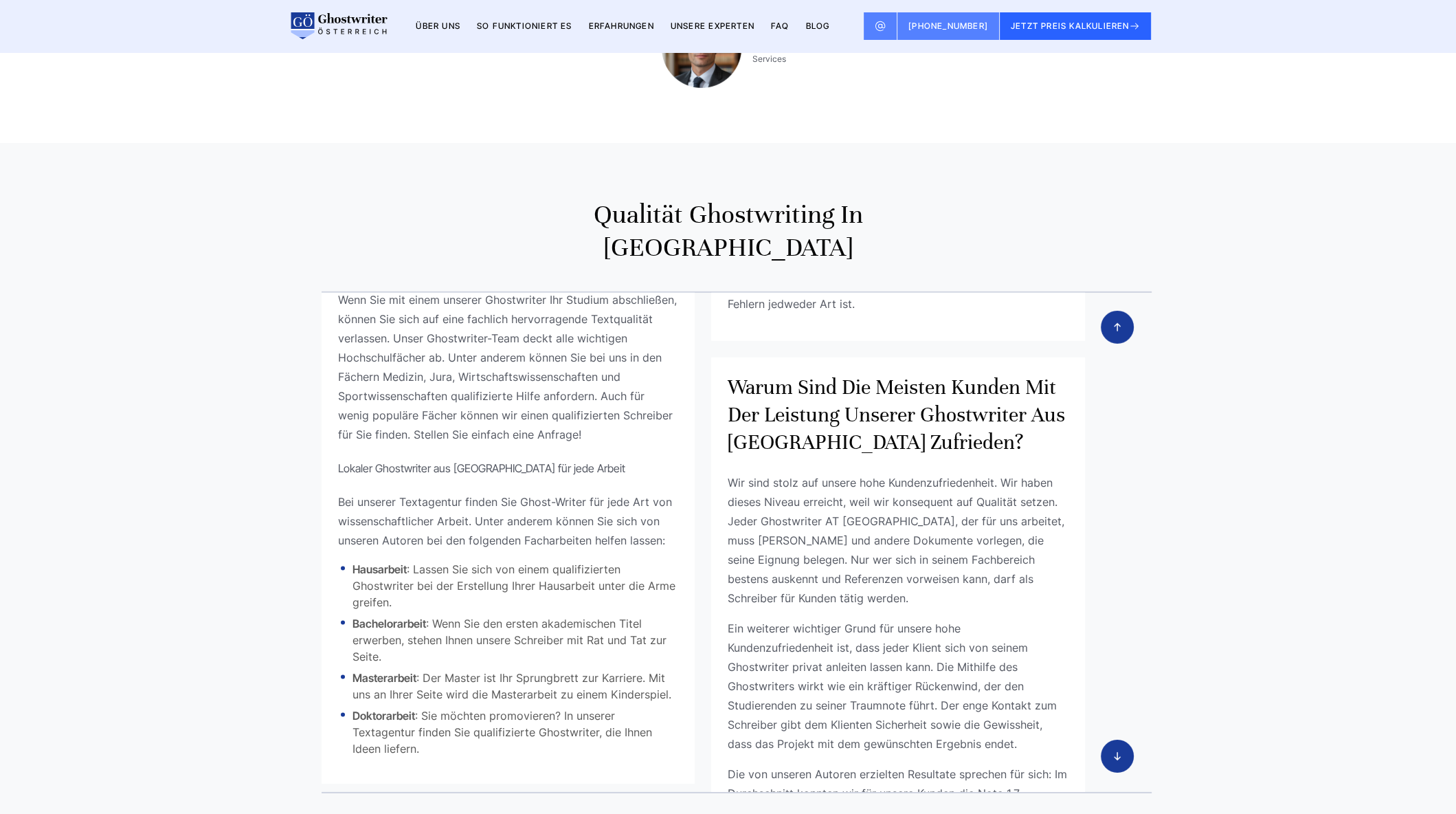
scroll to position [3185, 0]
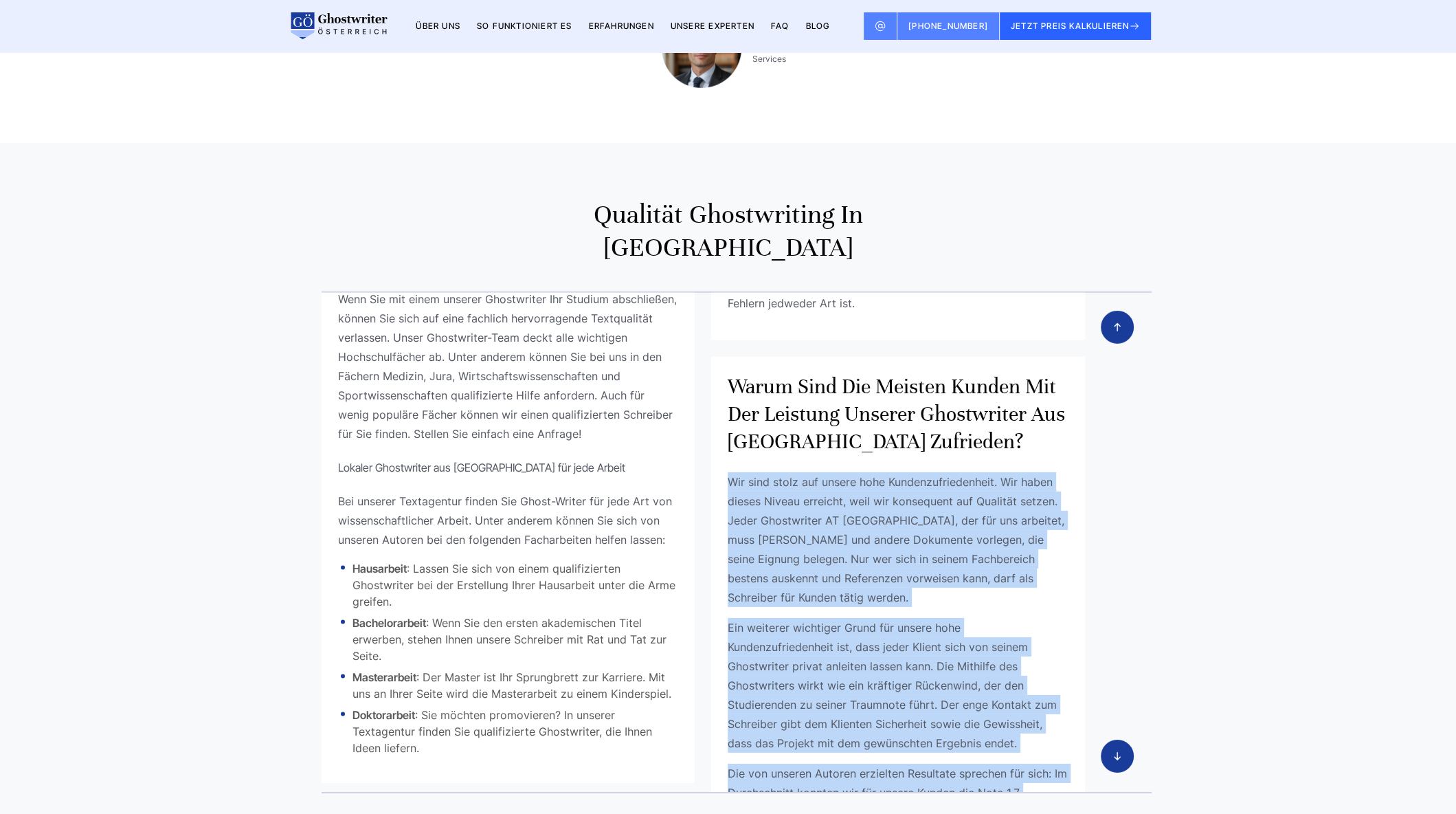
drag, startPoint x: 796, startPoint y: 564, endPoint x: 725, endPoint y: 183, distance: 387.6
click at [728, 472] on div "Wir sind stolz auf unsere hohe Kundenzufriedenheit. Wir haben dieses Niveau err…" at bounding box center [897, 675] width 341 height 407
click at [868, 472] on div "Wir sind stolz auf unsere hohe Kundenzufriedenheit. Wir haben dieses Niveau err…" at bounding box center [897, 675] width 341 height 407
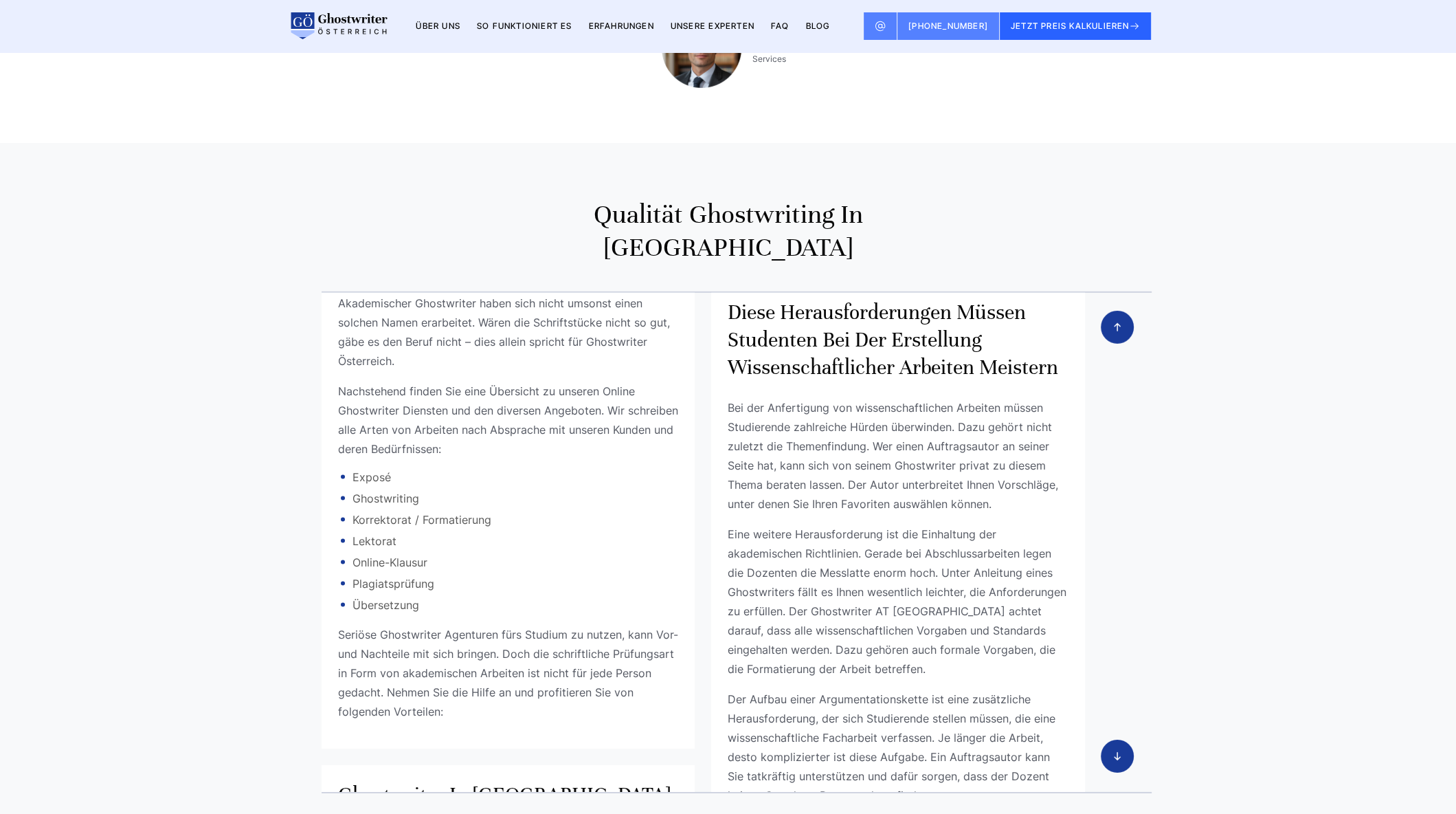
scroll to position [2436, 0]
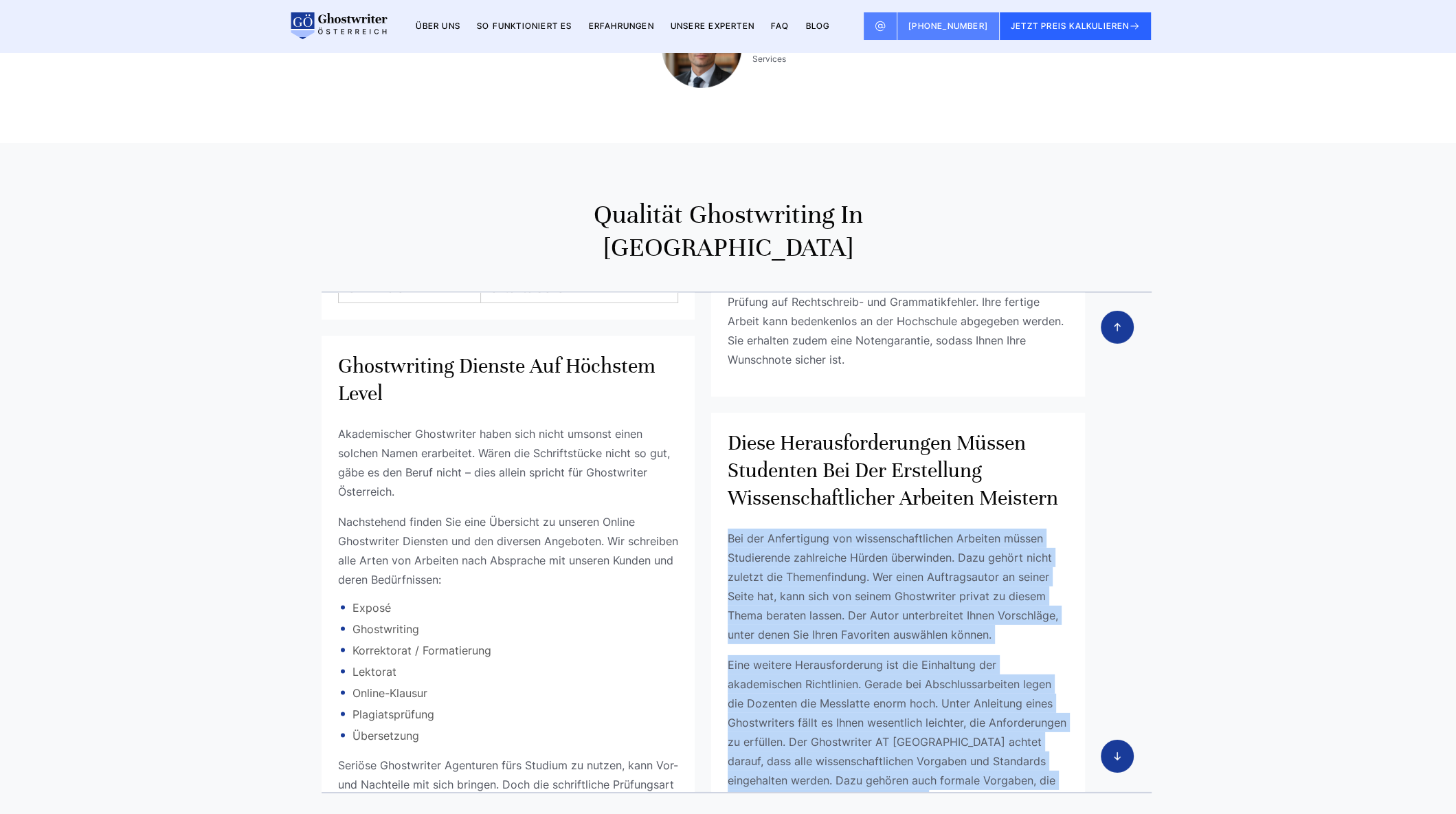
drag, startPoint x: 863, startPoint y: 440, endPoint x: 726, endPoint y: 235, distance: 246.6
click at [728, 529] on div "Bei der Anfertigung von wissenschaftlichen Arbeiten müssen Studierende zahlreic…" at bounding box center [897, 795] width 341 height 533
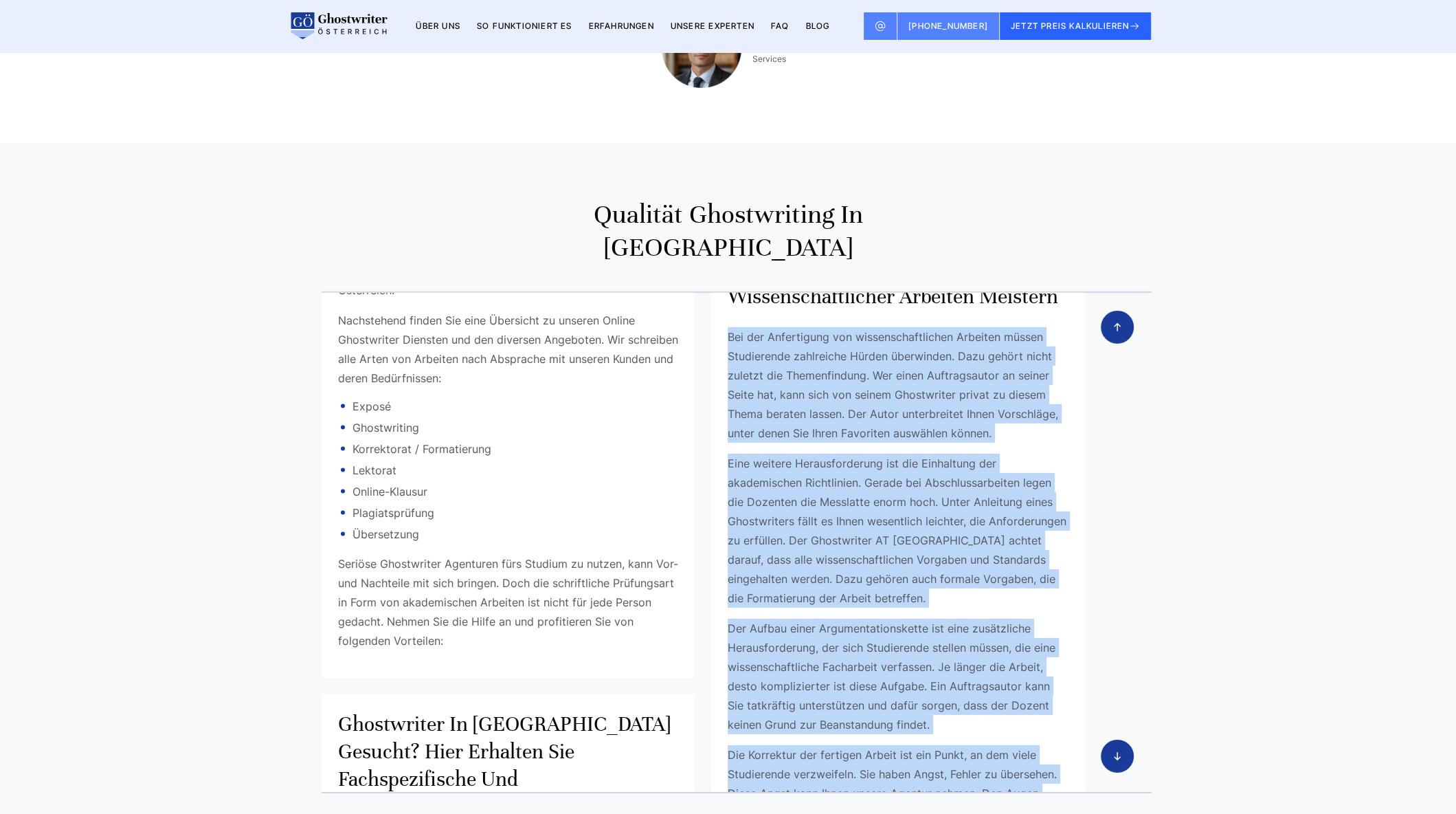
scroll to position [2755, 0]
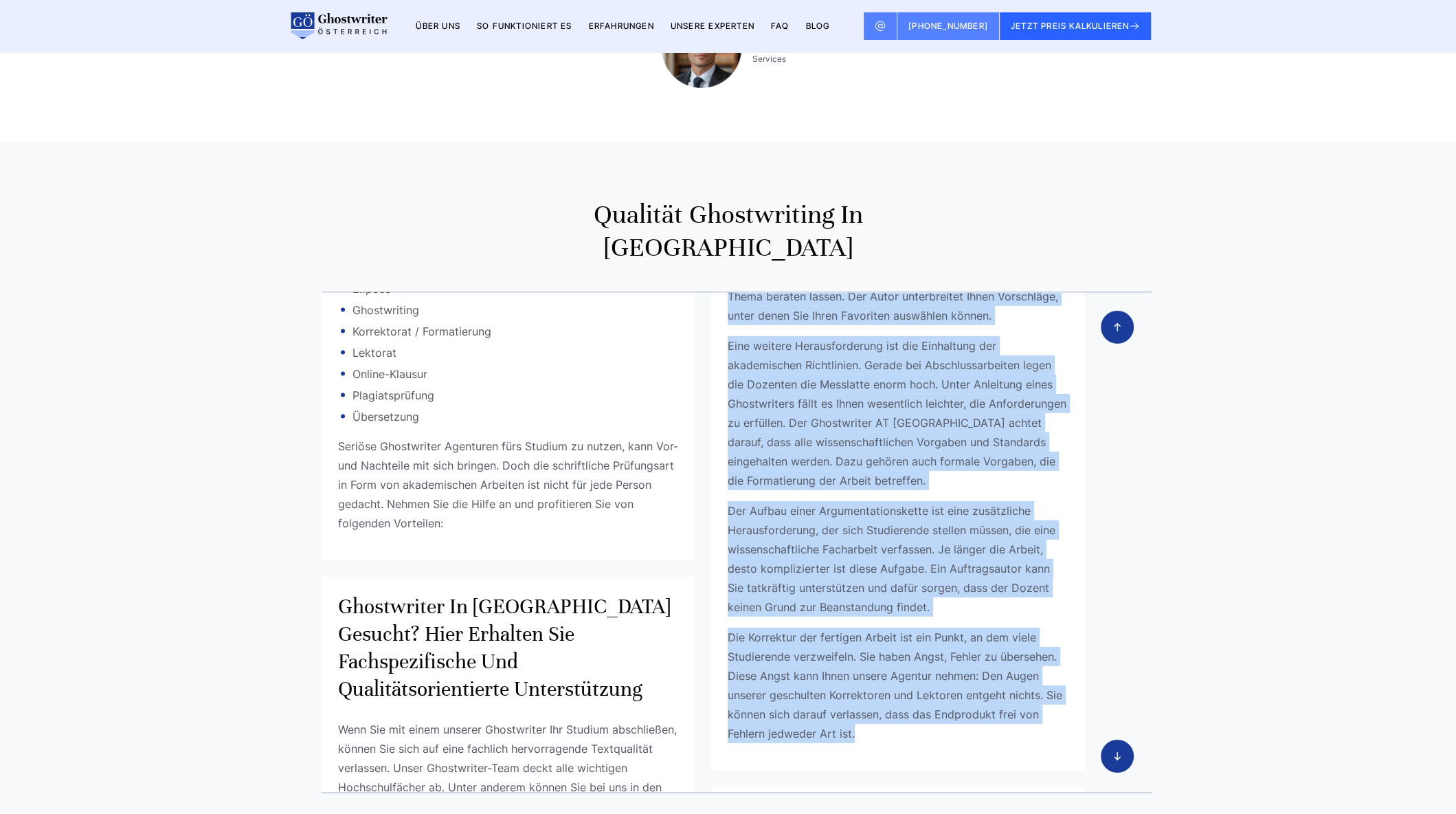
drag, startPoint x: 728, startPoint y: 137, endPoint x: 876, endPoint y: 445, distance: 341.7
click at [876, 445] on div "Diese Herausforderungen müssen Studenten bei der Erstellung wissenschaftlicher …" at bounding box center [898, 432] width 374 height 676
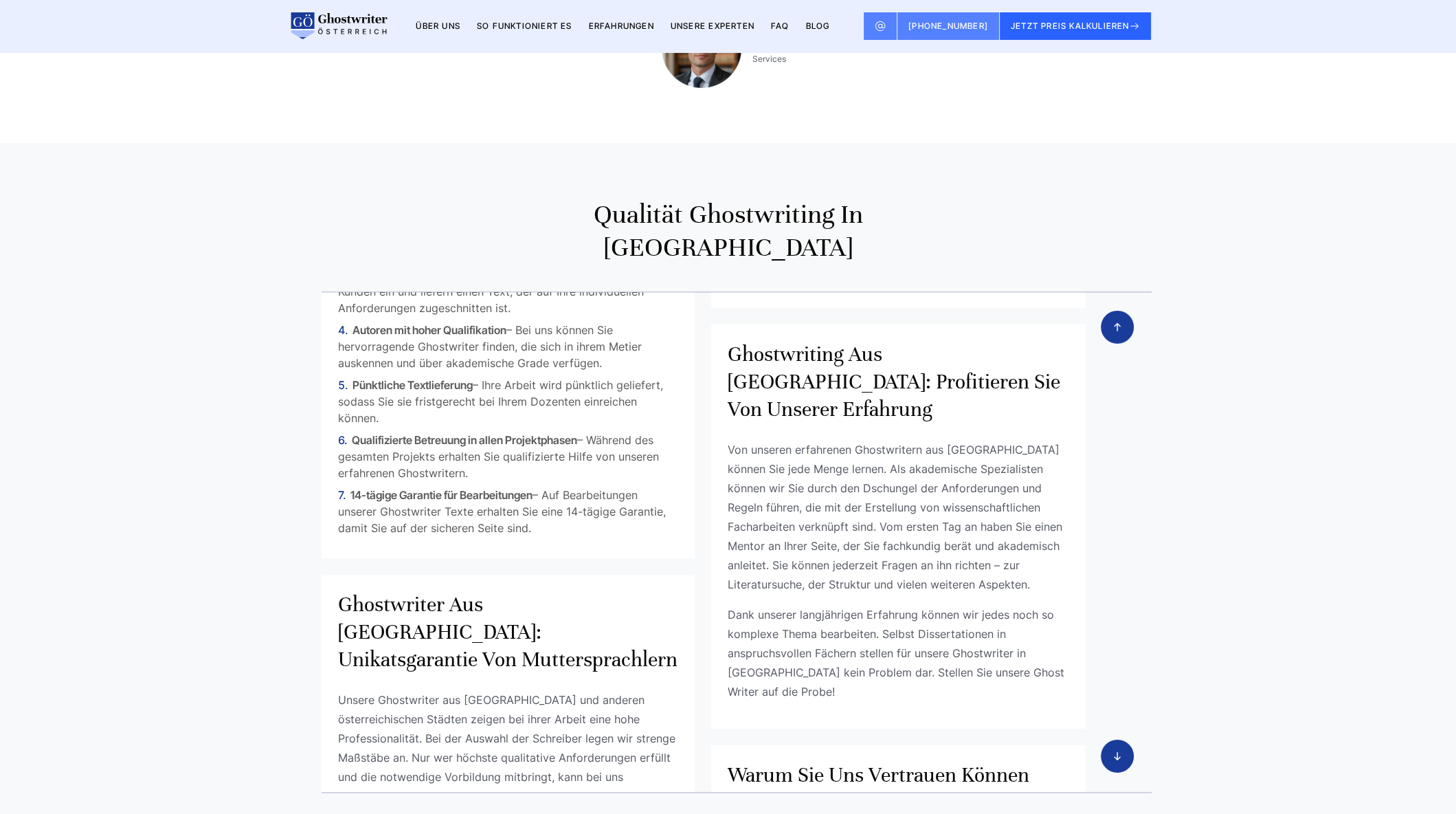
scroll to position [442, 0]
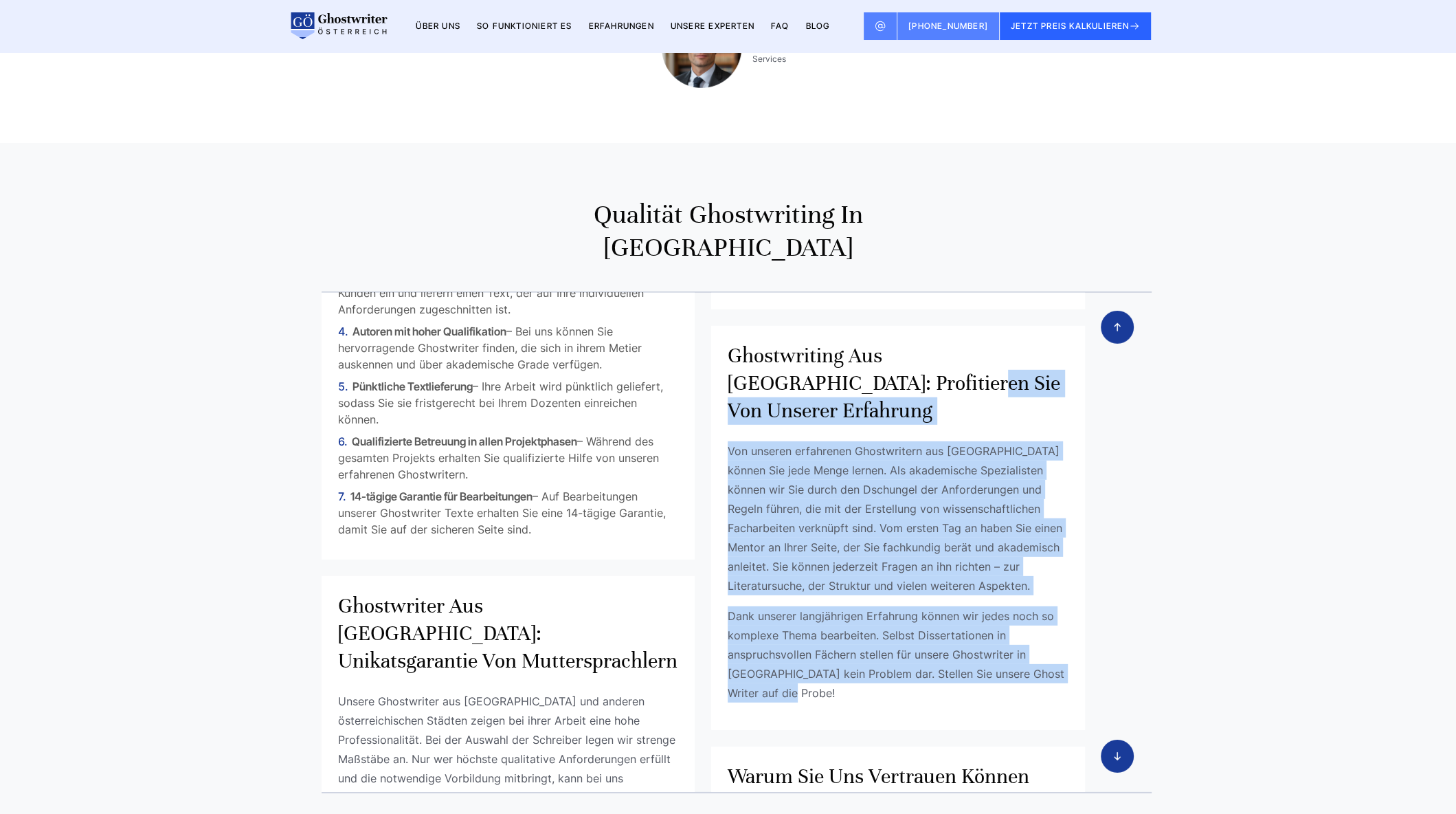
drag, startPoint x: 823, startPoint y: 454, endPoint x: 729, endPoint y: 141, distance: 326.8
click at [729, 291] on div "Ghostwriter Agentur aus [GEOGRAPHIC_DATA] mit garantierter Bestnote Hier einige…" at bounding box center [728, 542] width 879 height 502
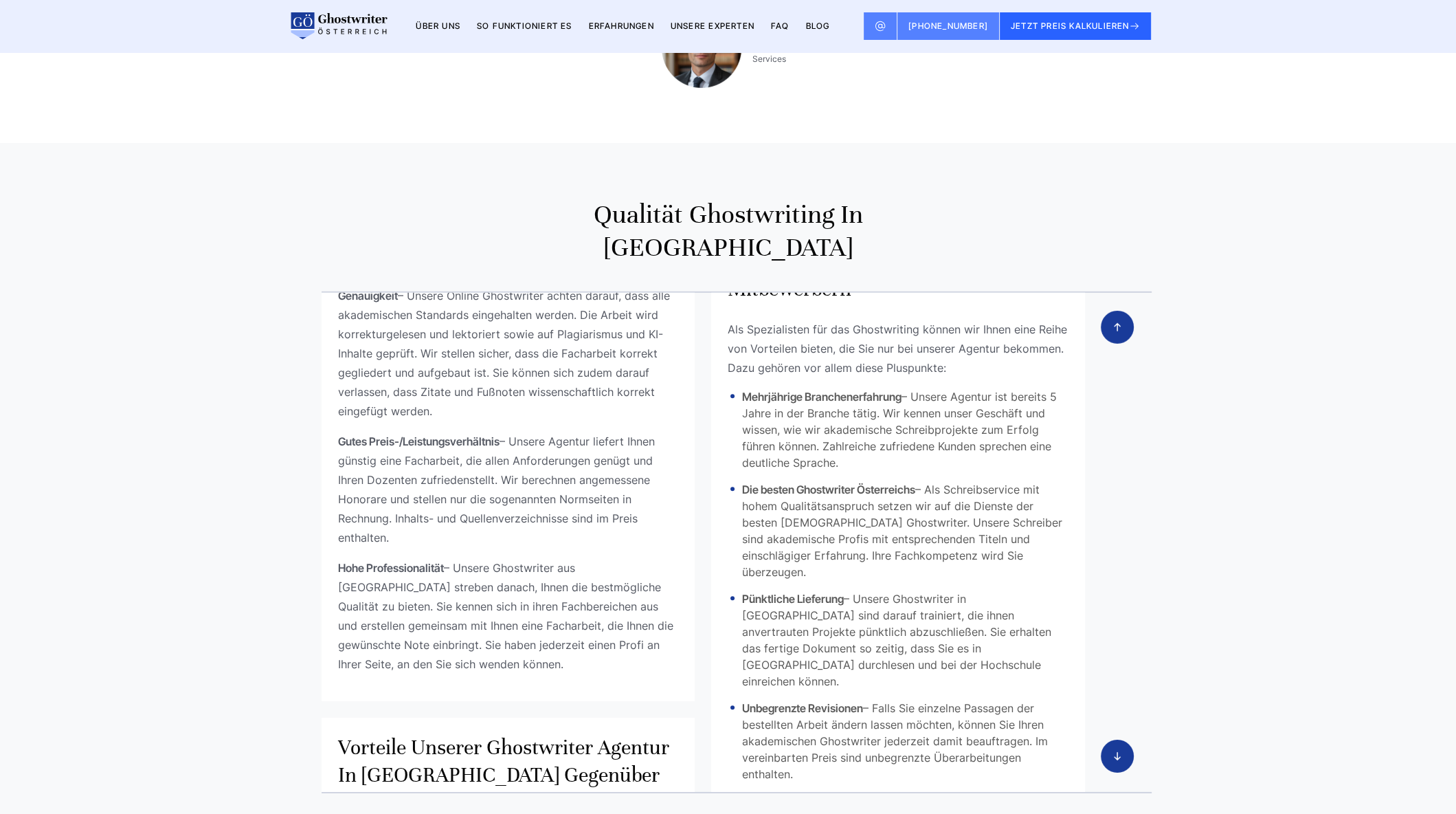
scroll to position [1653, 0]
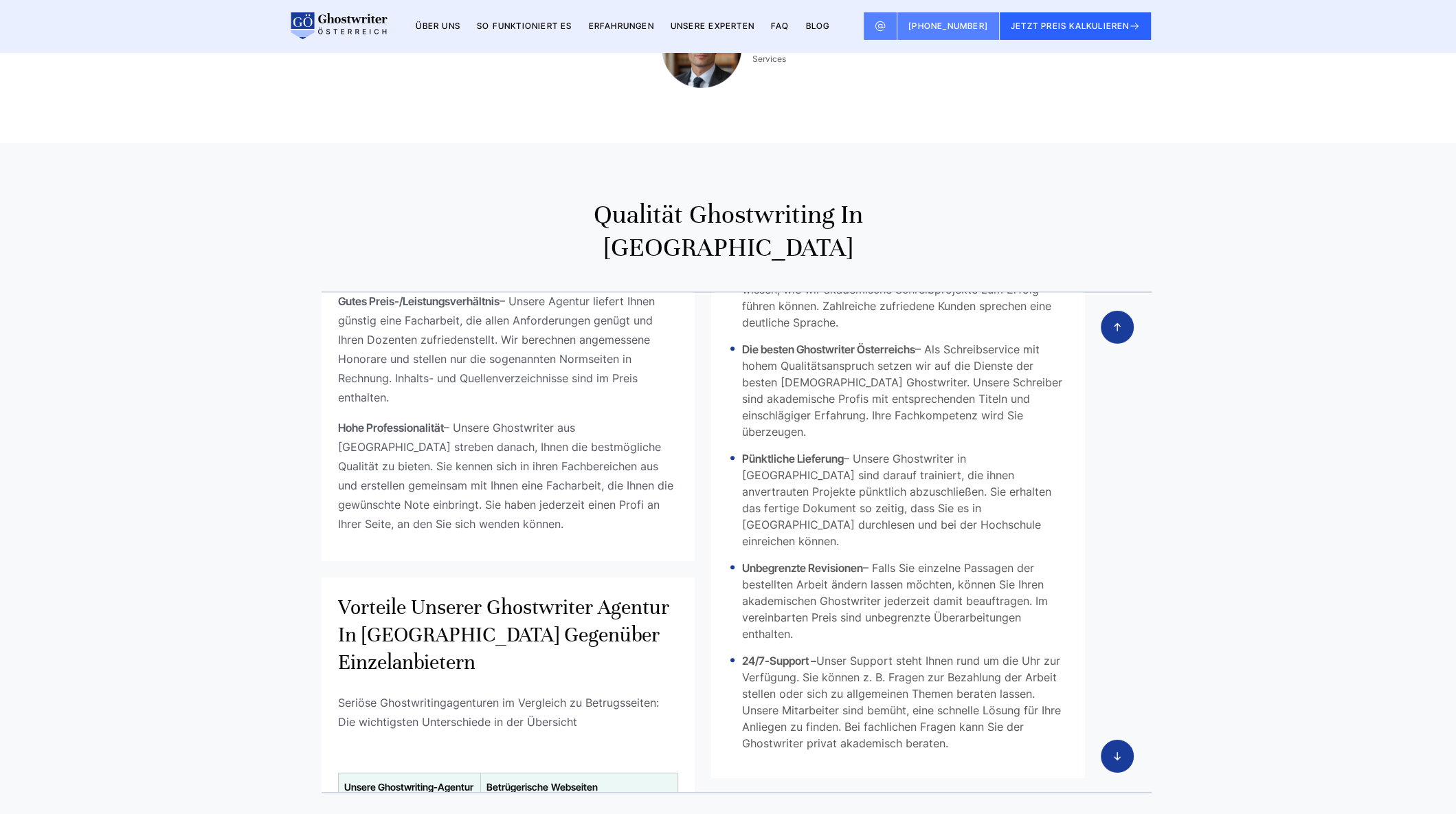
drag, startPoint x: 716, startPoint y: 187, endPoint x: 965, endPoint y: 460, distance: 369.5
click at [965, 460] on div "Vorteile gegenüber unseren Mitbewerbern Als Spezialisten für das Ghostwriting k…" at bounding box center [898, 435] width 374 height 686
click at [883, 560] on li "Unbegrenzte Revisionen – Falls Sie einzelne Passagen der bestellten Arbeit ände…" at bounding box center [897, 601] width 341 height 83
